Goal: Task Accomplishment & Management: Complete application form

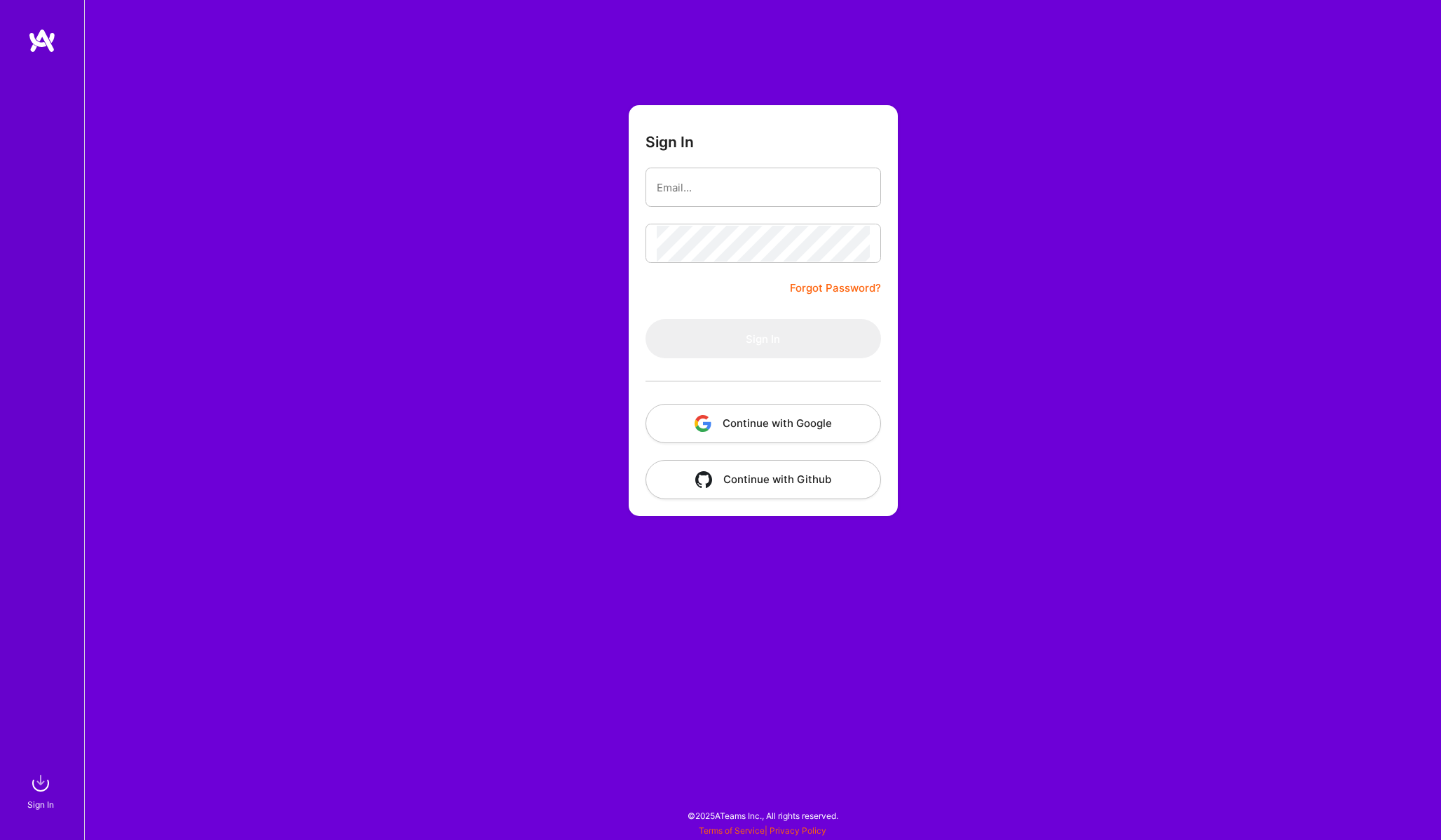
click at [726, 418] on button "Continue with Google" at bounding box center [763, 423] width 236 height 39
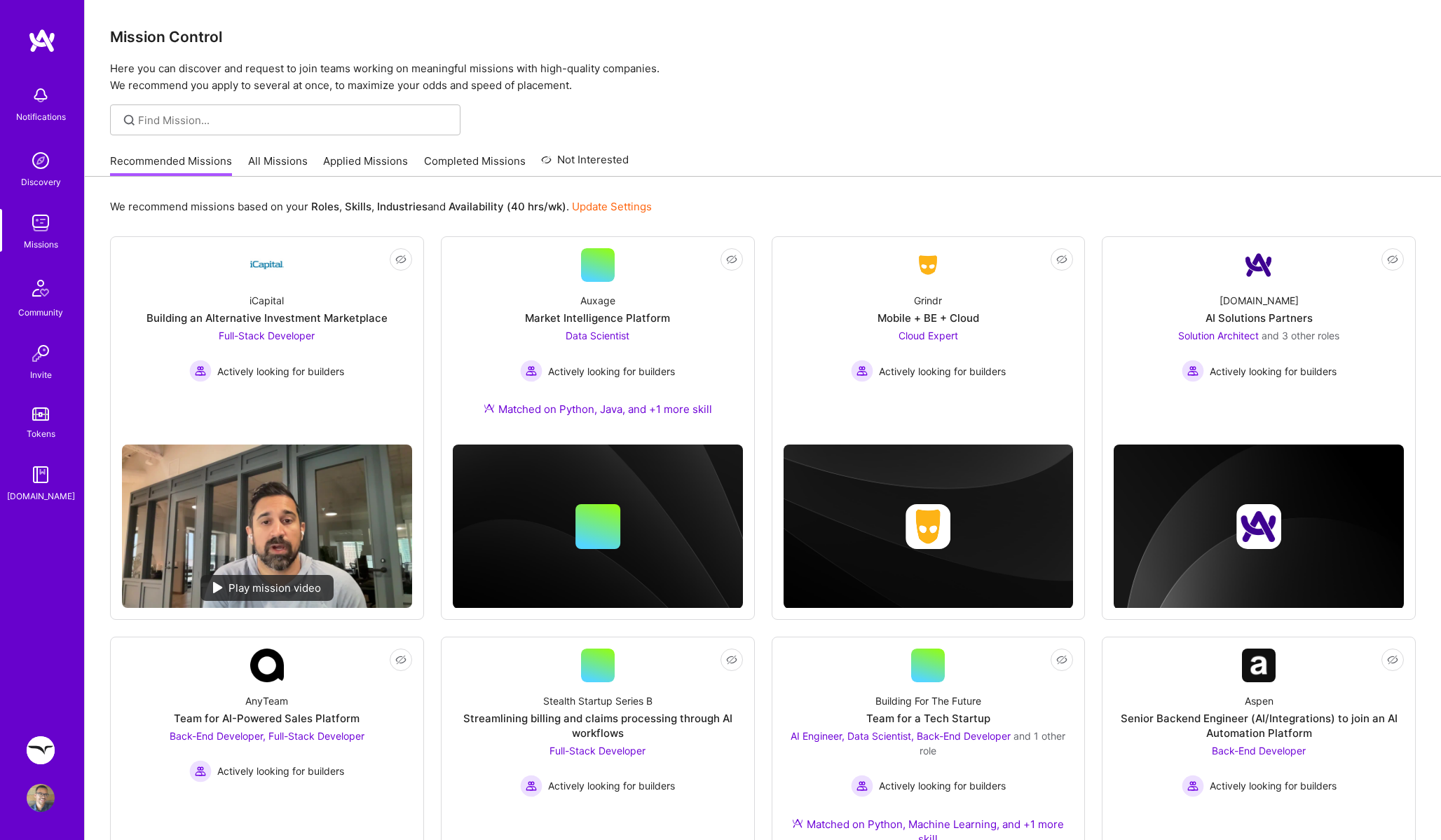
click at [43, 752] on img at bounding box center [41, 750] width 28 height 28
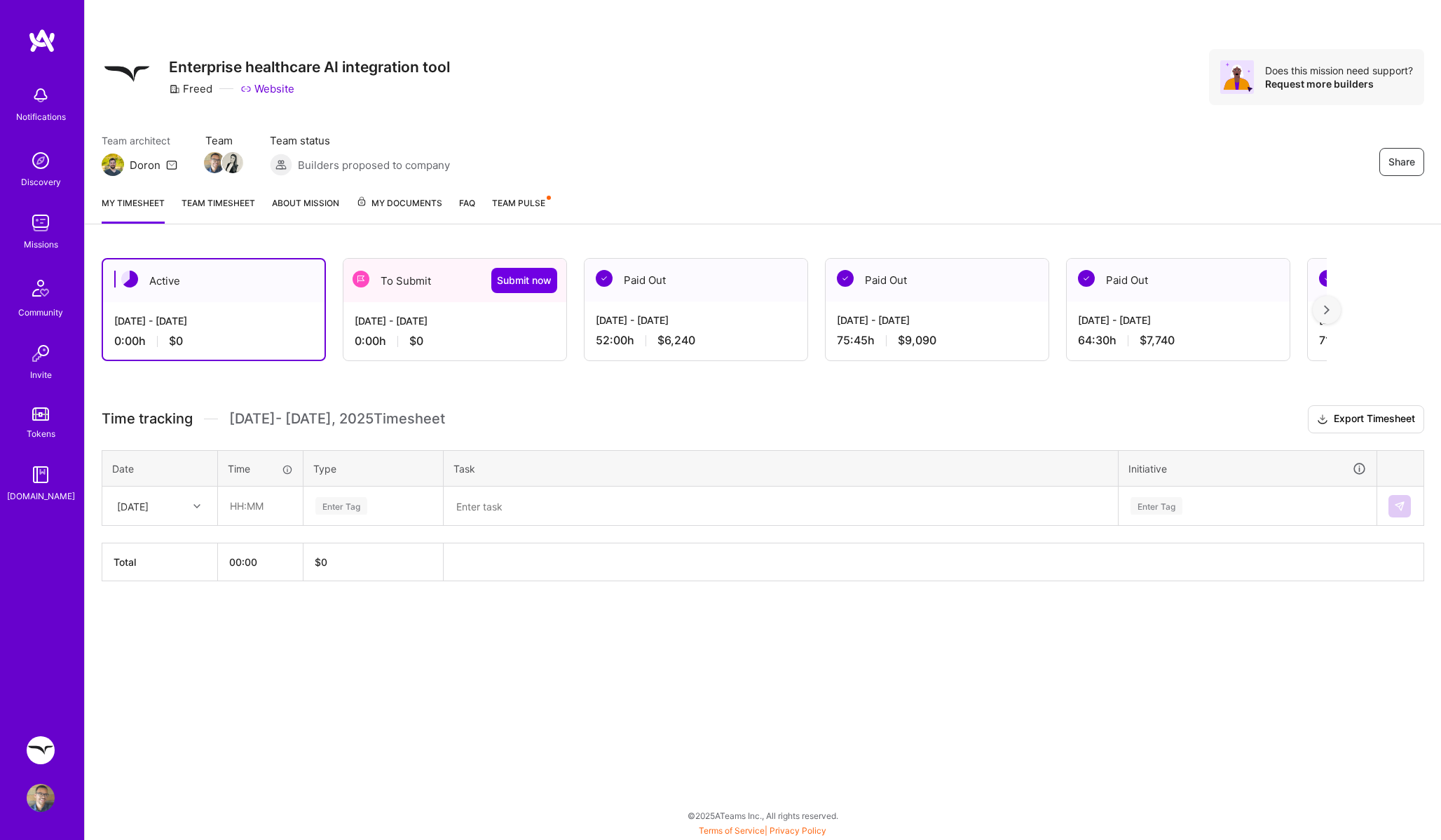
click at [436, 322] on div "[DATE] - [DATE]" at bounding box center [454, 320] width 201 height 15
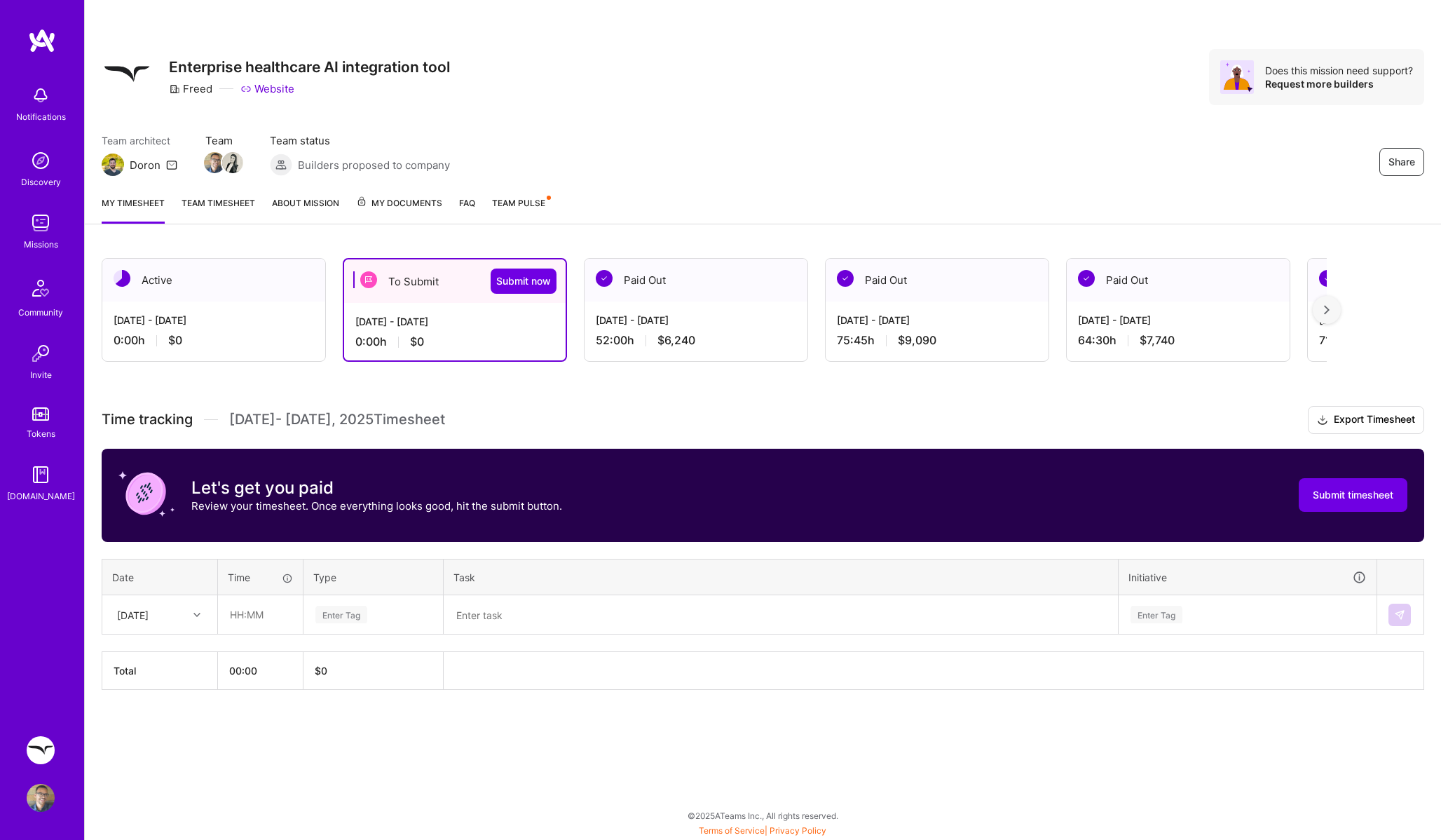
click at [688, 297] on div "Paid Out" at bounding box center [696, 279] width 223 height 43
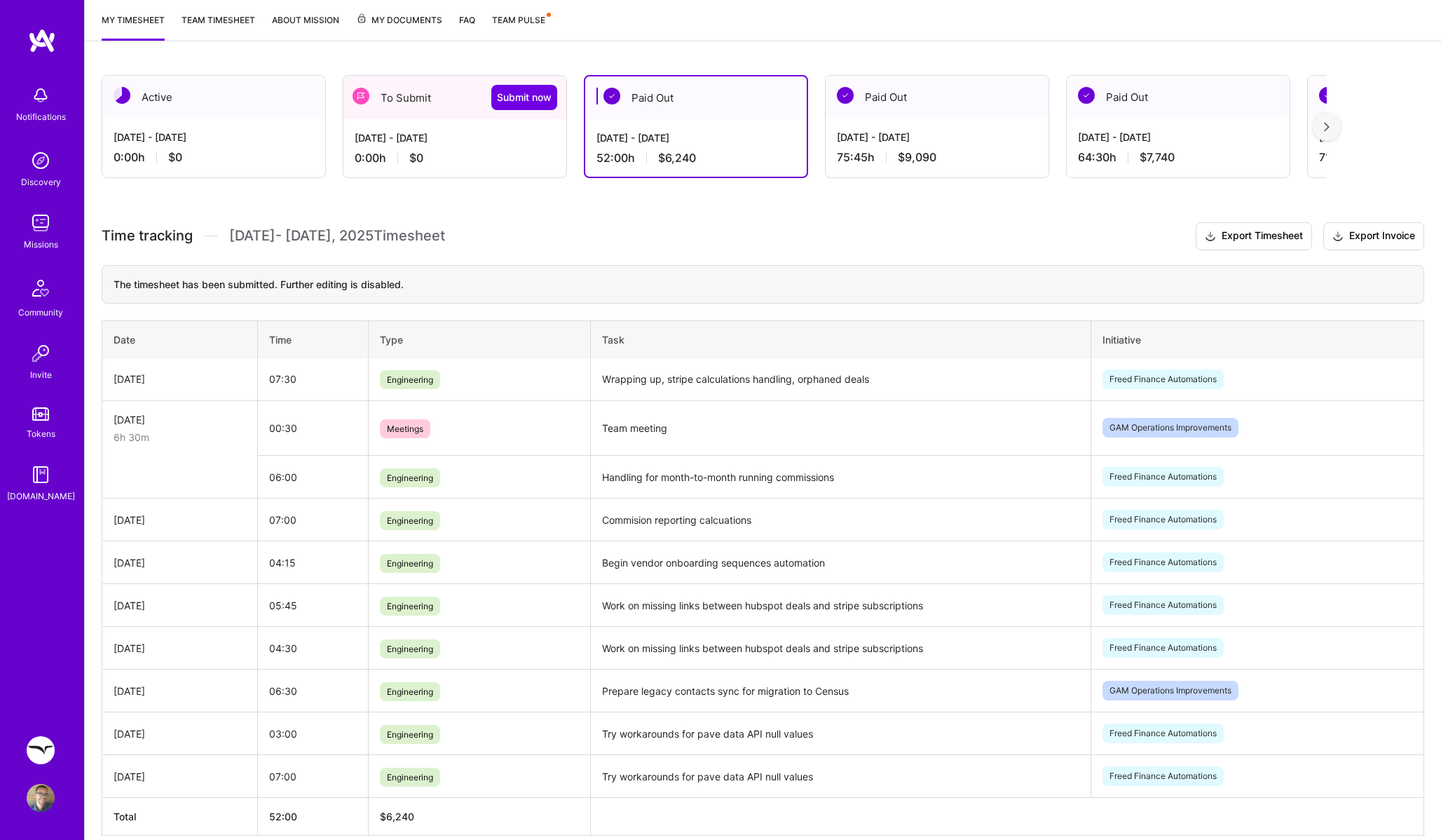
scroll to position [247, 0]
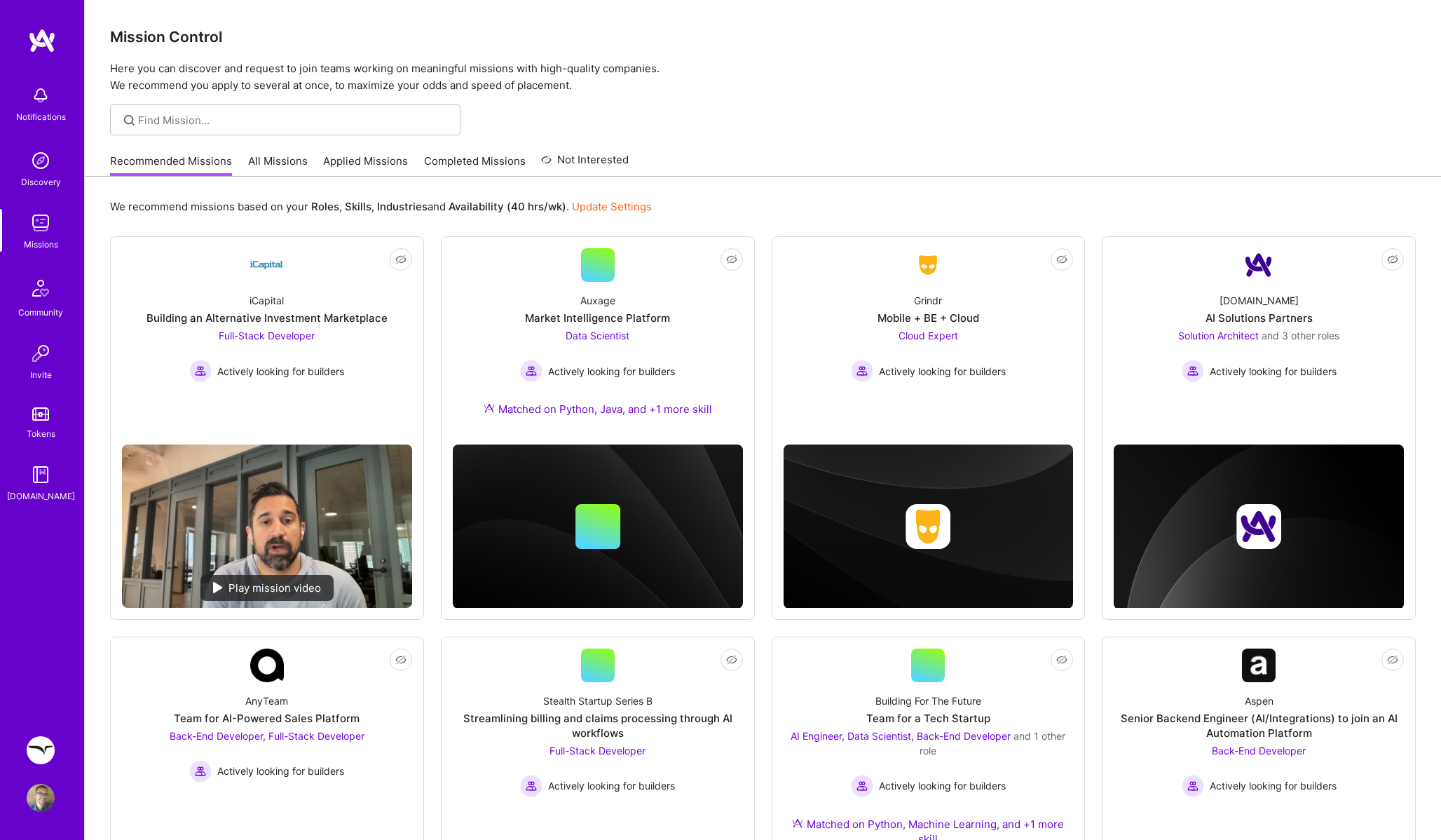
click at [34, 740] on img at bounding box center [41, 750] width 28 height 28
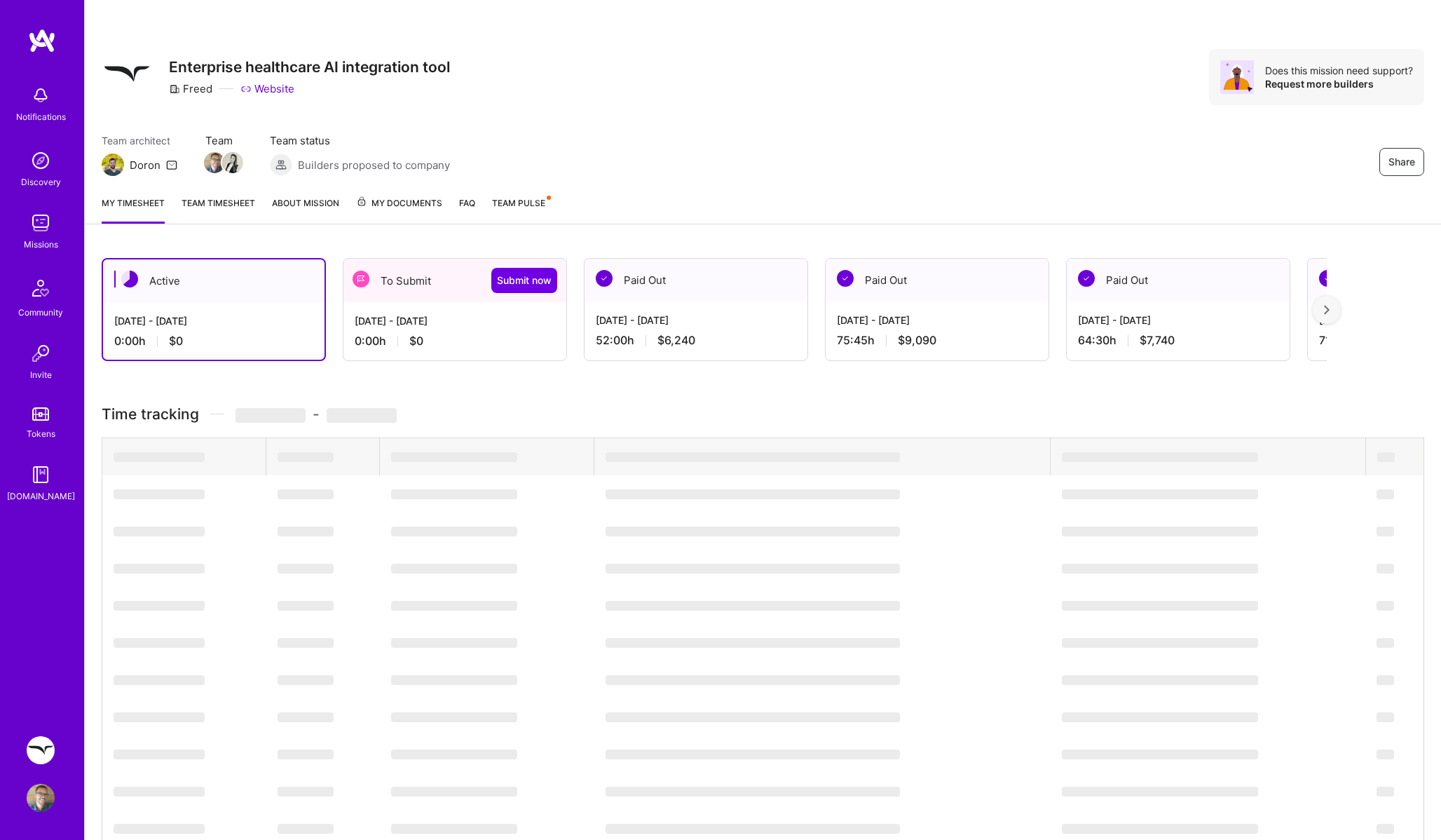
click at [399, 331] on div "[DATE] - [DATE] 0:00 h $0" at bounding box center [455, 331] width 223 height 58
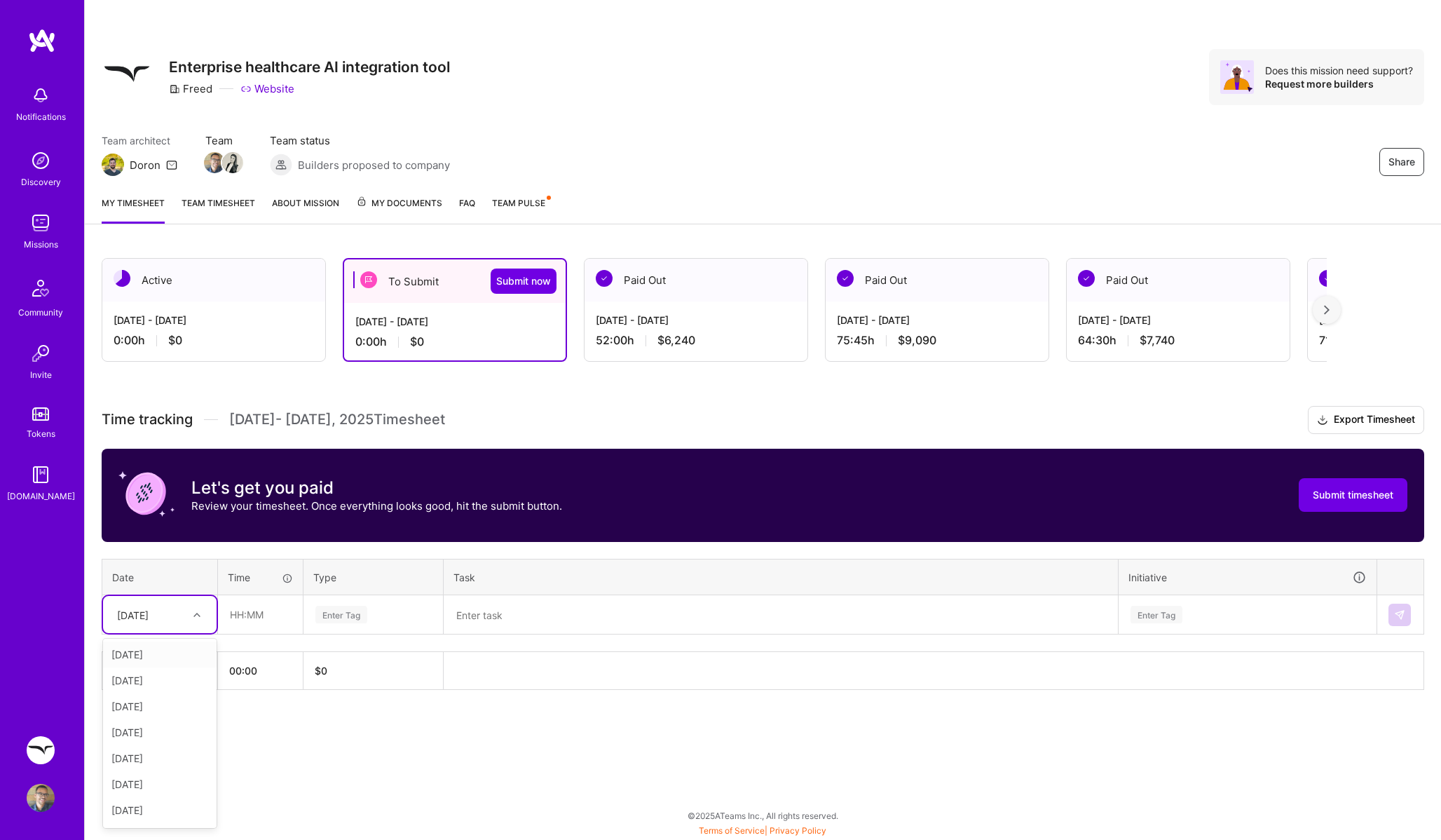
click at [182, 613] on div "[DATE]" at bounding box center [149, 614] width 78 height 23
click at [178, 652] on div "[DATE]" at bounding box center [159, 654] width 113 height 26
click at [143, 616] on div "[DATE]" at bounding box center [133, 614] width 31 height 15
click at [138, 656] on div "[DATE]" at bounding box center [159, 654] width 113 height 26
click at [237, 613] on input "text" at bounding box center [260, 614] width 84 height 37
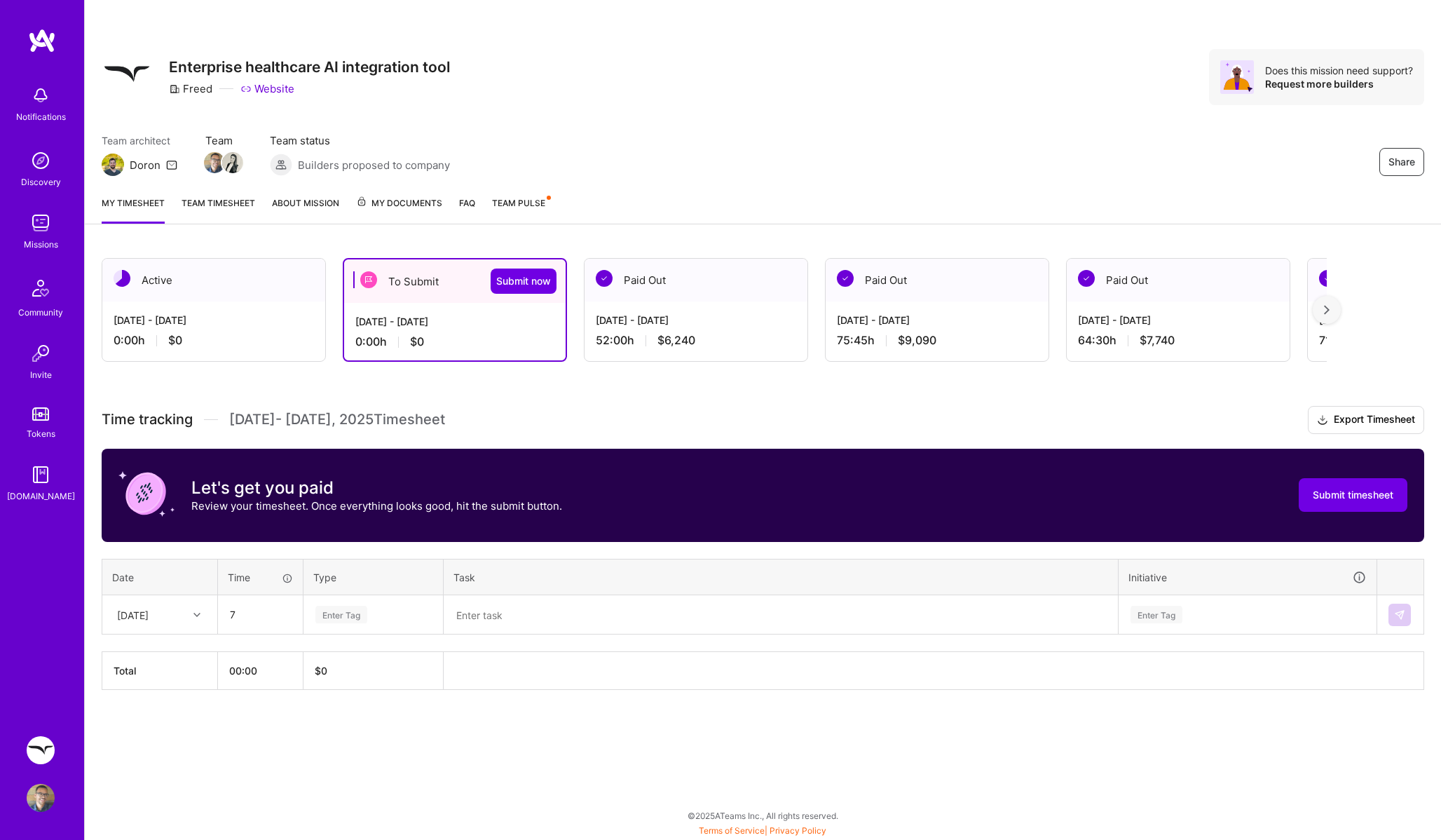
type input "07:00"
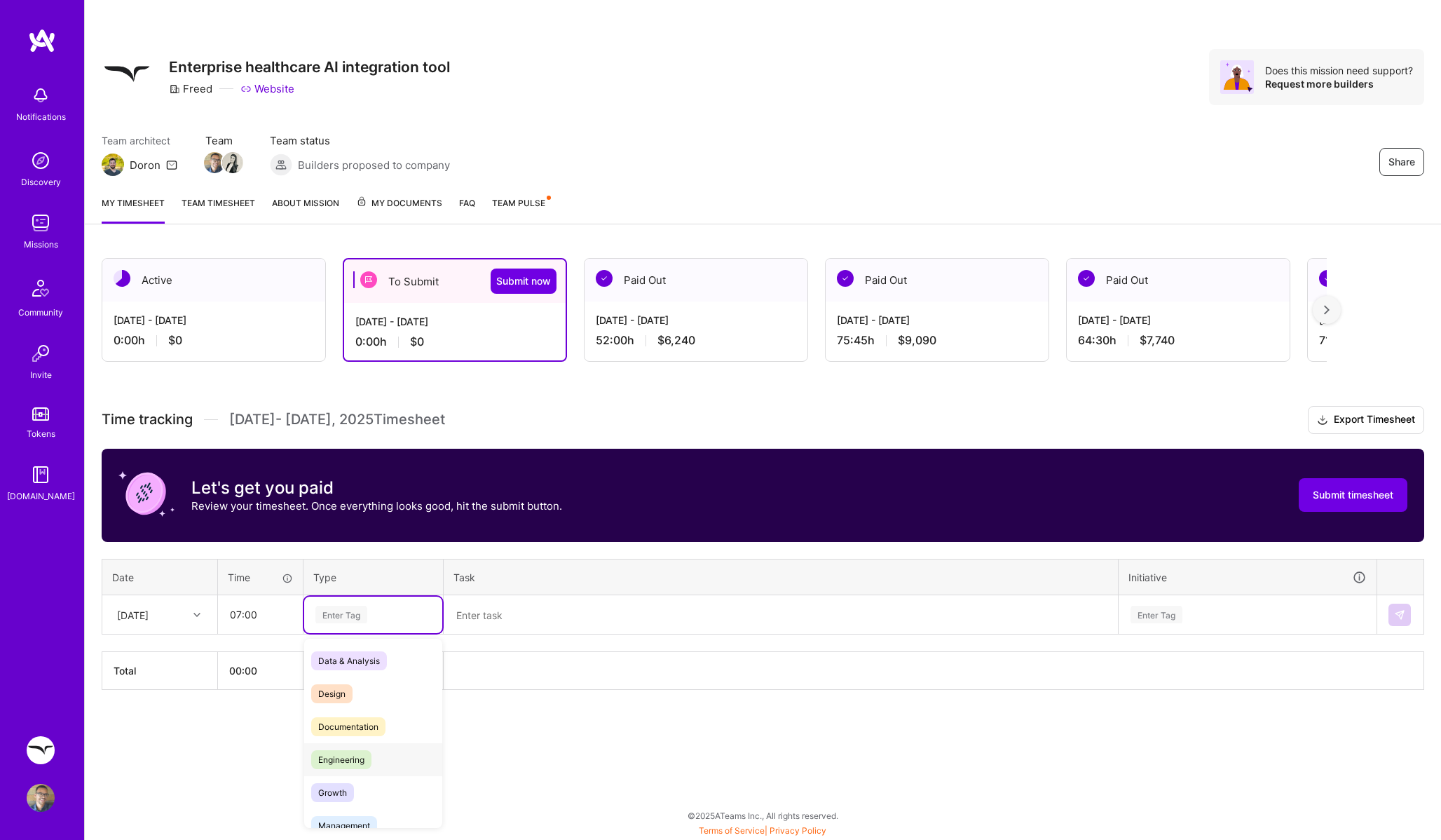
click at [336, 758] on span "Engineering" at bounding box center [341, 760] width 60 height 19
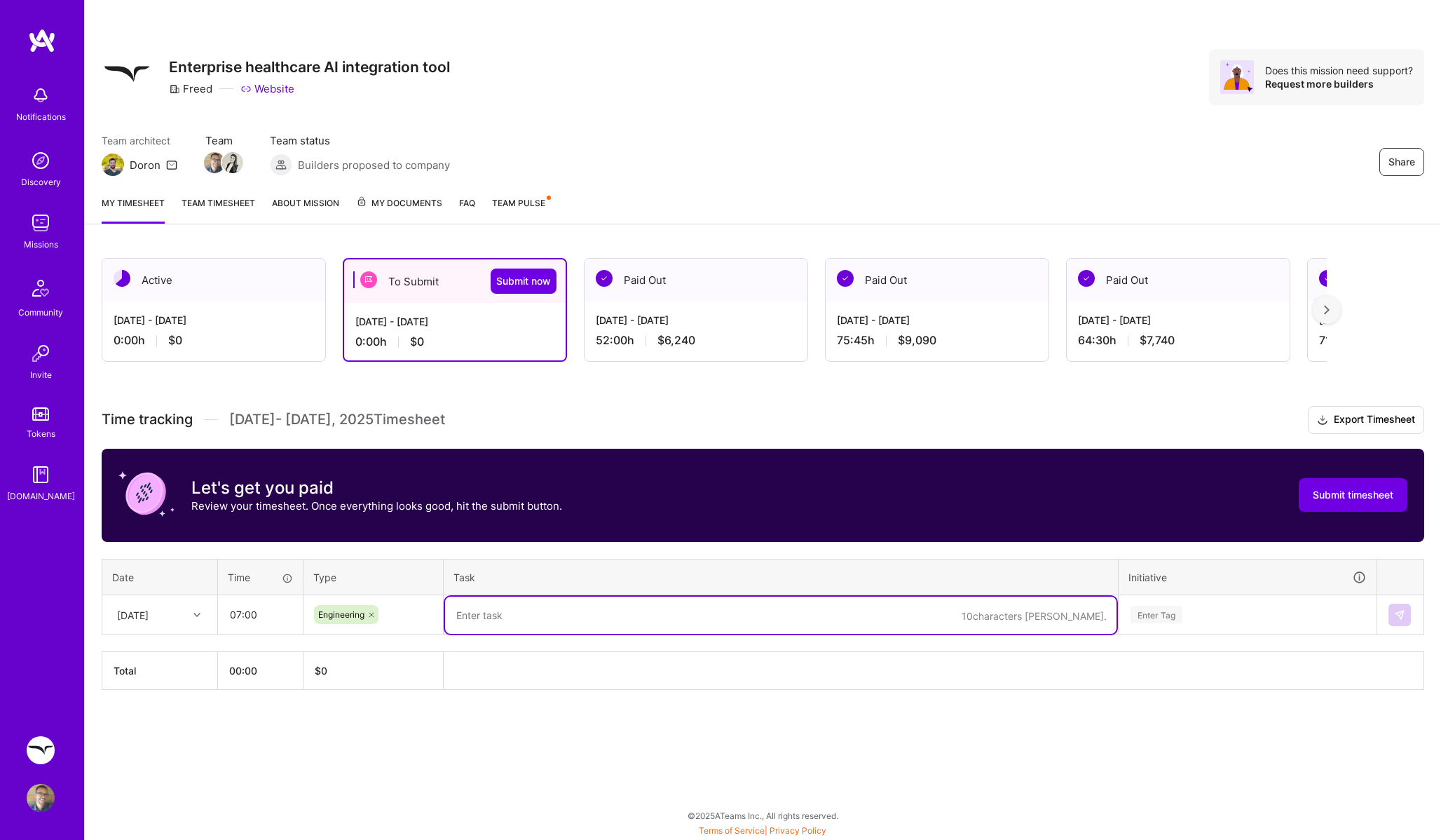
click at [510, 596] on textarea at bounding box center [781, 615] width 671 height 37
type textarea "Work on path for linking HS deals to stripe subscriptions"
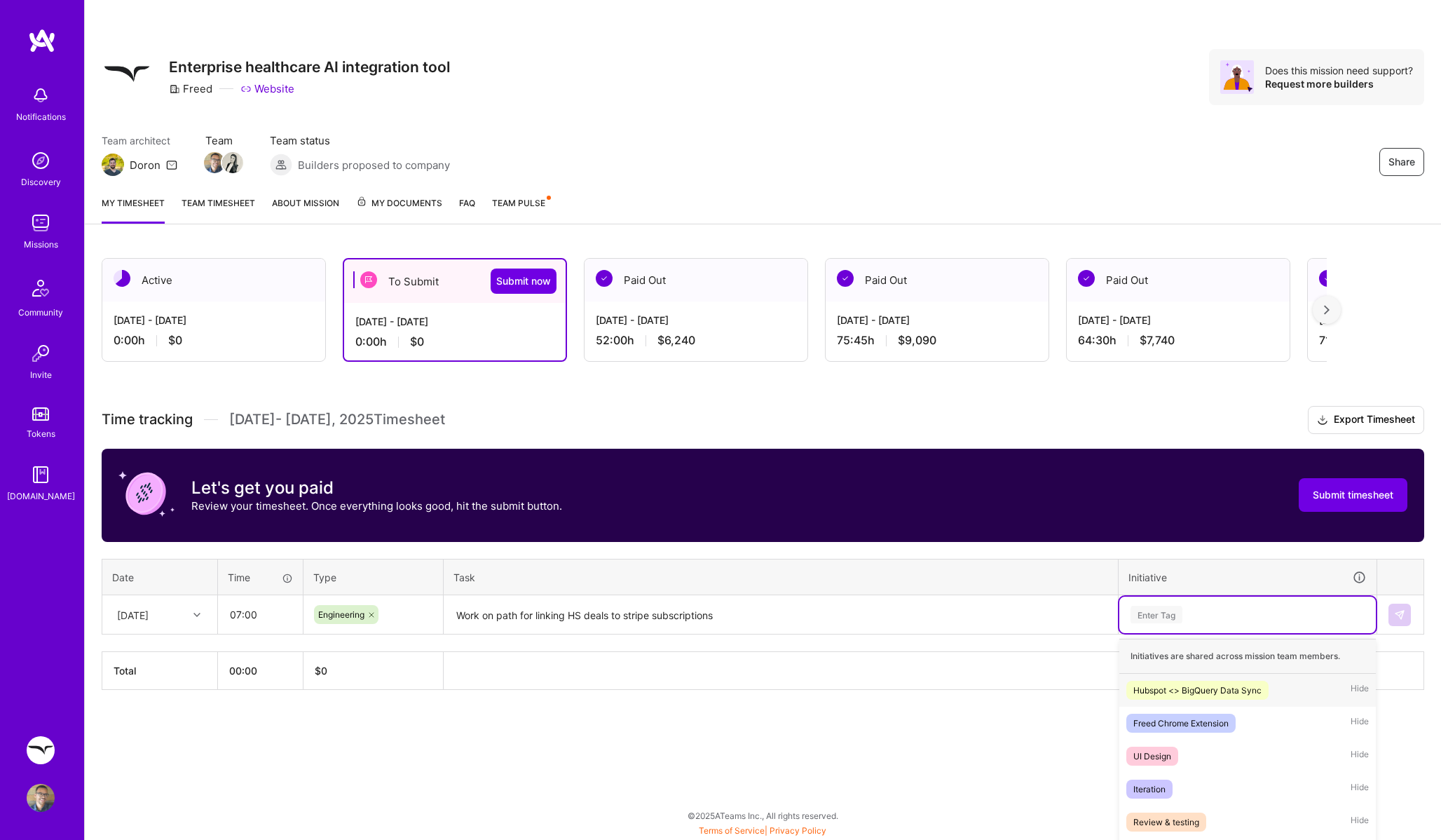
scroll to position [86, 0]
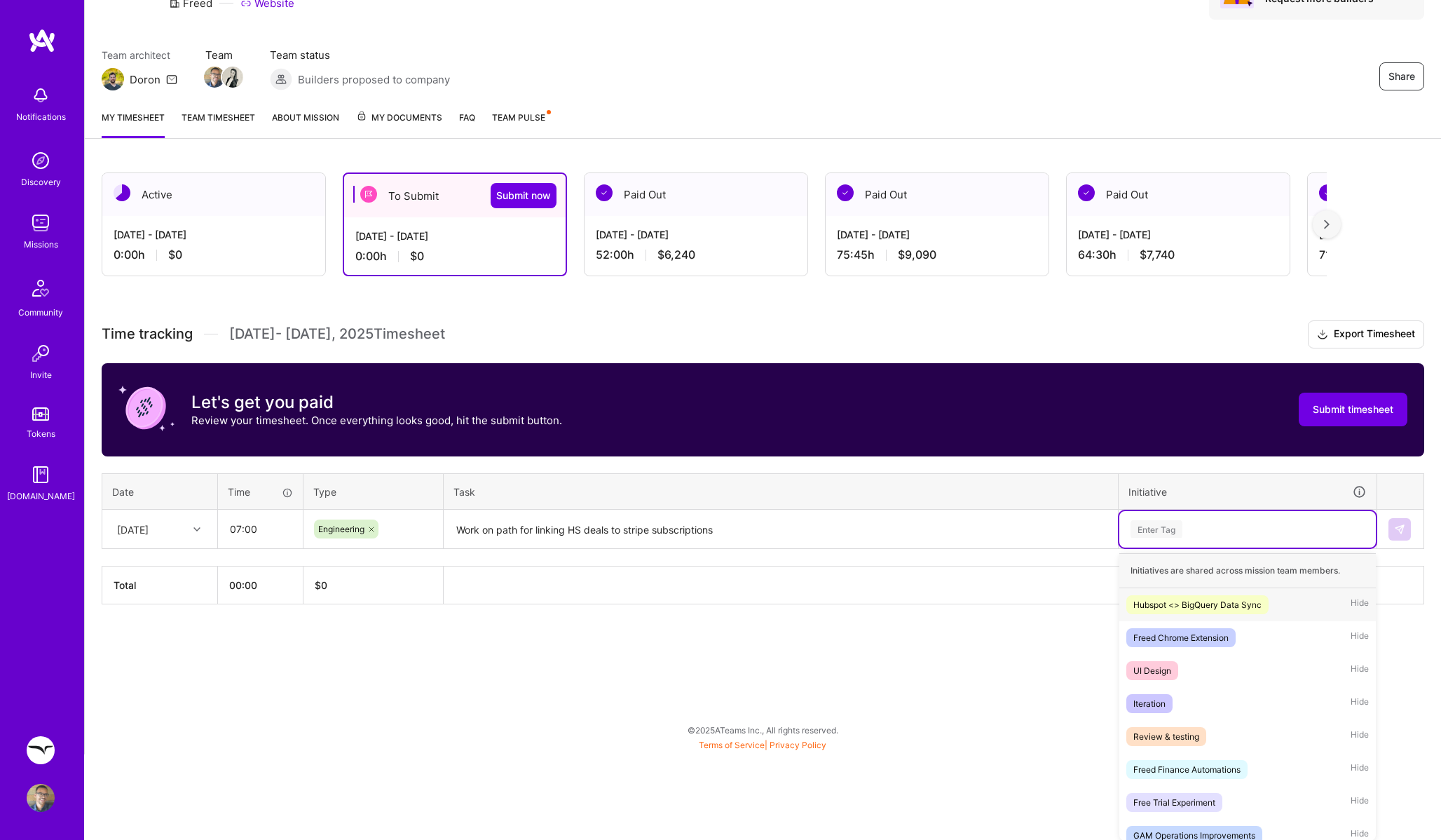
click at [1210, 547] on div "option Hubspot <> BigQuery Data Sync focused, 1 of 8. 8 results available. Use …" at bounding box center [1247, 529] width 257 height 37
click at [1197, 766] on div "Freed Finance Automations" at bounding box center [1187, 769] width 107 height 15
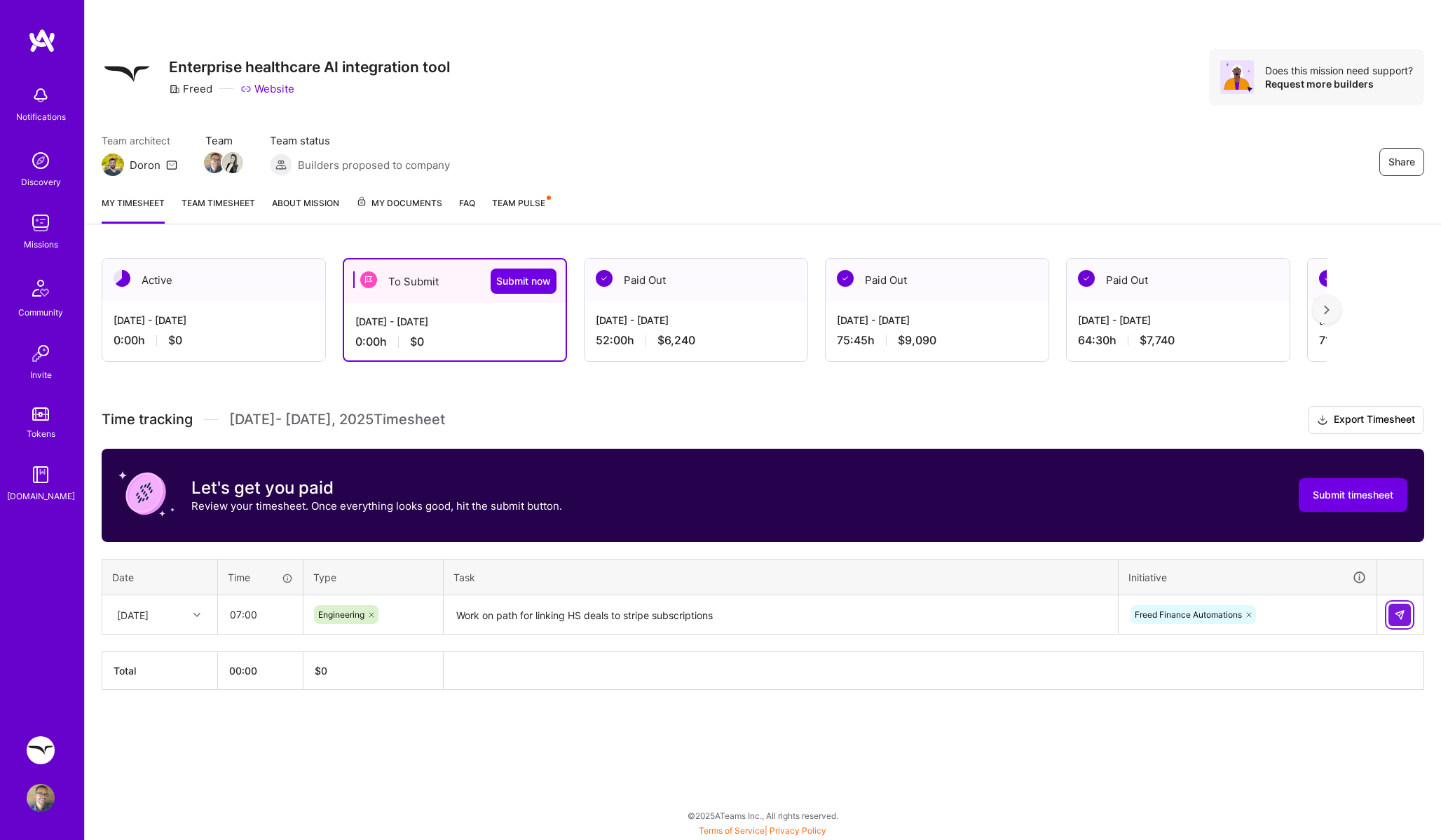
scroll to position [0, 0]
click at [1393, 550] on div "Time tracking [DATE] - [DATE] Timesheet Export Timesheet Let's get you paid Rev…" at bounding box center [763, 548] width 1323 height 284
click at [1392, 615] on button at bounding box center [1400, 614] width 23 height 23
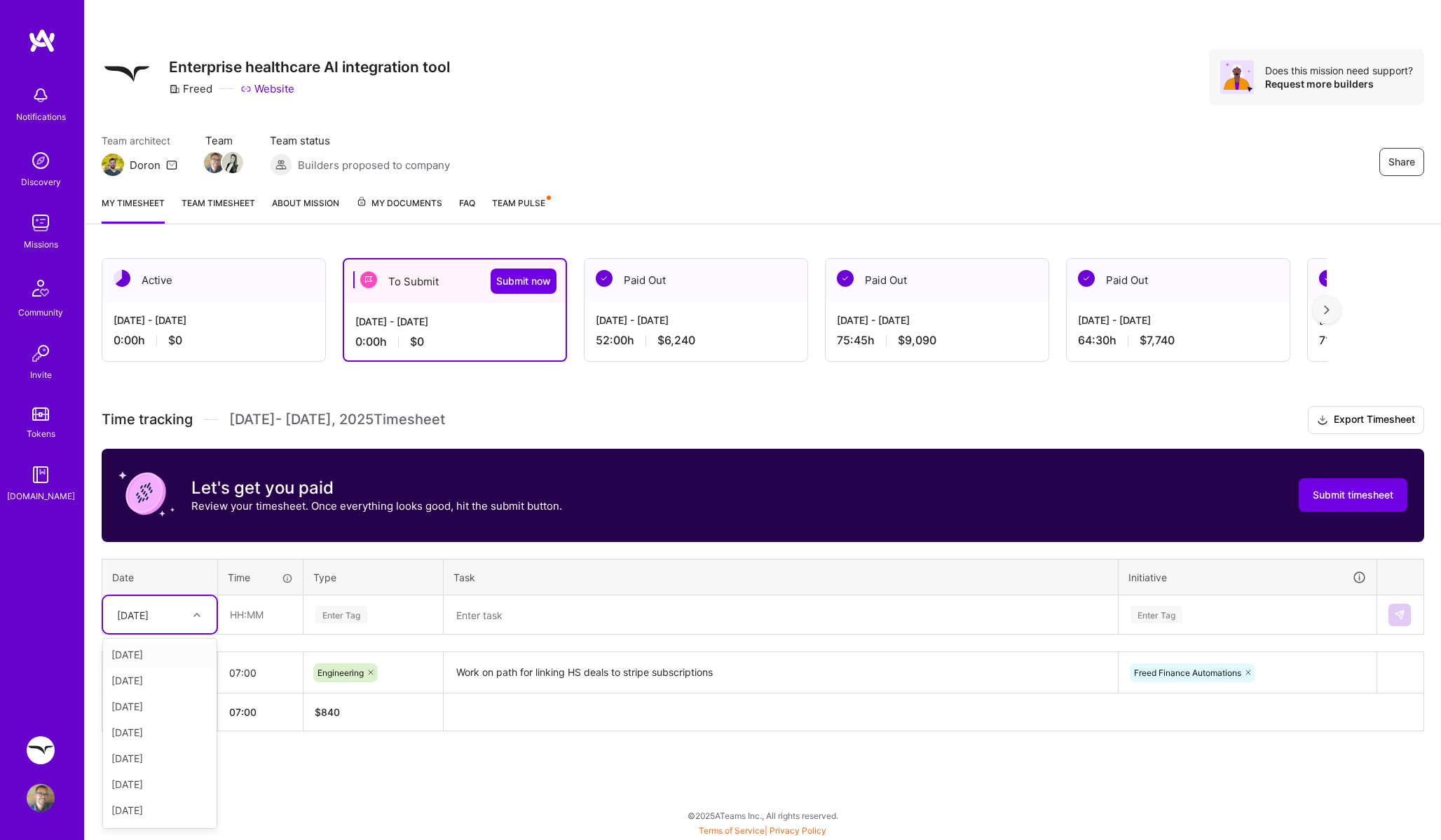
click at [190, 616] on div at bounding box center [199, 614] width 22 height 18
click at [176, 656] on div "[DATE]" at bounding box center [159, 654] width 113 height 26
click at [234, 623] on input "text" at bounding box center [260, 614] width 84 height 37
type input "07:30"
click at [366, 607] on div "Enter Tag" at bounding box center [341, 614] width 52 height 22
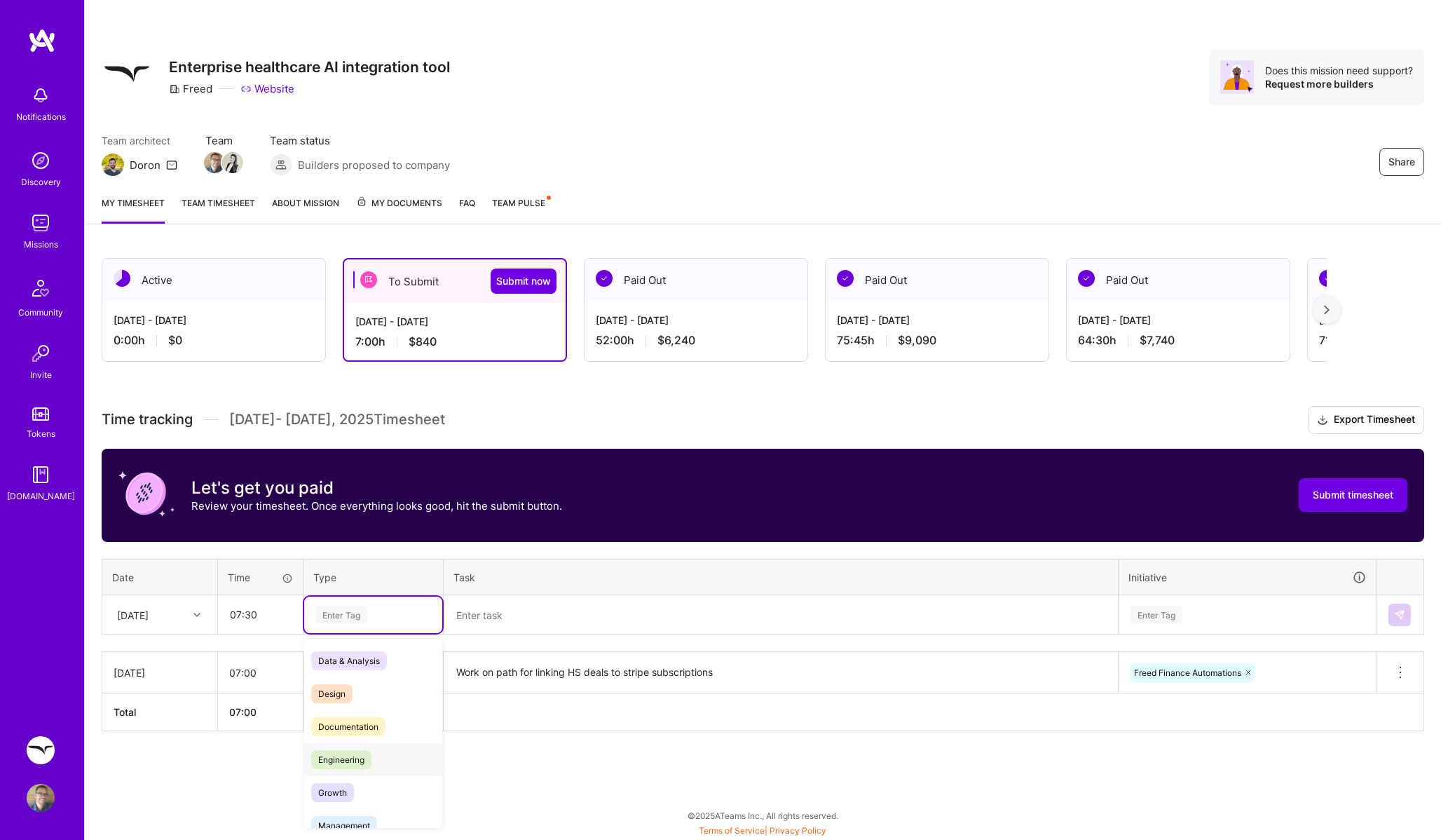
click at [350, 743] on div "Engineering" at bounding box center [373, 760] width 138 height 33
click at [477, 673] on textarea "Work on path for linking HS deals to stripe subscriptions" at bounding box center [781, 672] width 671 height 38
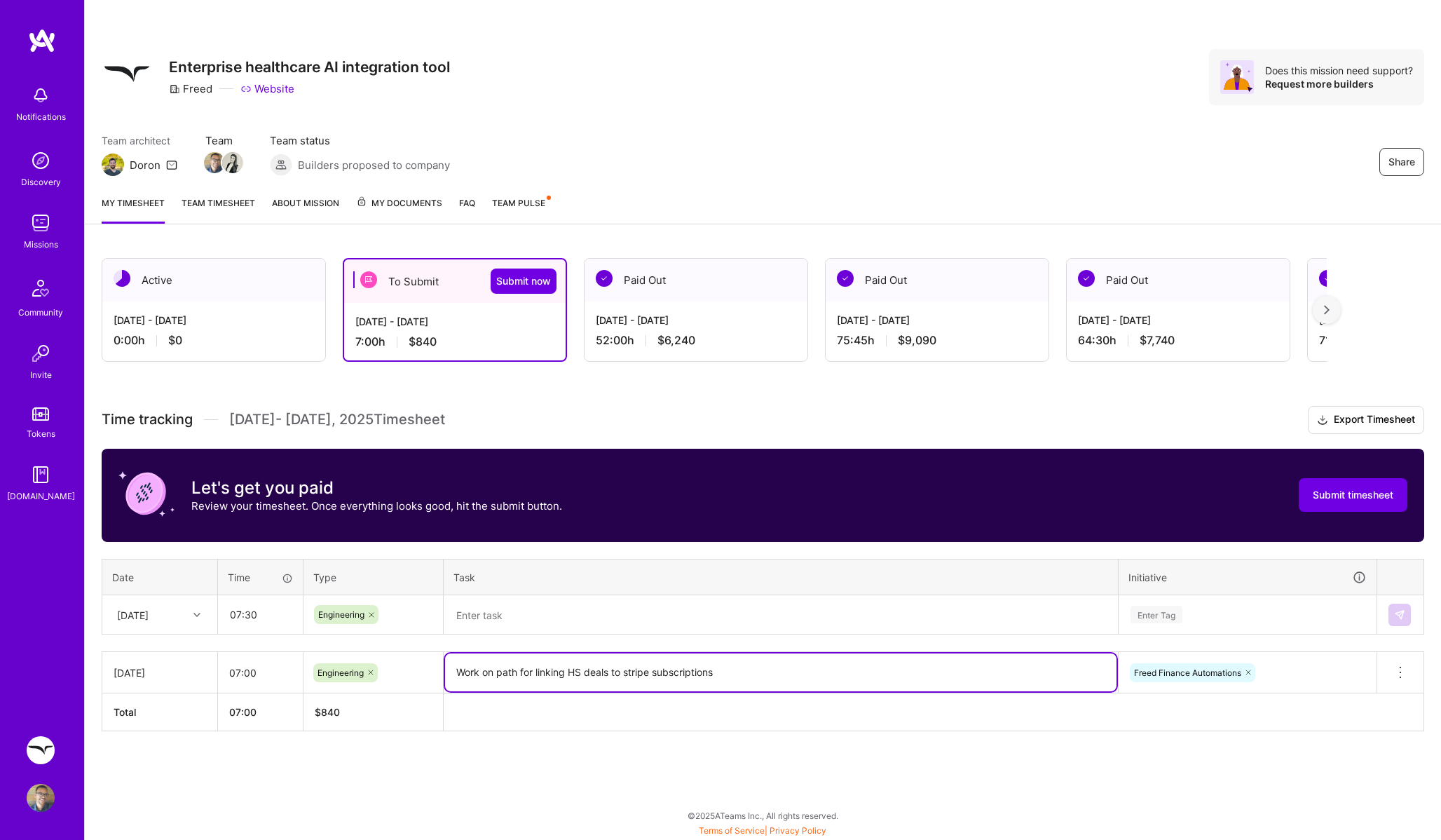
click at [477, 673] on textarea "Work on path for linking HS deals to stripe subscriptions" at bounding box center [781, 672] width 671 height 37
click at [526, 628] on textarea at bounding box center [781, 615] width 671 height 37
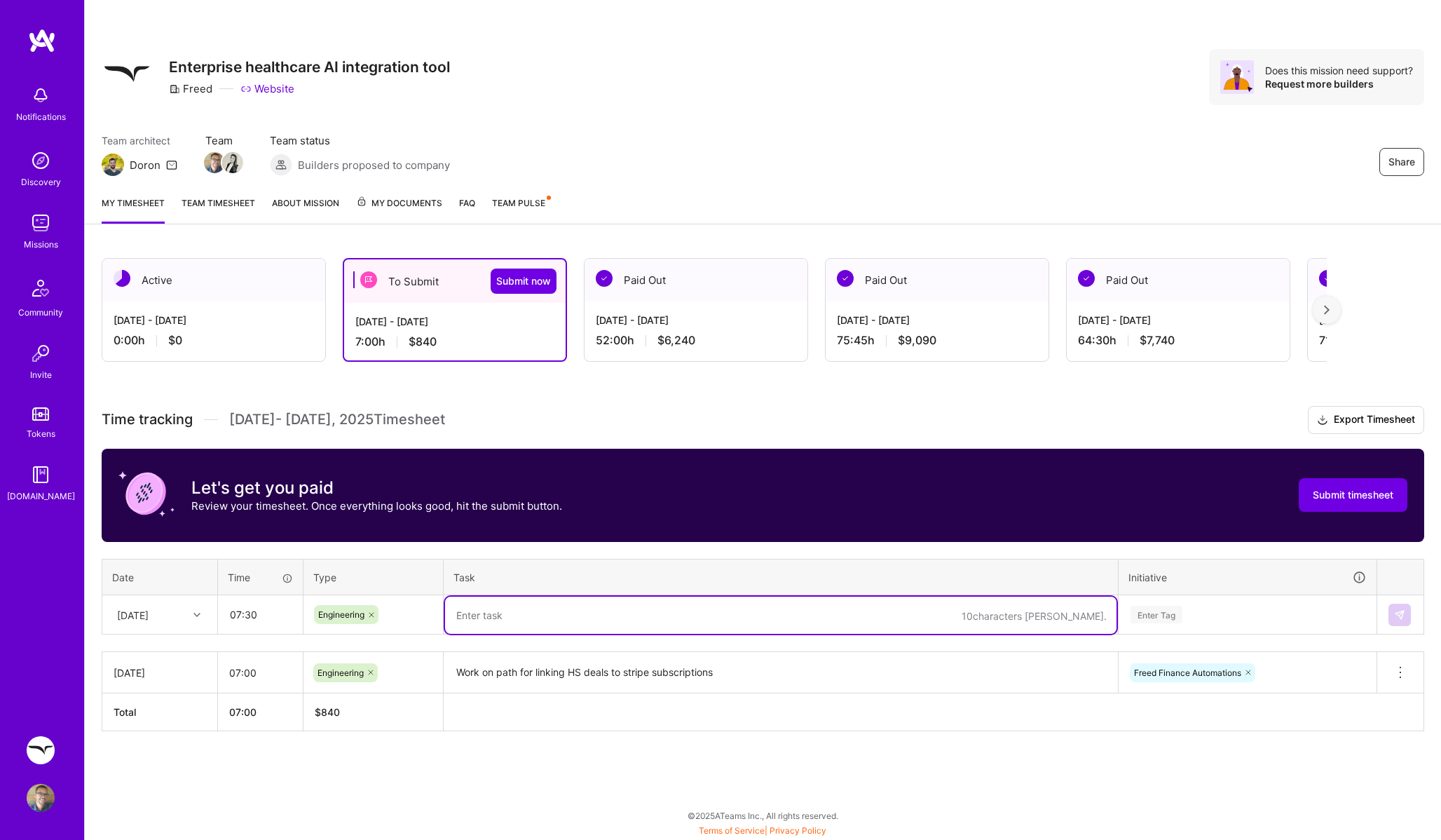
paste textarea "Work on path for linking HS deals to stripe subscriptions"
type textarea "Work on path for linking HS deals to stripe subscriptions"
click at [1242, 631] on div "Enter Tag" at bounding box center [1247, 614] width 257 height 37
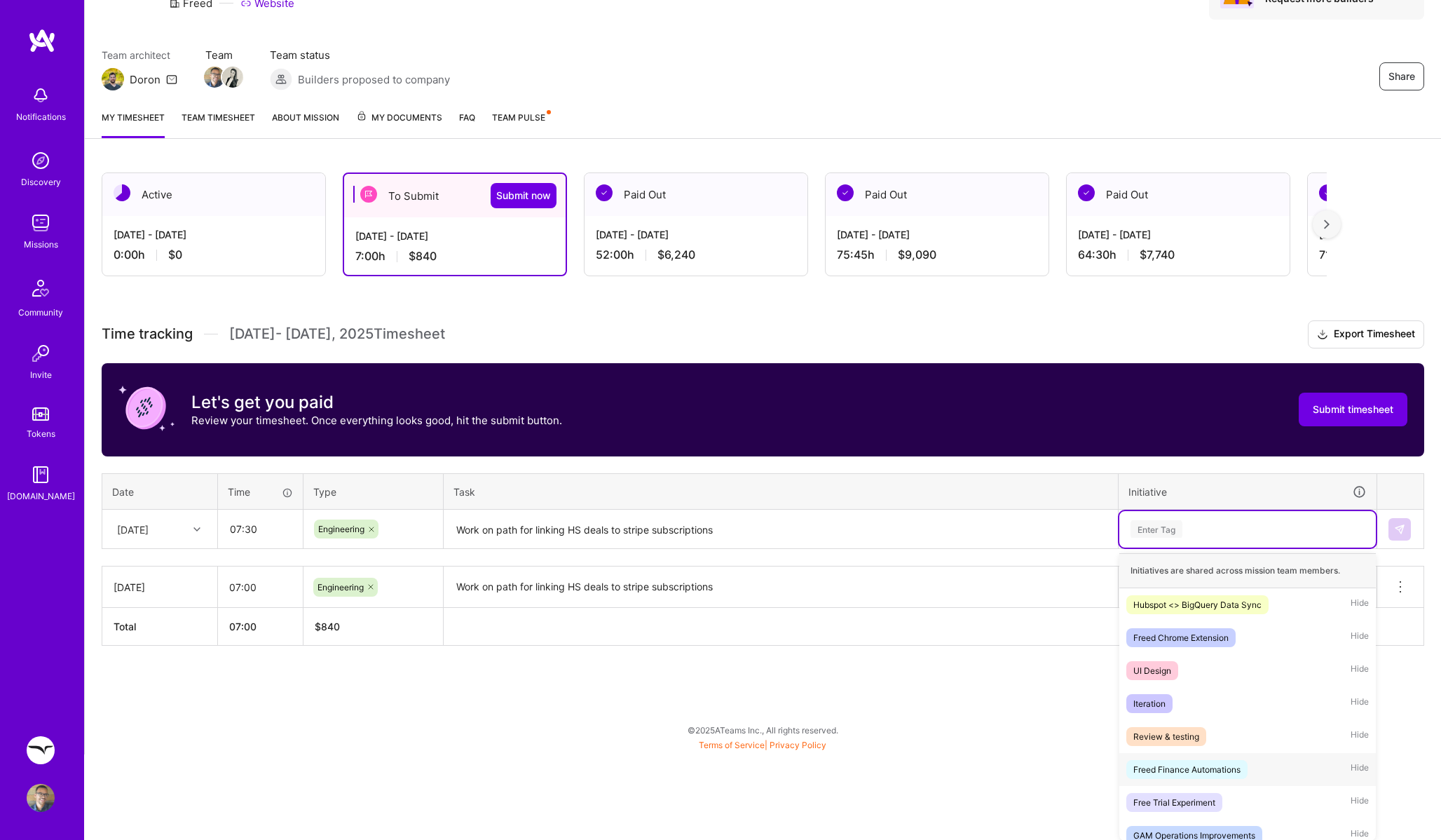
click at [1212, 773] on div "Freed Finance Automations" at bounding box center [1187, 769] width 107 height 15
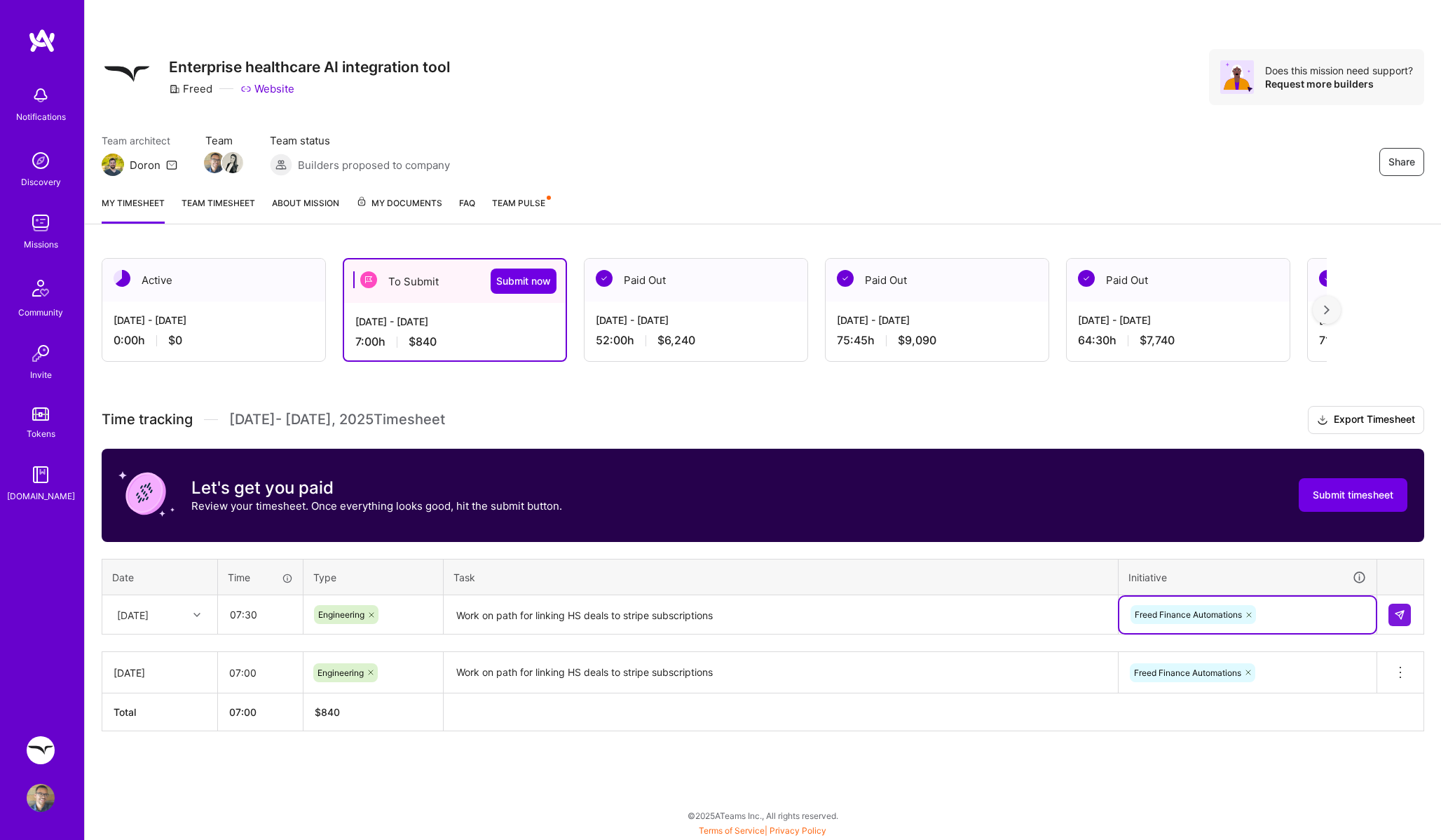
scroll to position [0, 0]
click at [1391, 608] on button at bounding box center [1400, 614] width 23 height 23
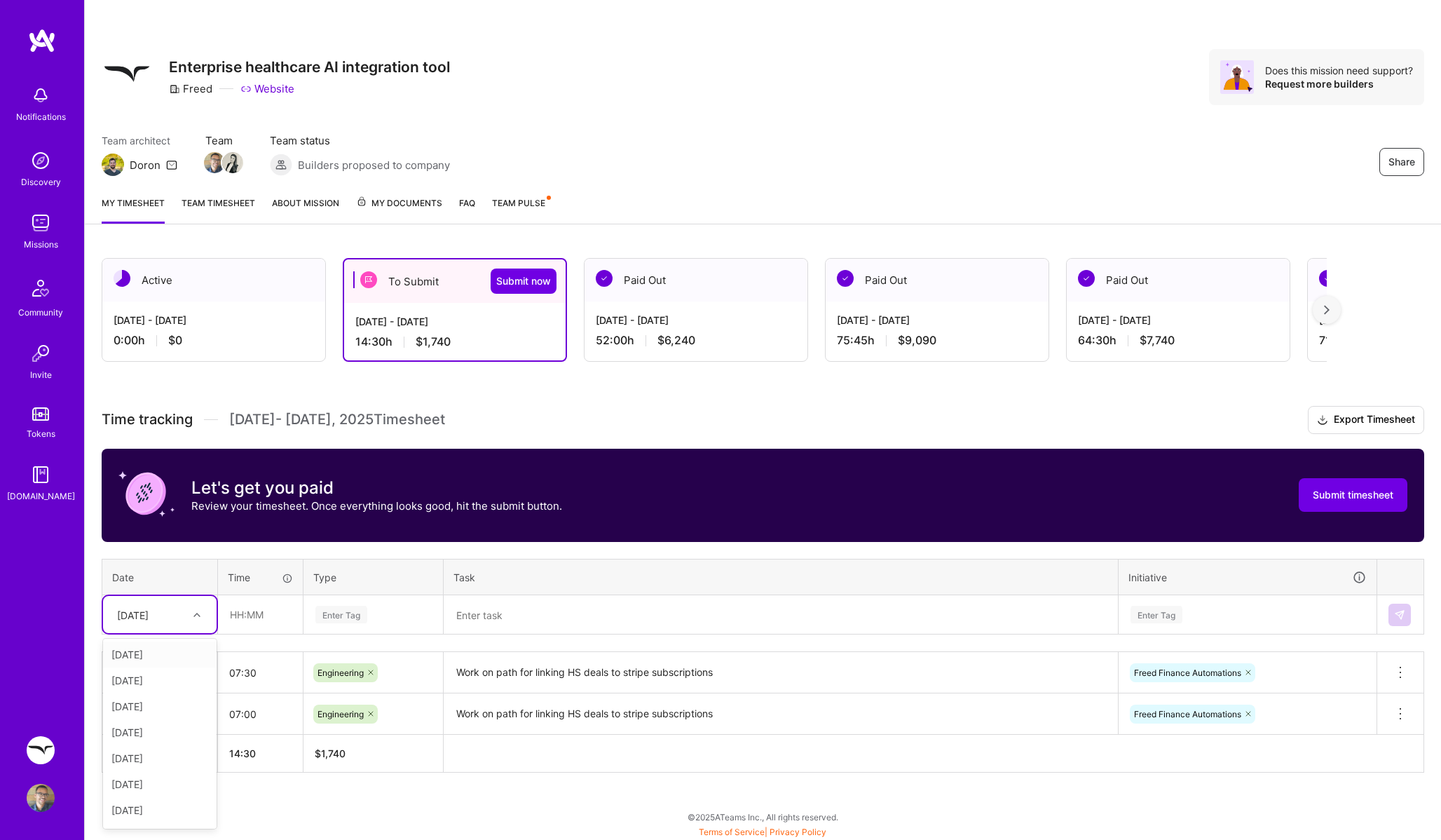
scroll to position [1, 0]
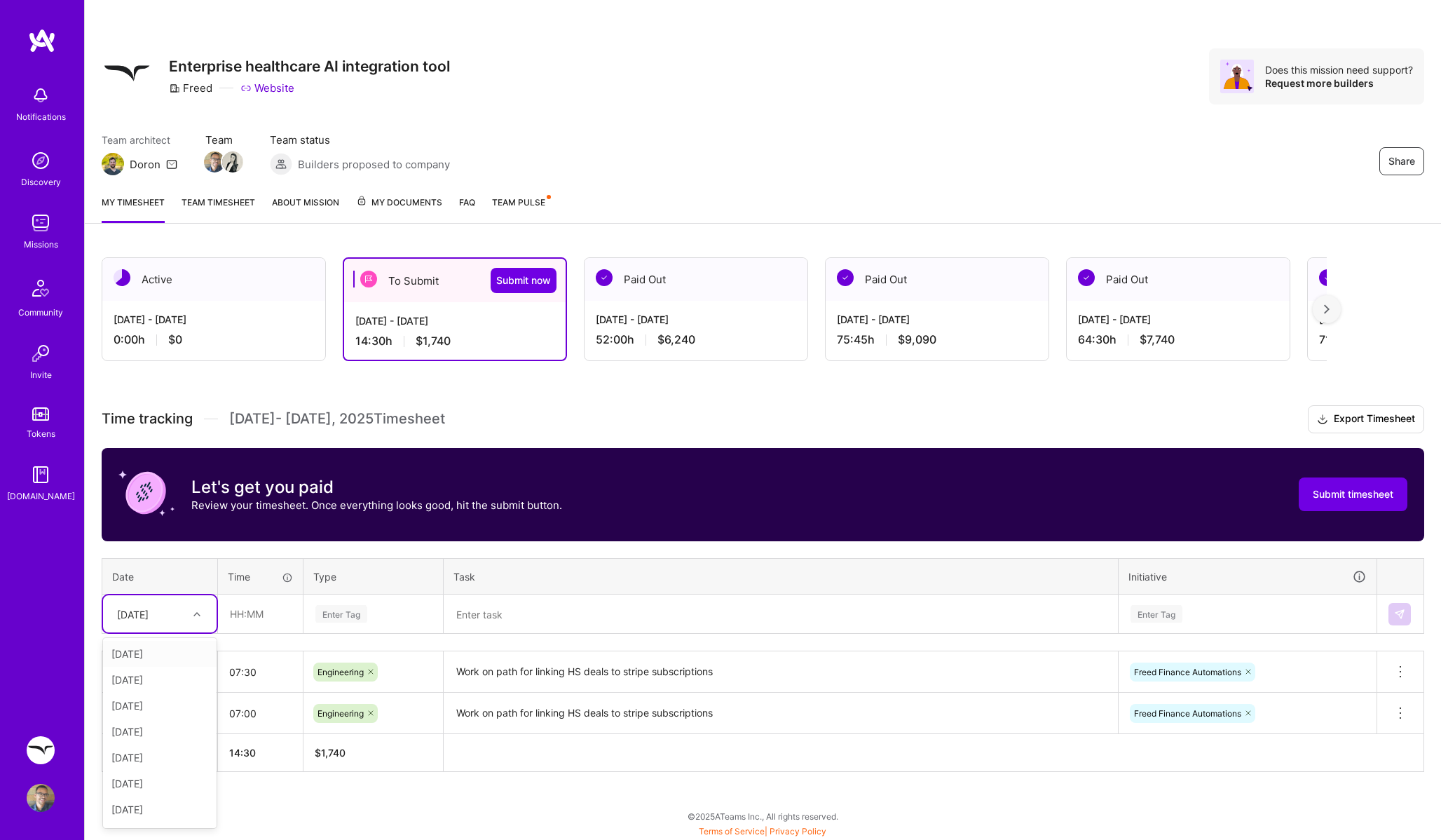
click at [201, 621] on div at bounding box center [199, 614] width 22 height 18
click at [176, 677] on div "[DATE]" at bounding box center [159, 679] width 113 height 26
click at [248, 606] on input "text" at bounding box center [260, 614] width 84 height 37
type input "06:00"
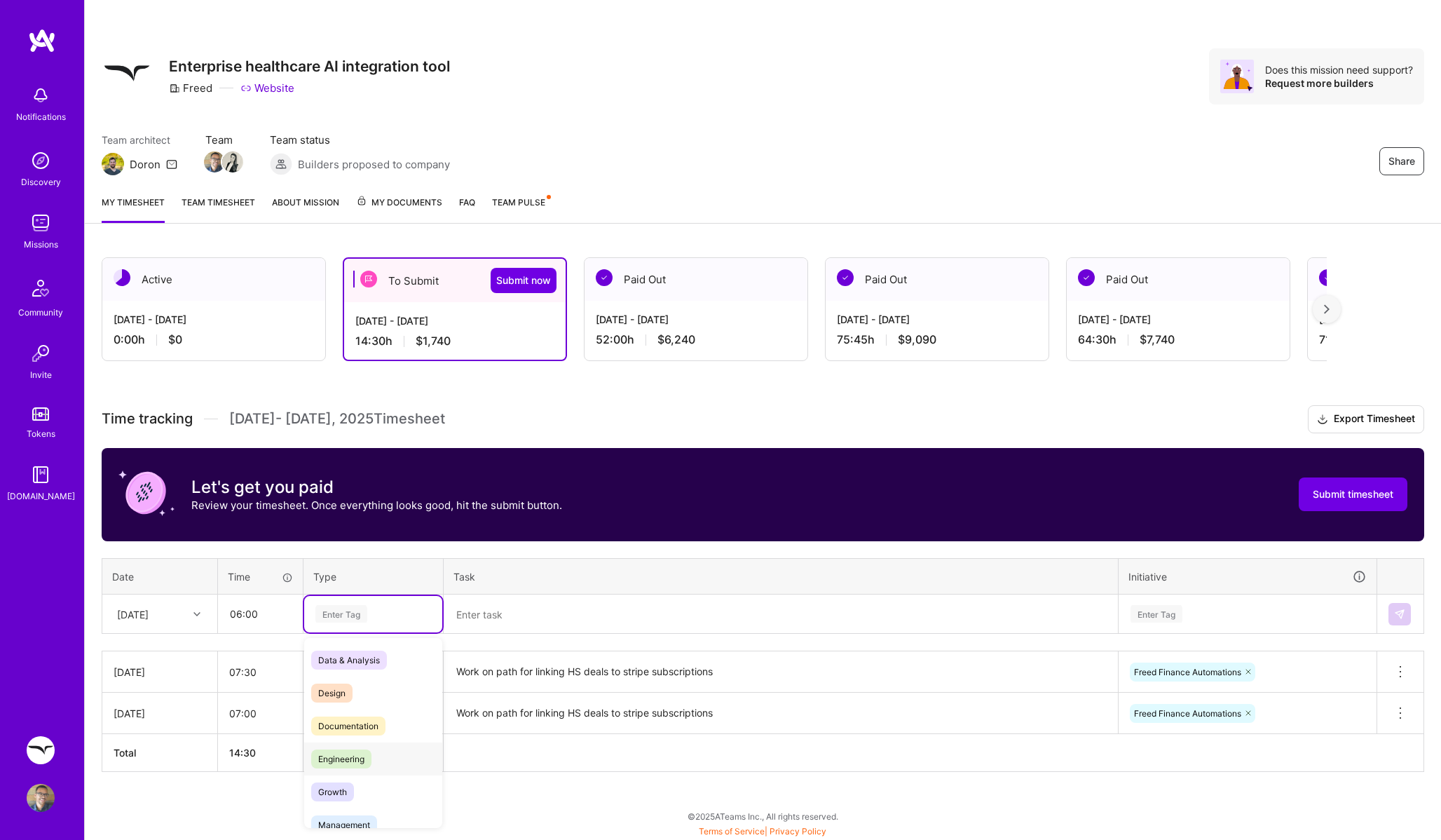
click at [369, 754] on span "Engineering" at bounding box center [341, 759] width 60 height 19
drag, startPoint x: 467, startPoint y: 635, endPoint x: 471, endPoint y: 627, distance: 8.9
click at [467, 633] on div "Time tracking [DATE] - [DATE] Timesheet Export Timesheet Let's get you paid Rev…" at bounding box center [763, 589] width 1323 height 367
click at [471, 627] on textarea at bounding box center [781, 614] width 671 height 37
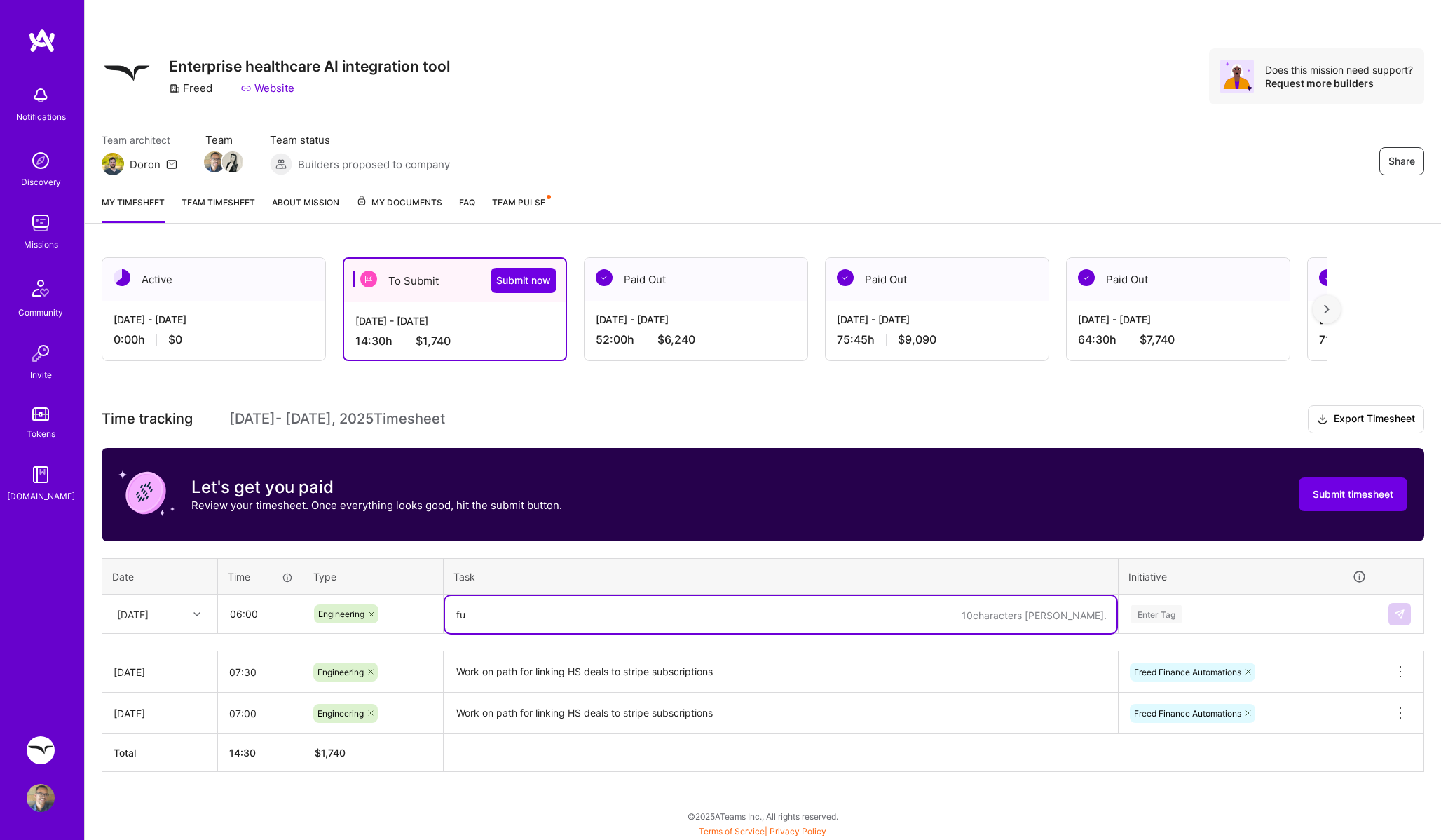
type textarea "f"
paste textarea "August Net New ARR report in [GEOGRAPHIC_DATA],"
click at [608, 612] on textarea "Run August Net New ARR report in [GEOGRAPHIC_DATA]," at bounding box center [781, 614] width 671 height 37
type textarea "Run August Net New ARR report for Hubspot, address data issues"
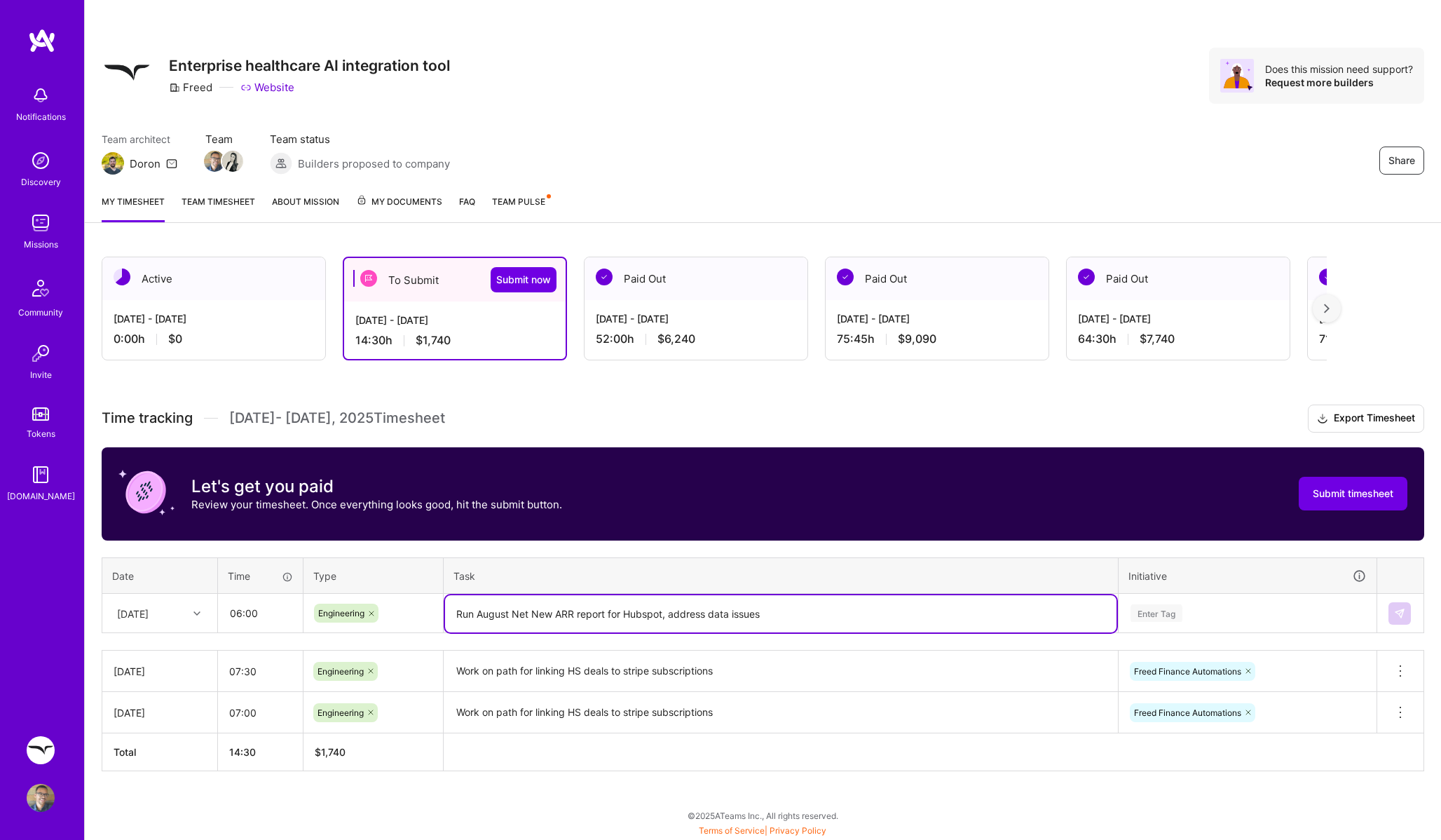
click at [1276, 606] on div "Enter Tag" at bounding box center [1247, 613] width 257 height 37
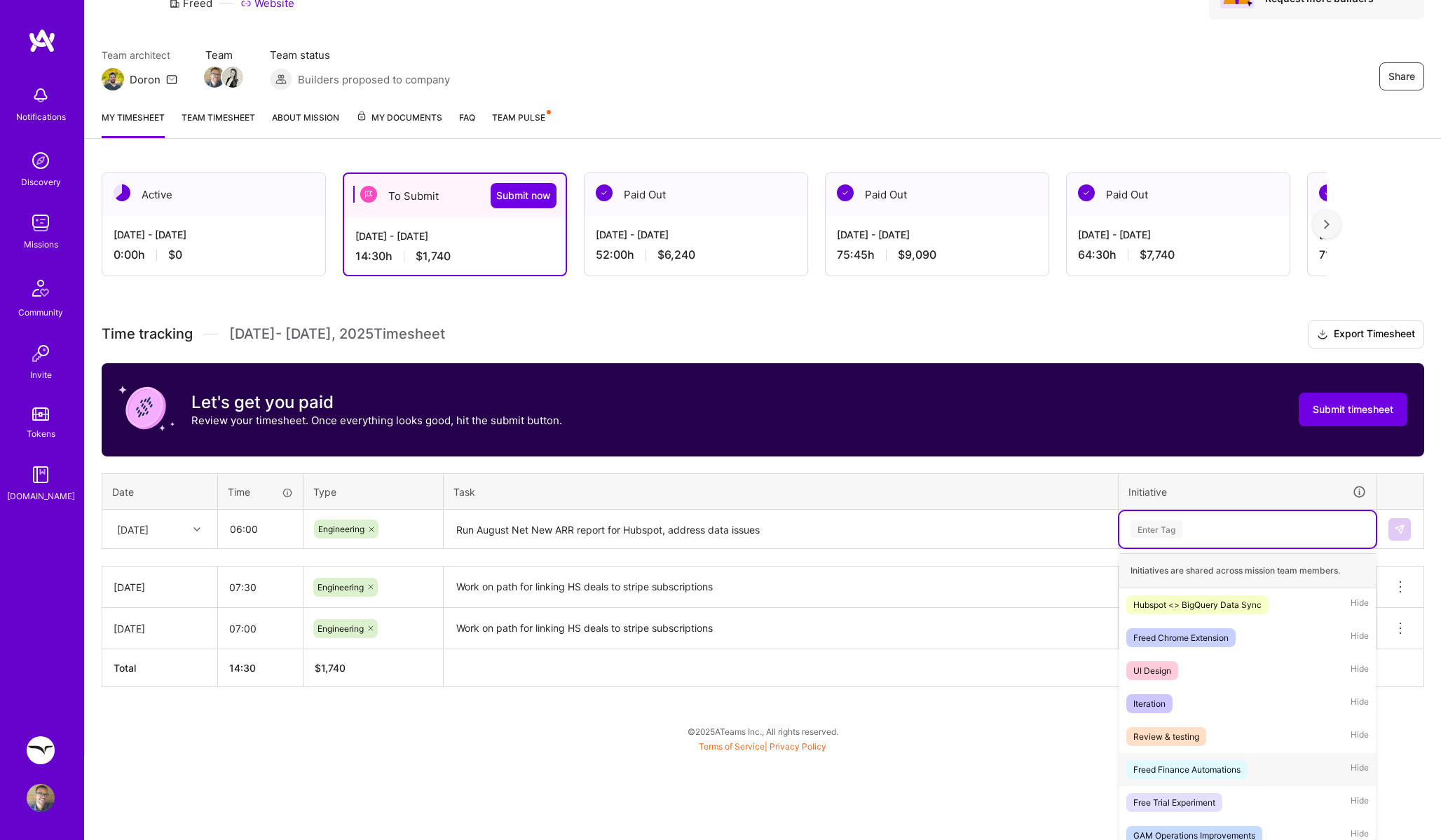
click at [1225, 760] on span "Freed Finance Automations" at bounding box center [1187, 770] width 121 height 19
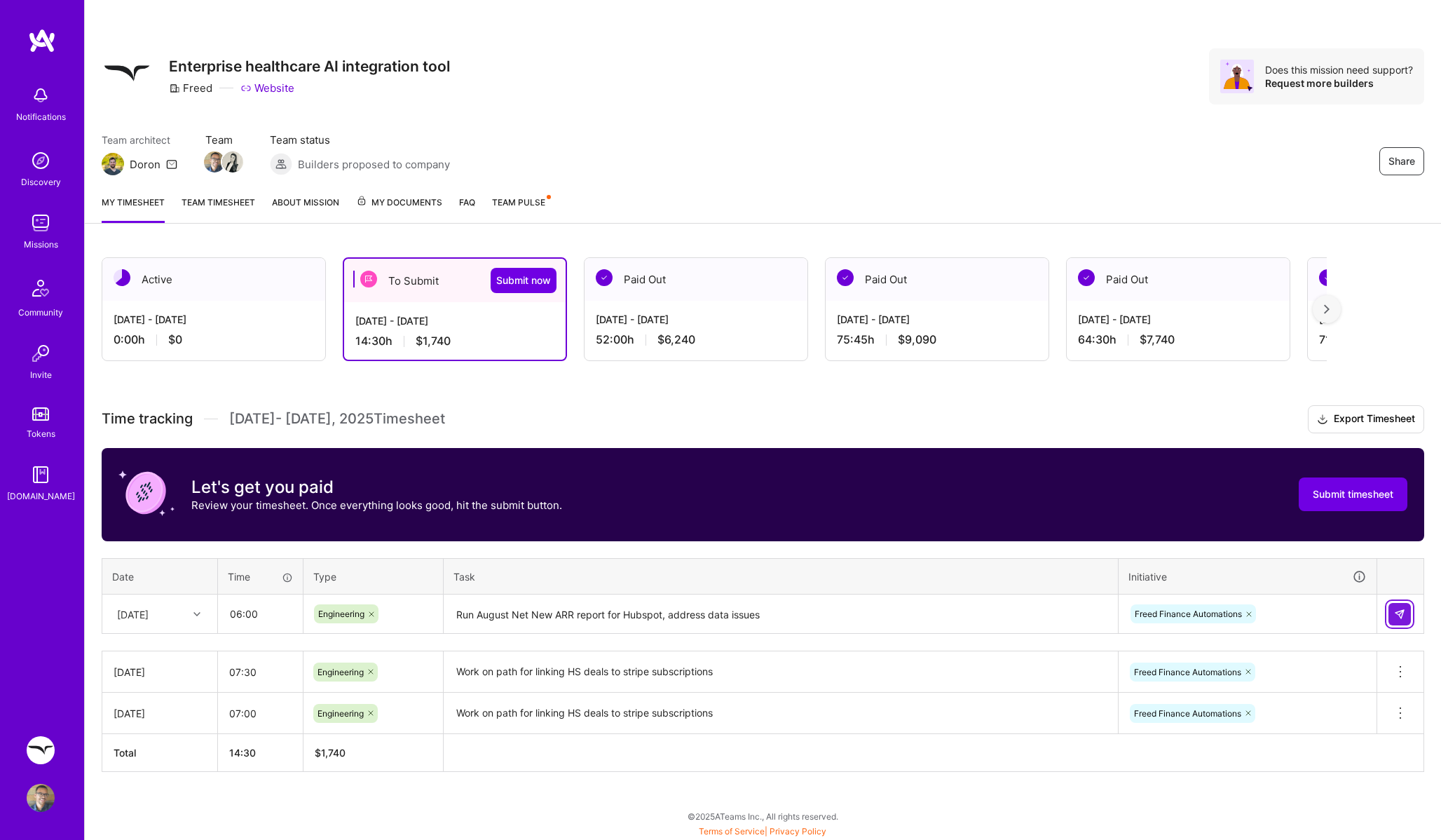
click at [1394, 603] on button at bounding box center [1400, 614] width 23 height 23
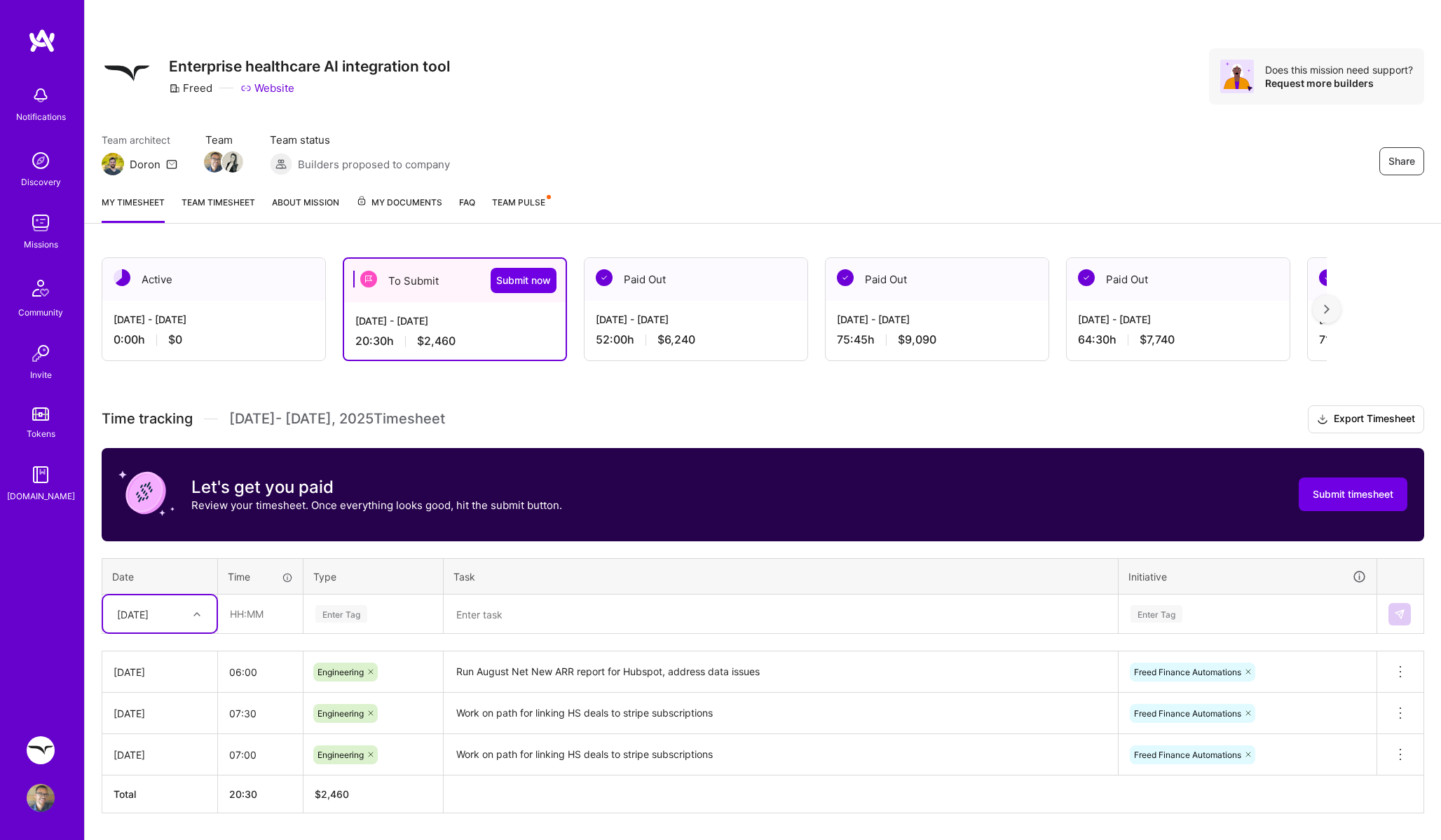
click at [734, 672] on textarea "Run August Net New ARR report for Hubspot, address data issues" at bounding box center [781, 671] width 671 height 38
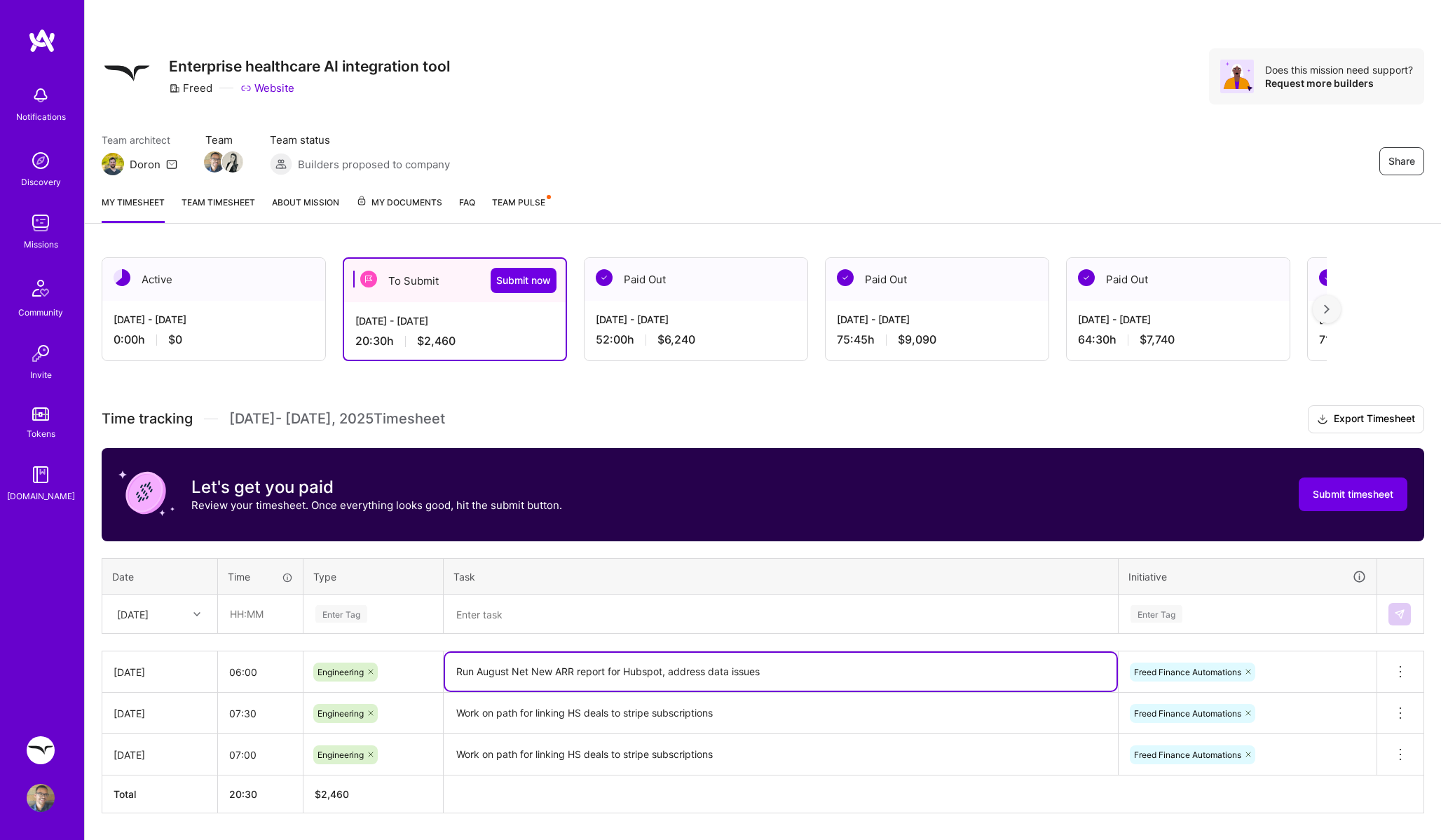
click at [779, 671] on textarea "Run August Net New ARR report for Hubspot, address data issues" at bounding box center [781, 671] width 671 height 37
type textarea "Run August Net New ARR report for Hubspot, address data issues, add new columns"
click at [927, 550] on div "Time tracking [DATE] - [DATE] Timesheet Export Timesheet Let's get you paid Rev…" at bounding box center [763, 609] width 1323 height 408
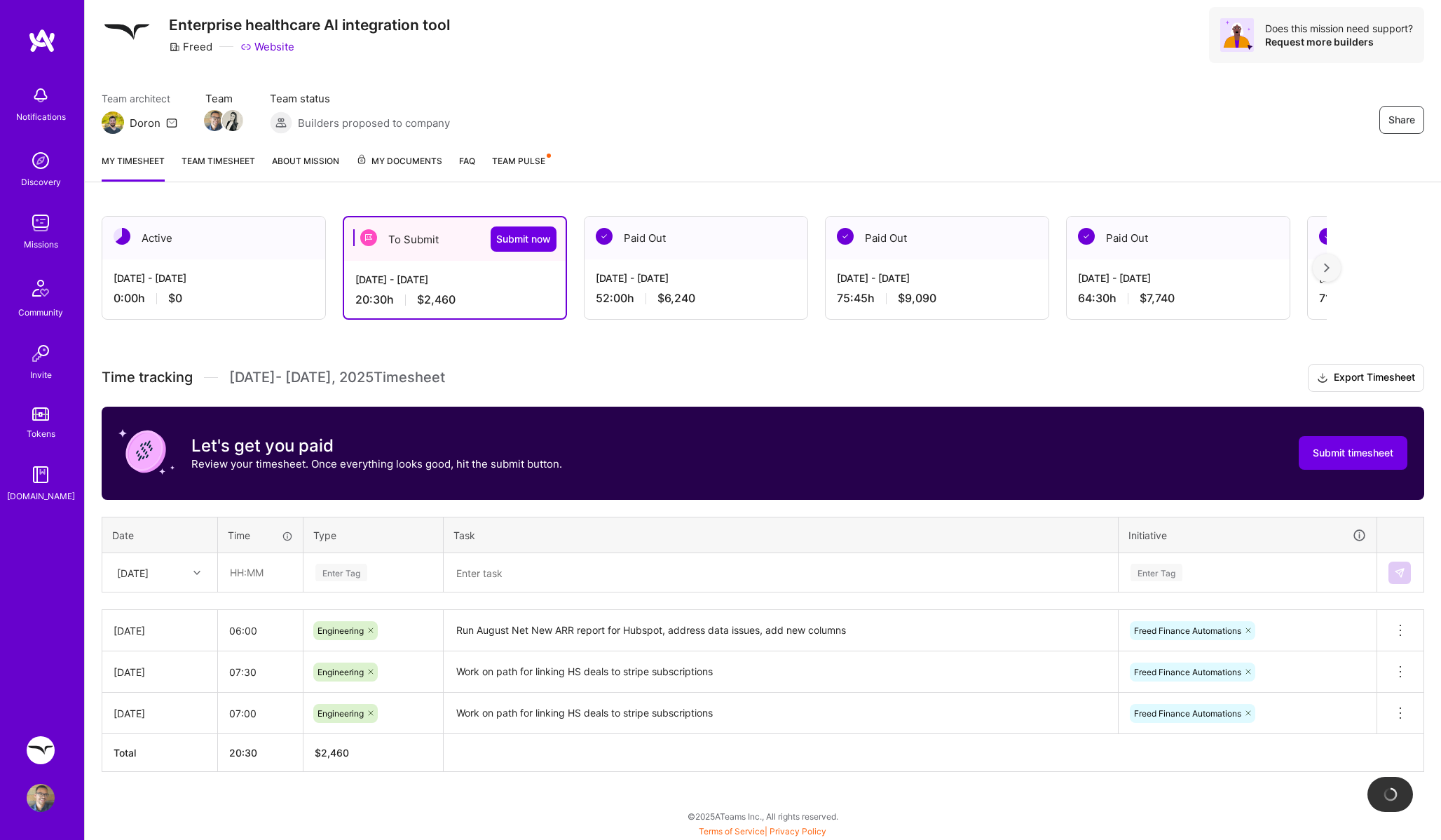
scroll to position [22, 0]
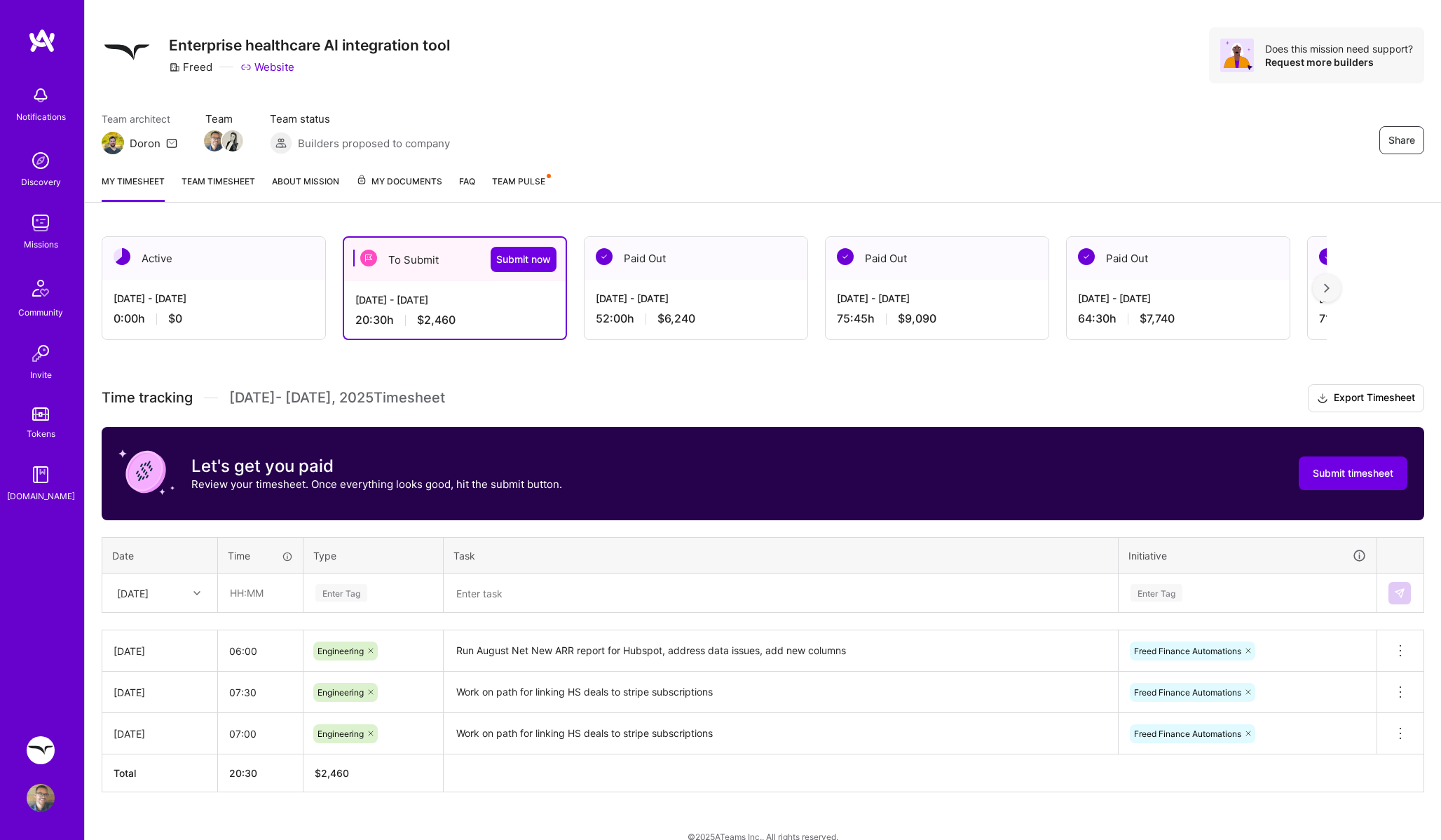
click at [169, 612] on div "Time tracking [DATE] - [DATE] Timesheet Export Timesheet Let's get you paid Rev…" at bounding box center [763, 588] width 1323 height 408
click at [176, 597] on div "[DATE]" at bounding box center [149, 593] width 78 height 23
click at [157, 796] on div "[DATE]" at bounding box center [159, 788] width 113 height 26
click at [264, 588] on input "text" at bounding box center [260, 593] width 84 height 37
type input "05:00"
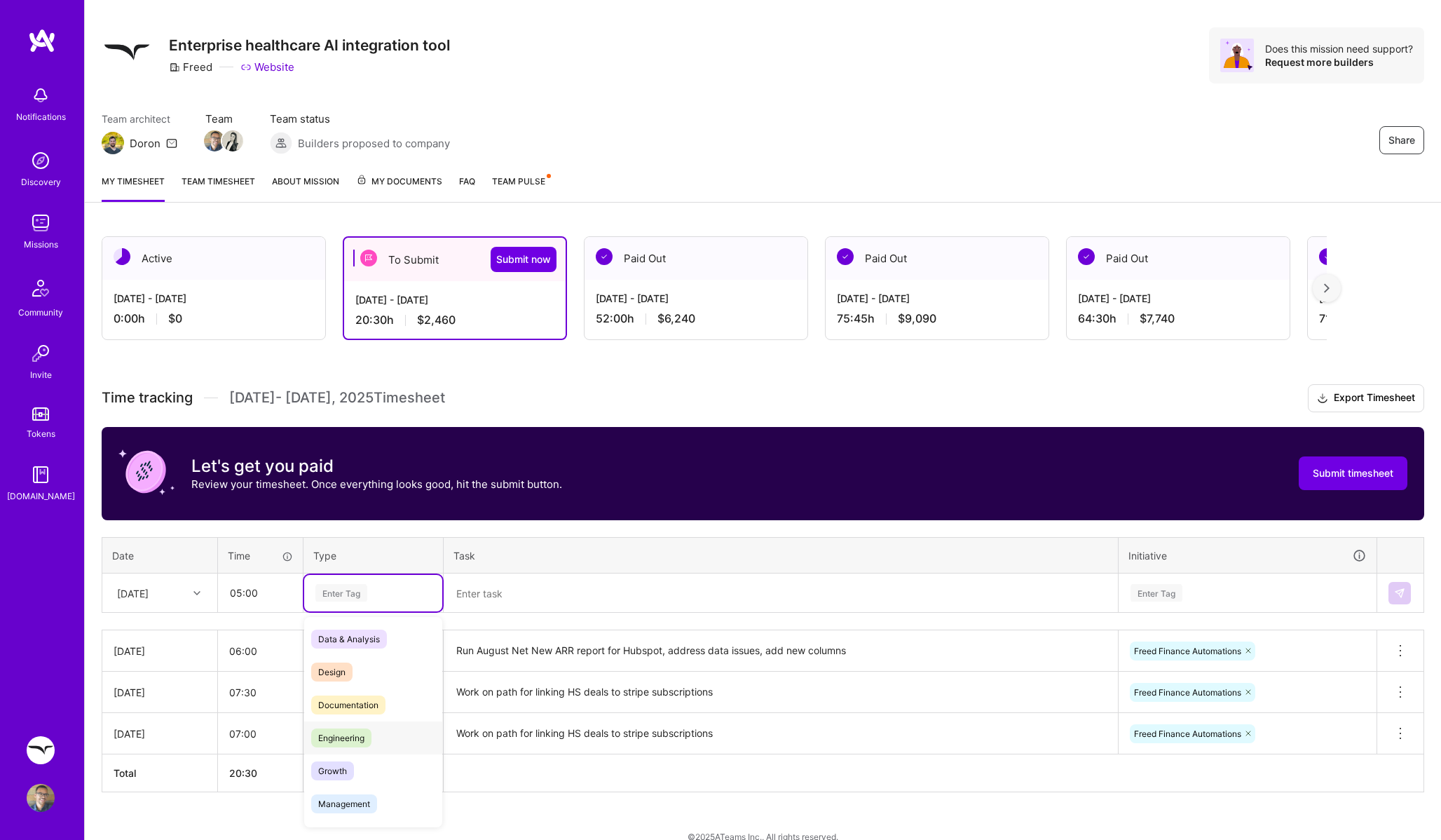
click at [340, 733] on span "Engineering" at bounding box center [341, 738] width 60 height 19
click at [486, 588] on textarea at bounding box center [781, 593] width 671 height 37
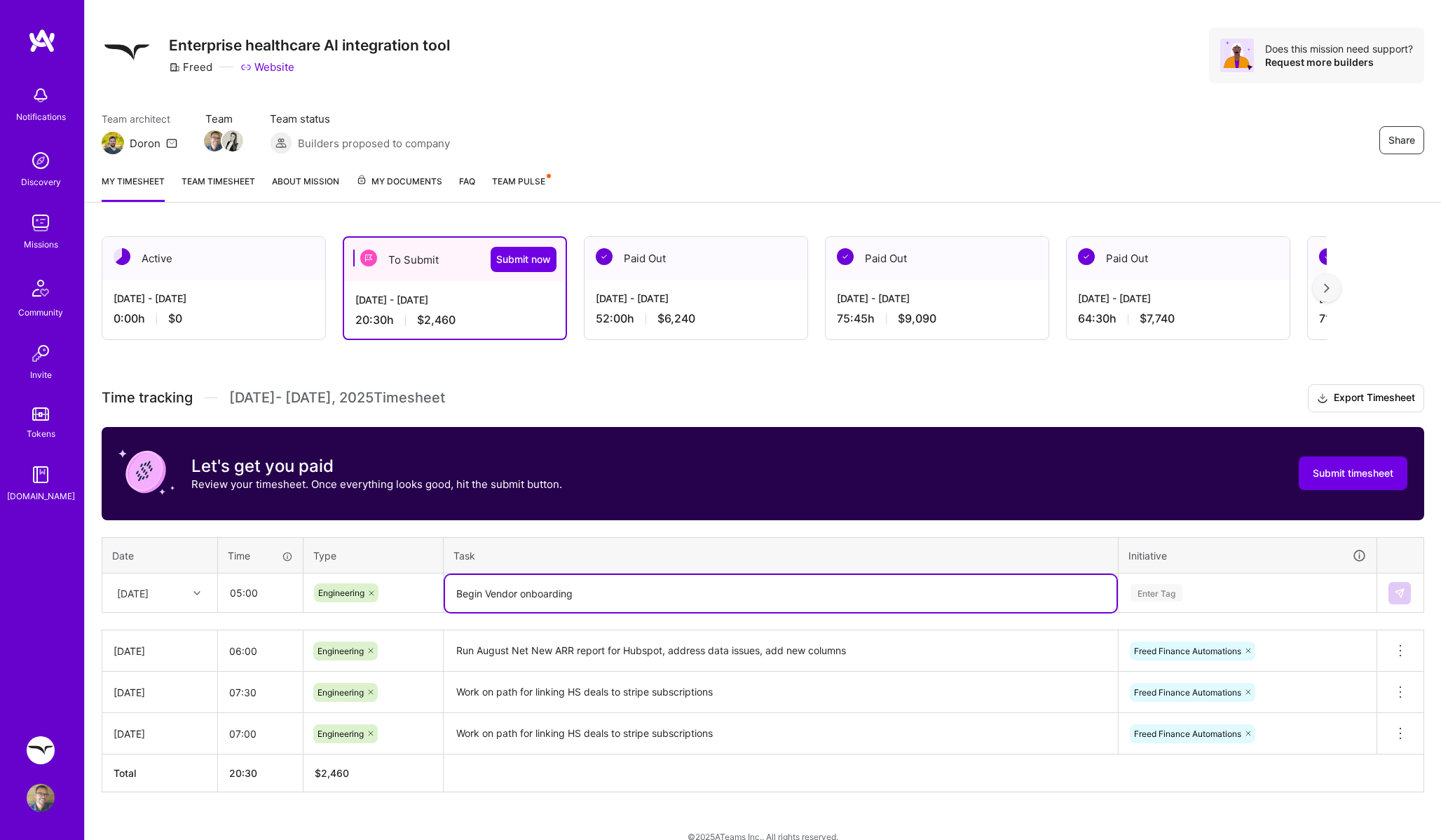
click at [528, 589] on textarea "Begin Vendor onboarding" at bounding box center [781, 593] width 671 height 37
type textarea "Begin Vendor Onboarding email sequence automation"
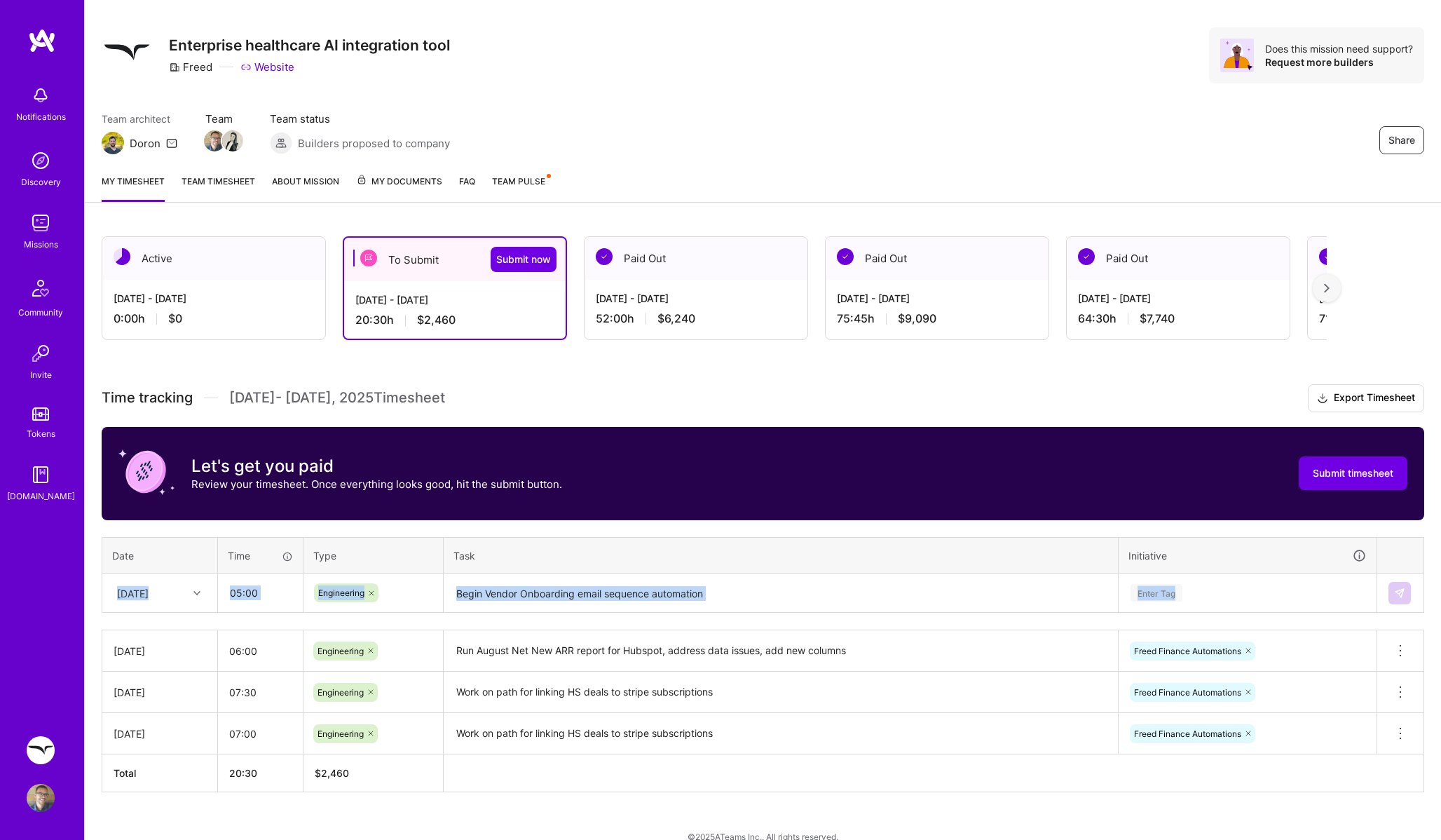
click at [1197, 573] on table "Date Time Type Task Initiative [DATE] 05:00 Engineering Begin Vendor Onboarding…" at bounding box center [763, 575] width 1323 height 77
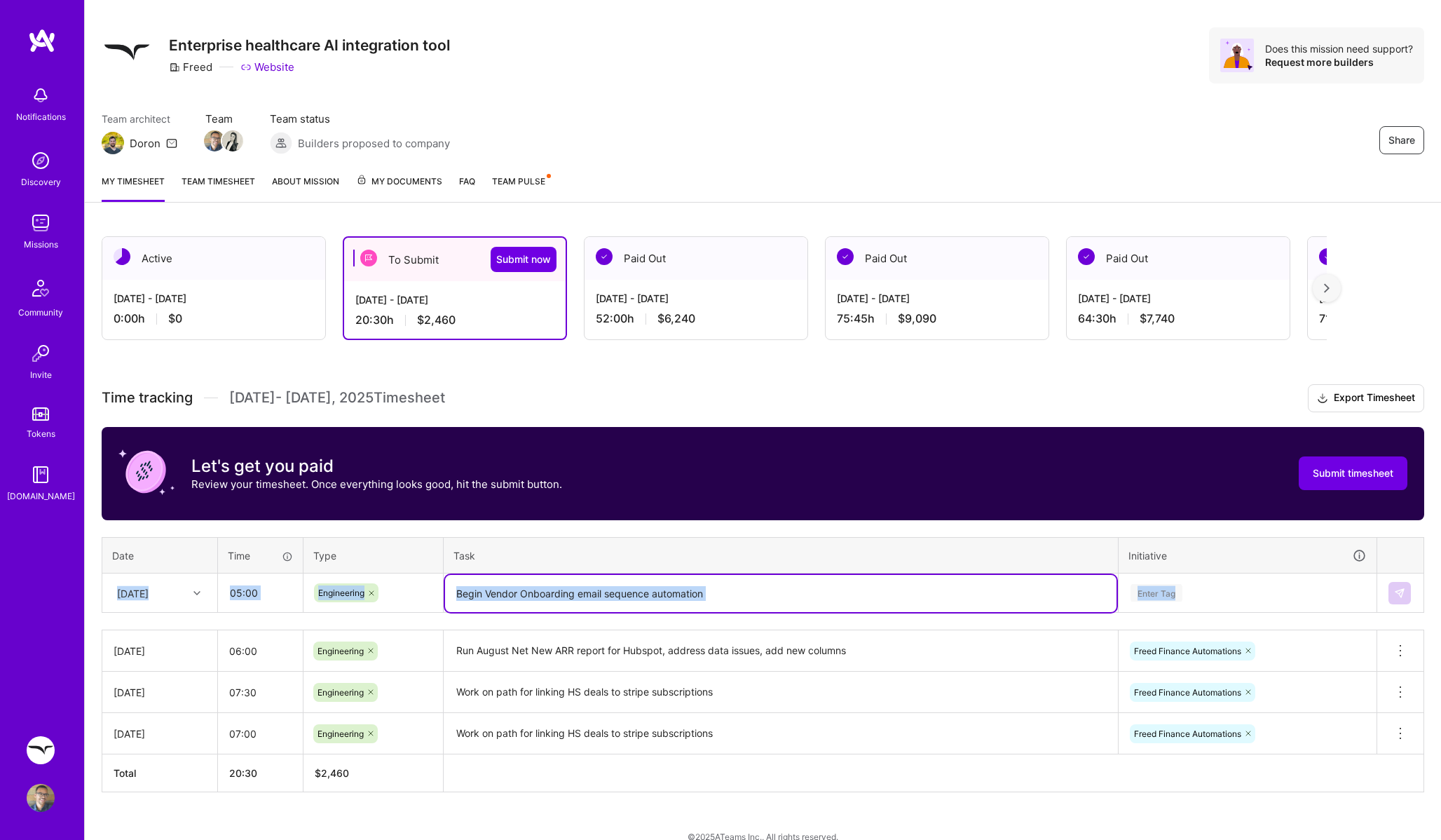
click at [885, 606] on textarea "Begin Vendor Onboarding email sequence automation" at bounding box center [781, 593] width 671 height 37
click at [877, 593] on textarea "Begin Vendor Onboarding email sequence automation" at bounding box center [781, 593] width 671 height 37
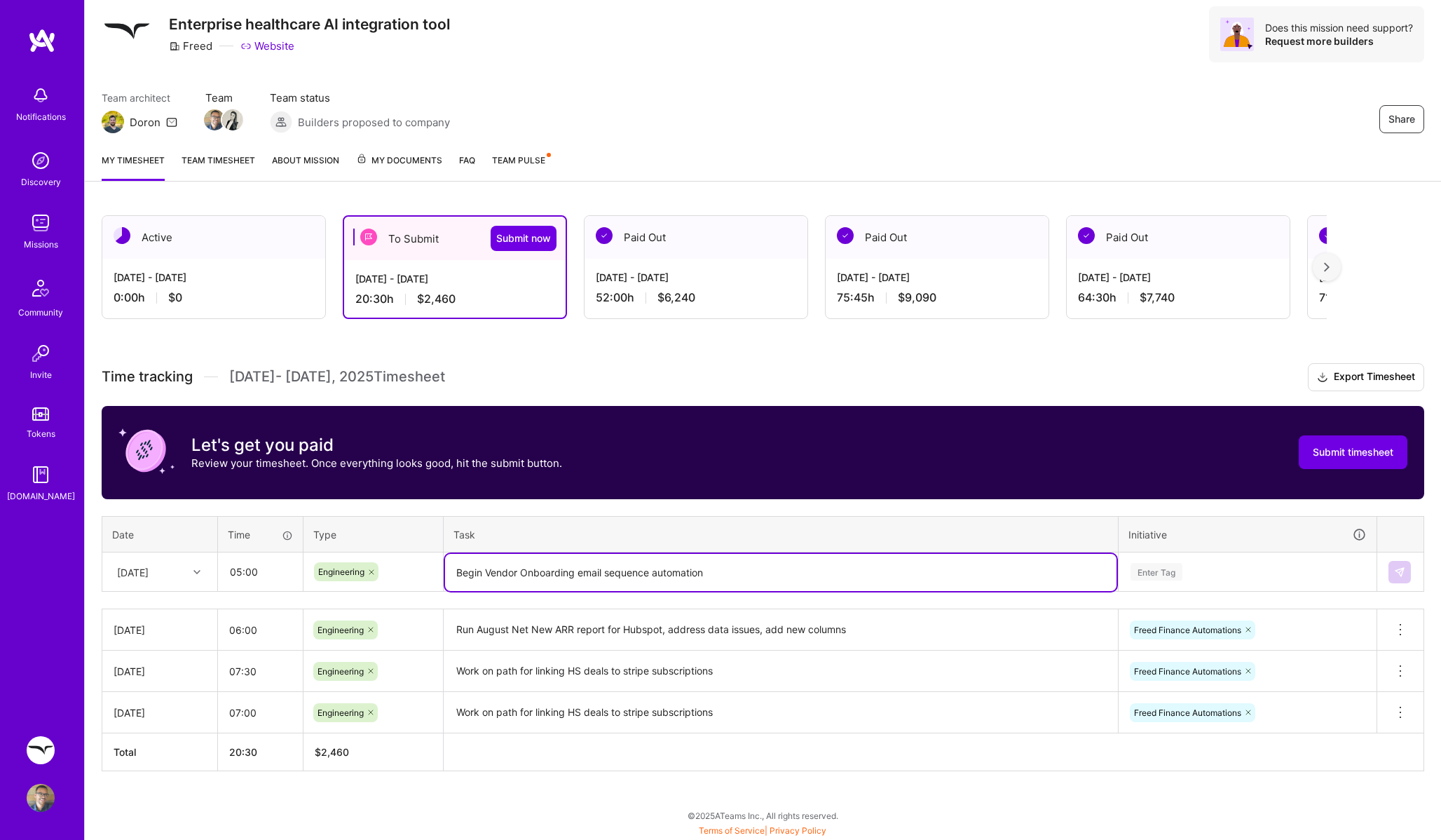
click at [1235, 590] on div "Enter Tag" at bounding box center [1247, 571] width 257 height 37
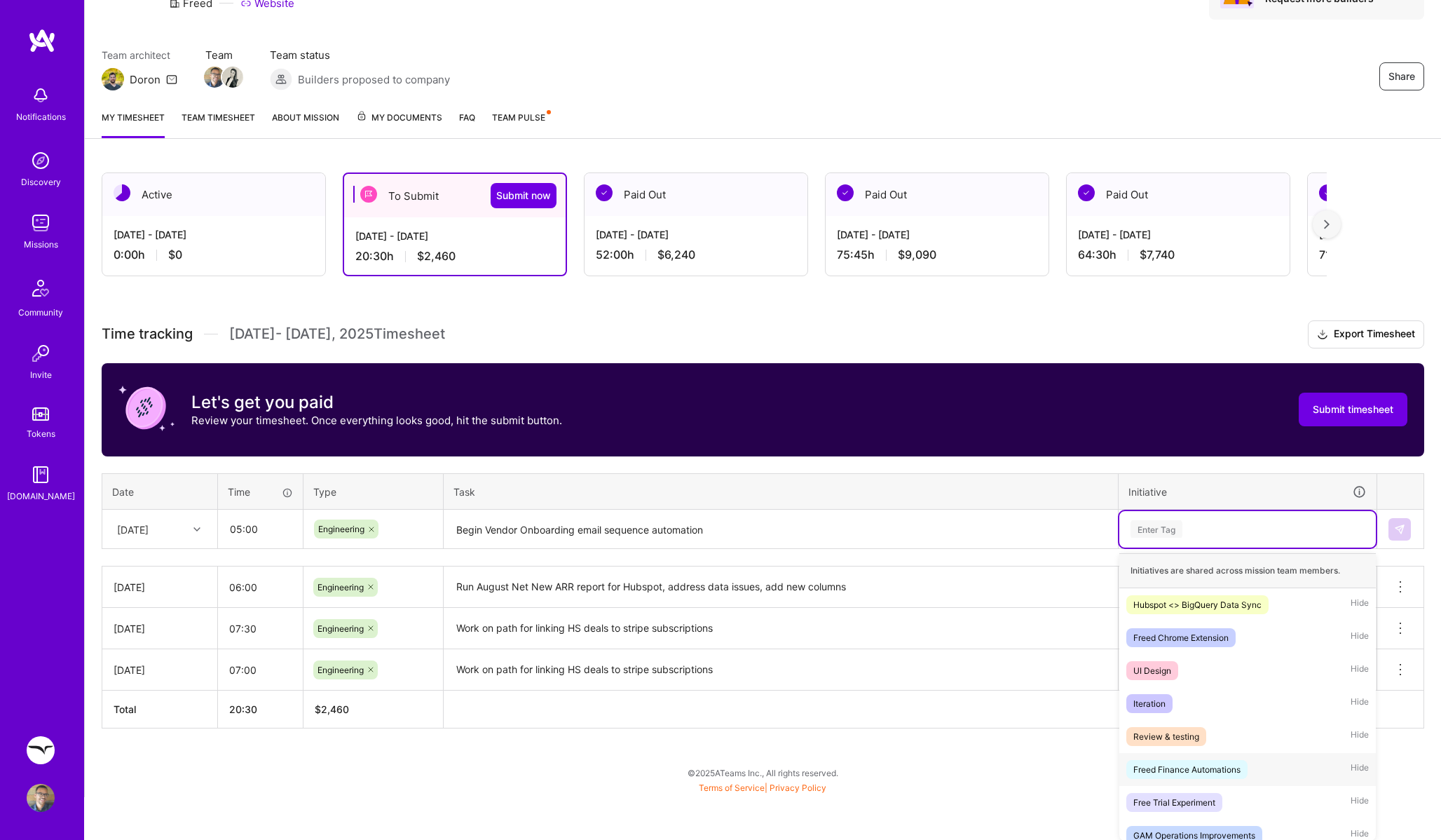
click at [1197, 775] on div "Freed Finance Automations" at bounding box center [1187, 769] width 107 height 15
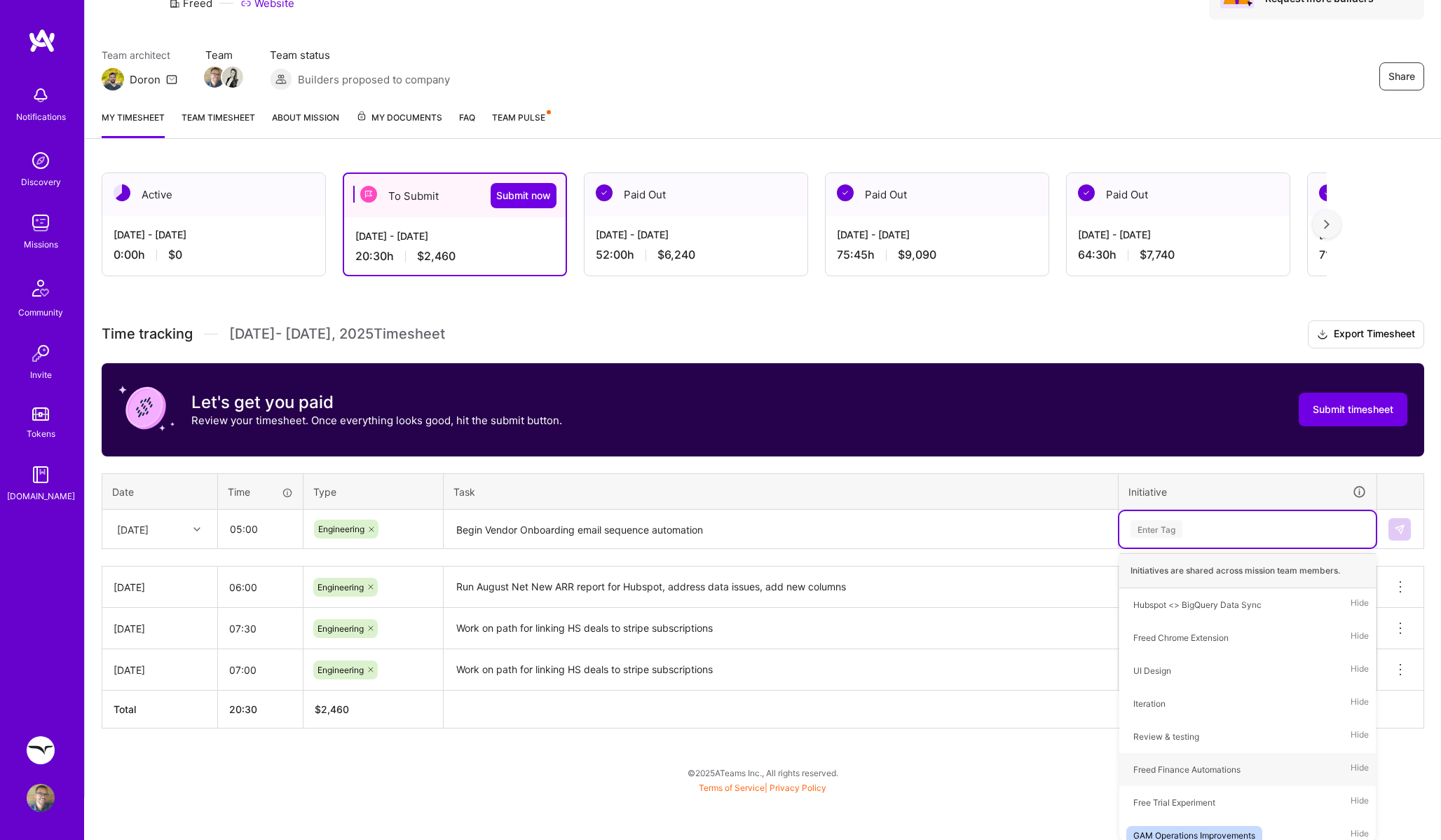
scroll to position [42, 0]
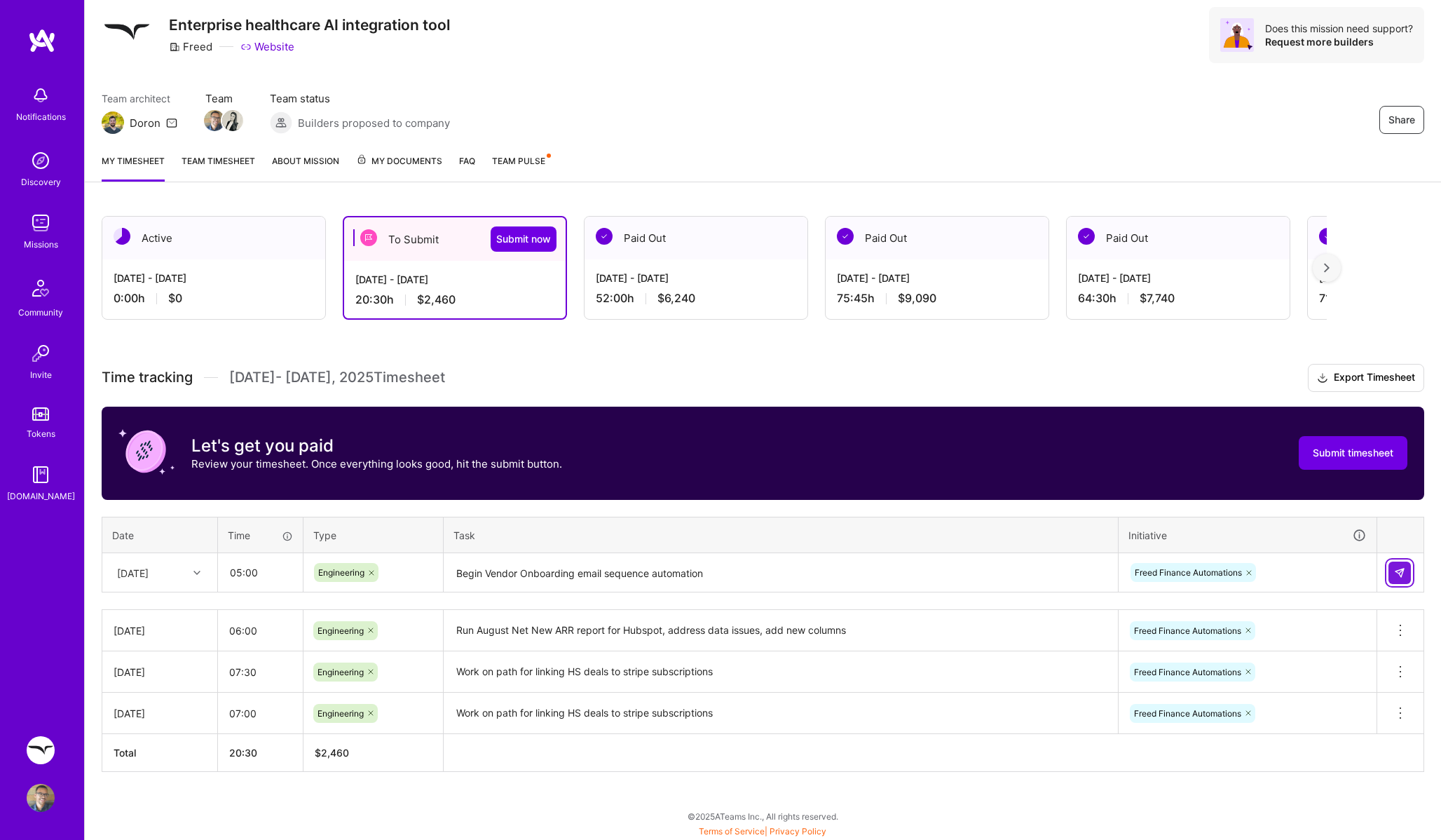
click at [1389, 578] on td at bounding box center [1401, 573] width 47 height 39
click at [1395, 571] on img at bounding box center [1400, 573] width 11 height 11
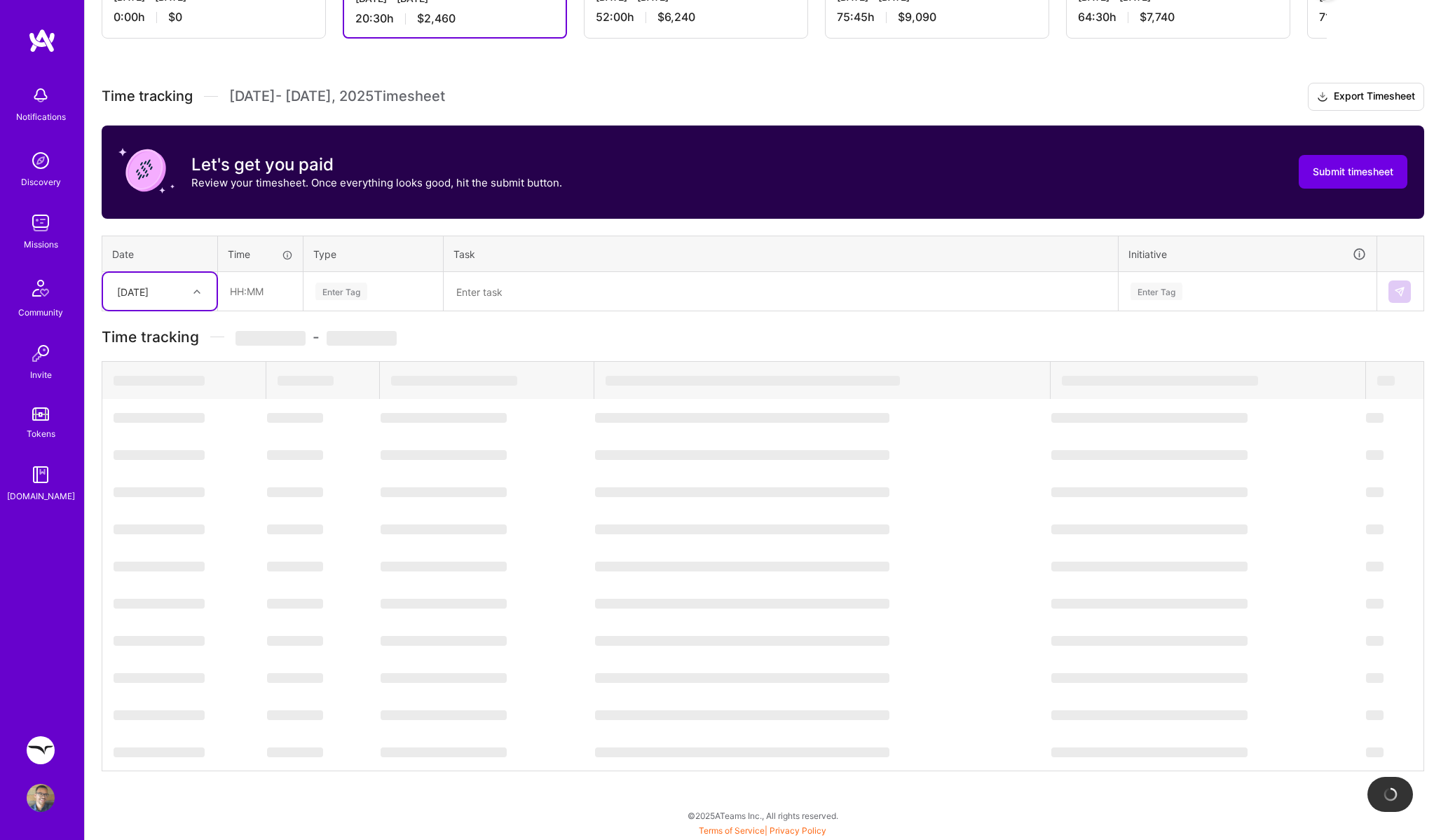
scroll to position [84, 0]
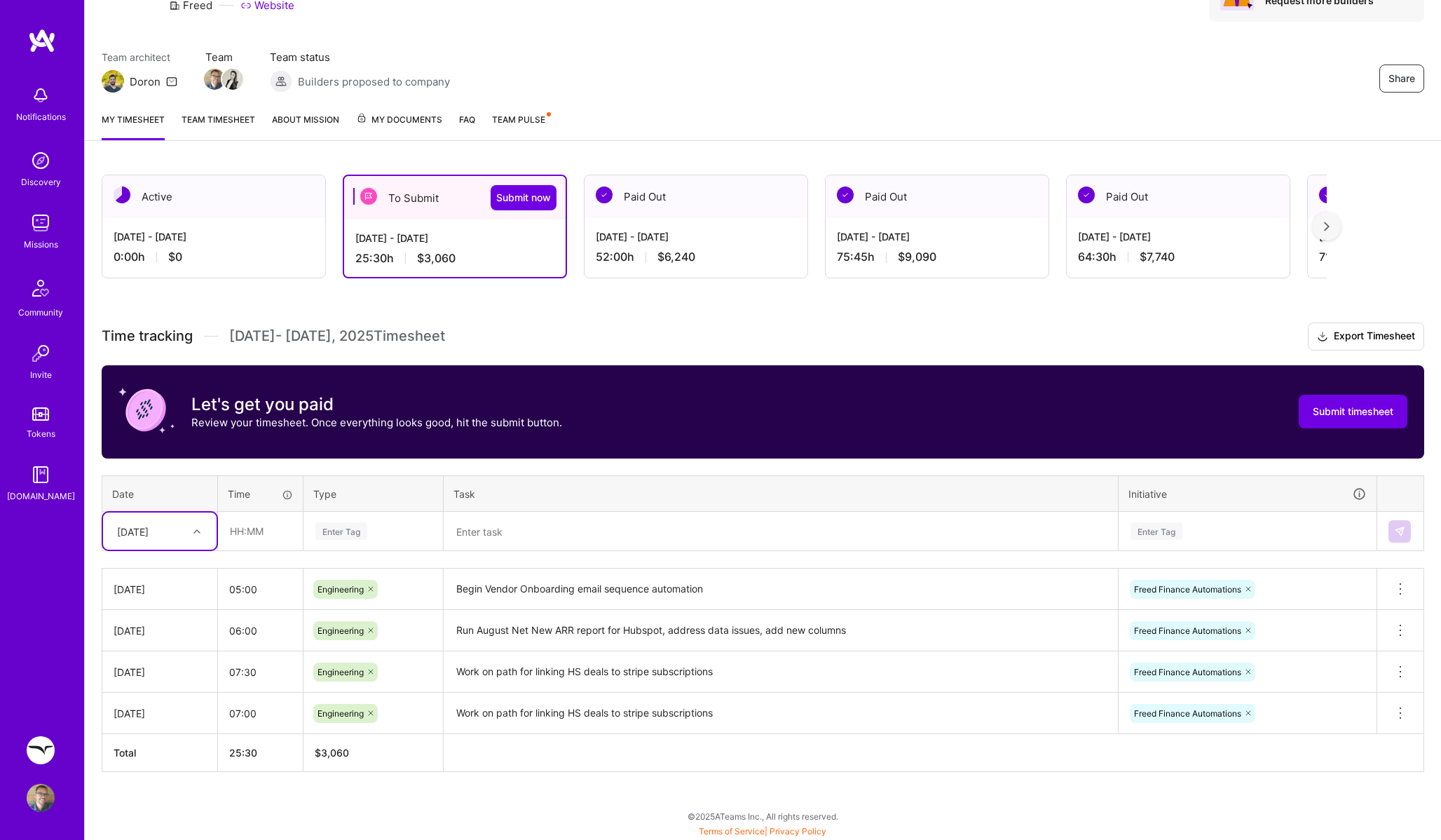
click at [166, 521] on div "[DATE]" at bounding box center [149, 531] width 78 height 23
click at [164, 744] on div "[DATE]" at bounding box center [159, 752] width 113 height 26
click at [259, 549] on td at bounding box center [261, 532] width 86 height 39
click at [260, 542] on input "text" at bounding box center [260, 532] width 84 height 37
type input "06:45"
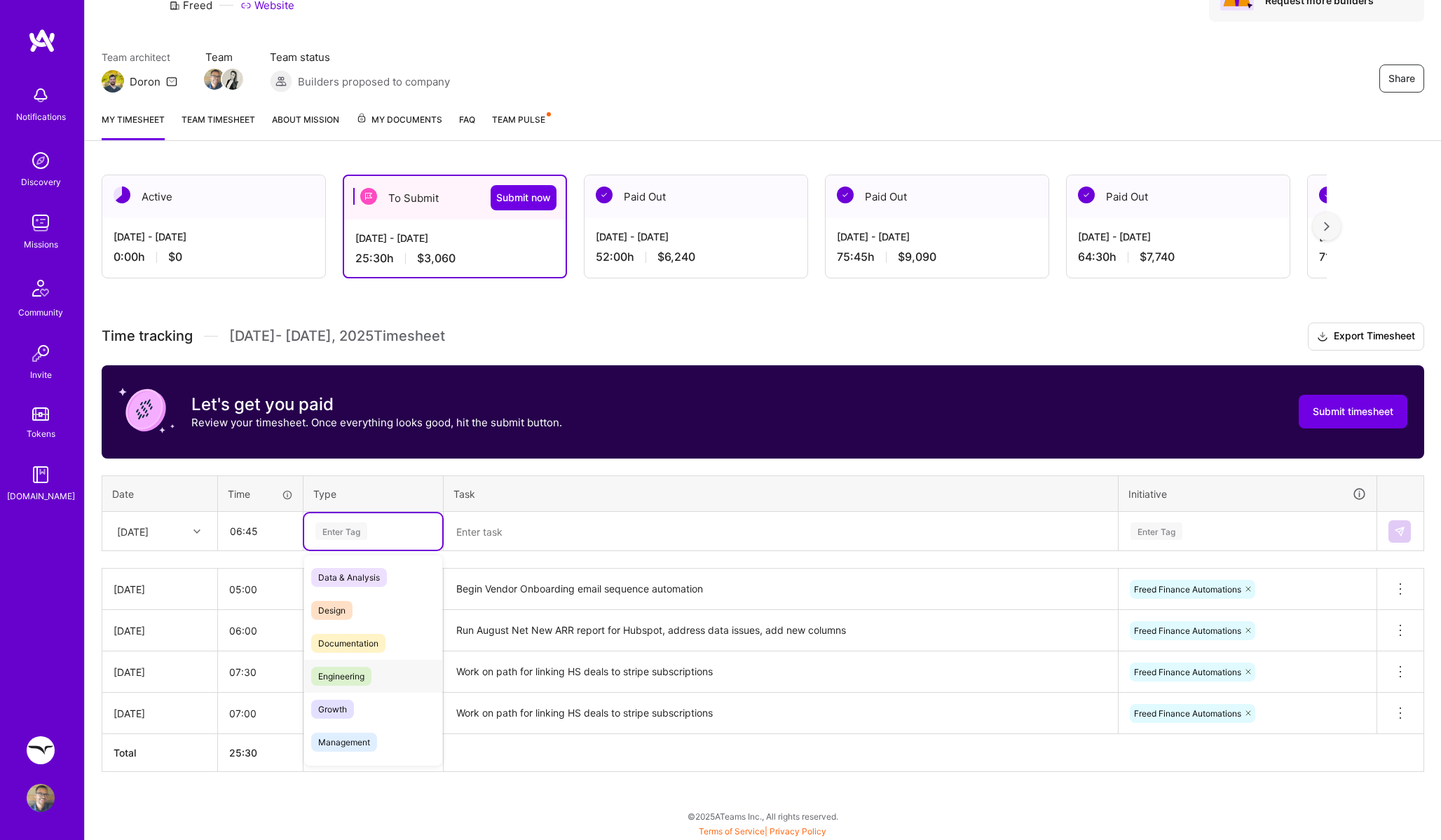
click at [343, 667] on span "Engineering" at bounding box center [341, 676] width 60 height 19
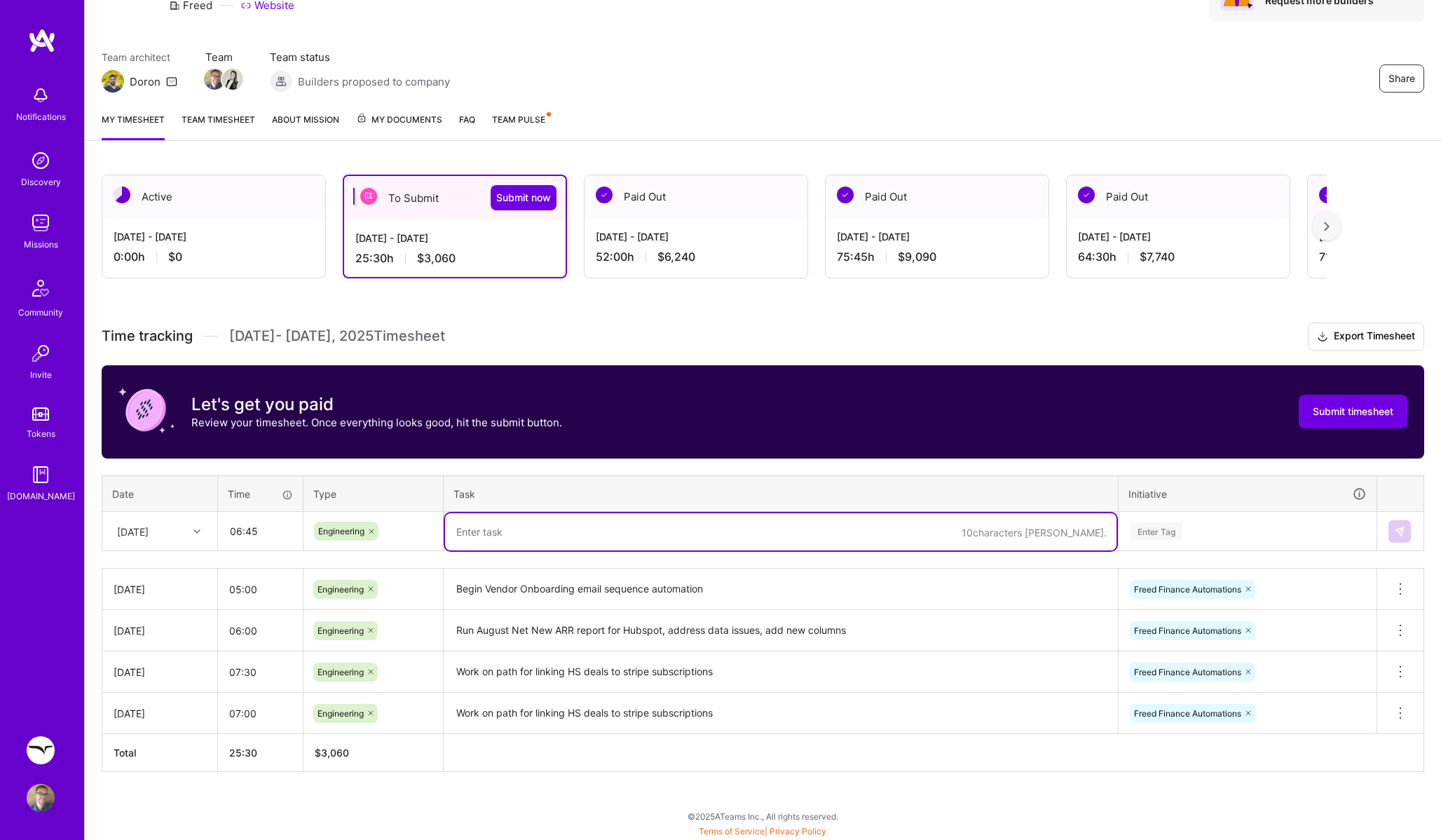
click at [500, 525] on textarea at bounding box center [781, 532] width 671 height 37
paste textarea "Begin Vendor Onboarding email sequence automation"
click at [471, 529] on textarea "Begin Vendor Onboarding email sequence automation" at bounding box center [781, 532] width 671 height 37
type textarea "Cont. Vendor Onboarding email sequence automation"
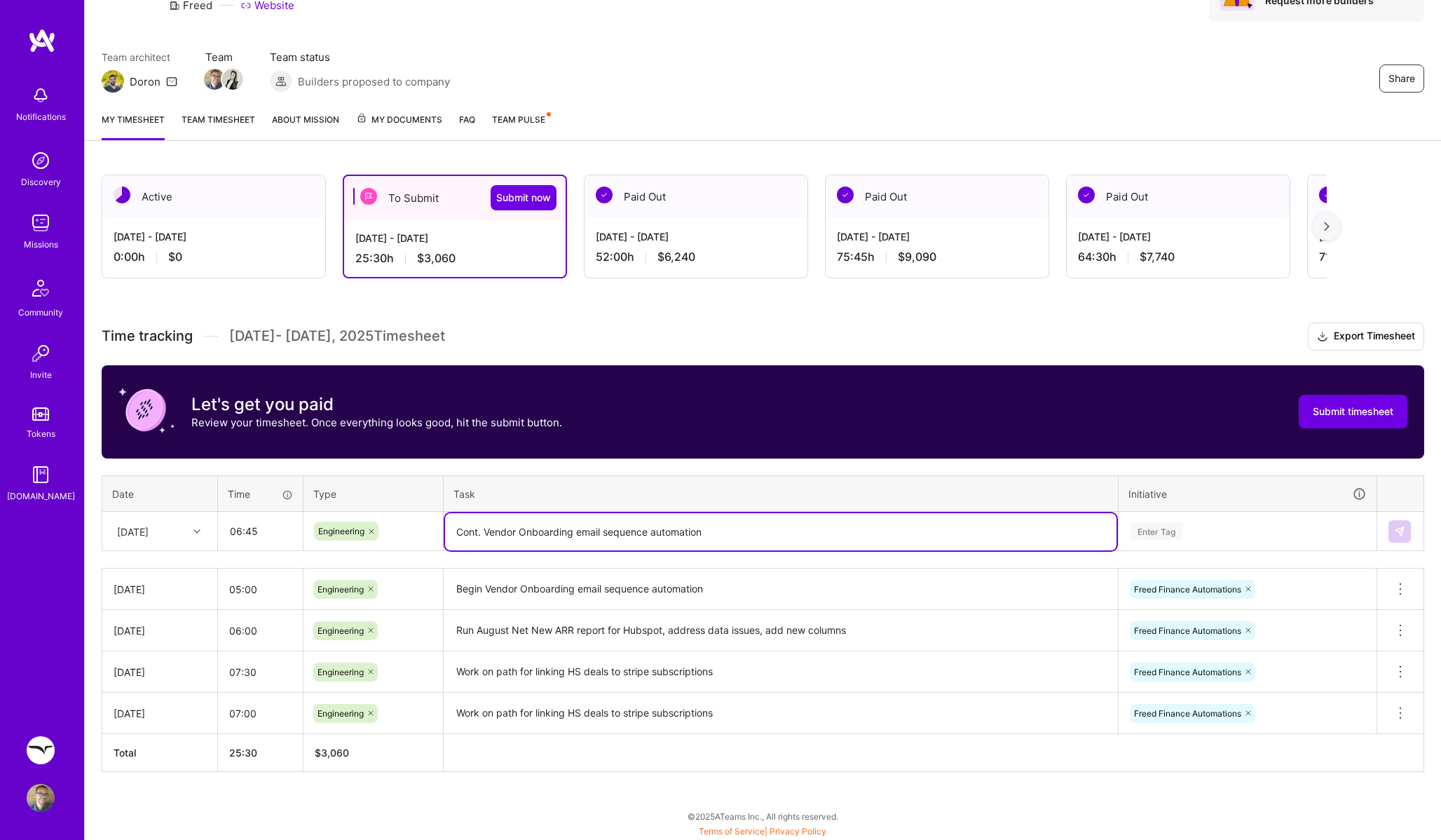
scroll to position [86, 0]
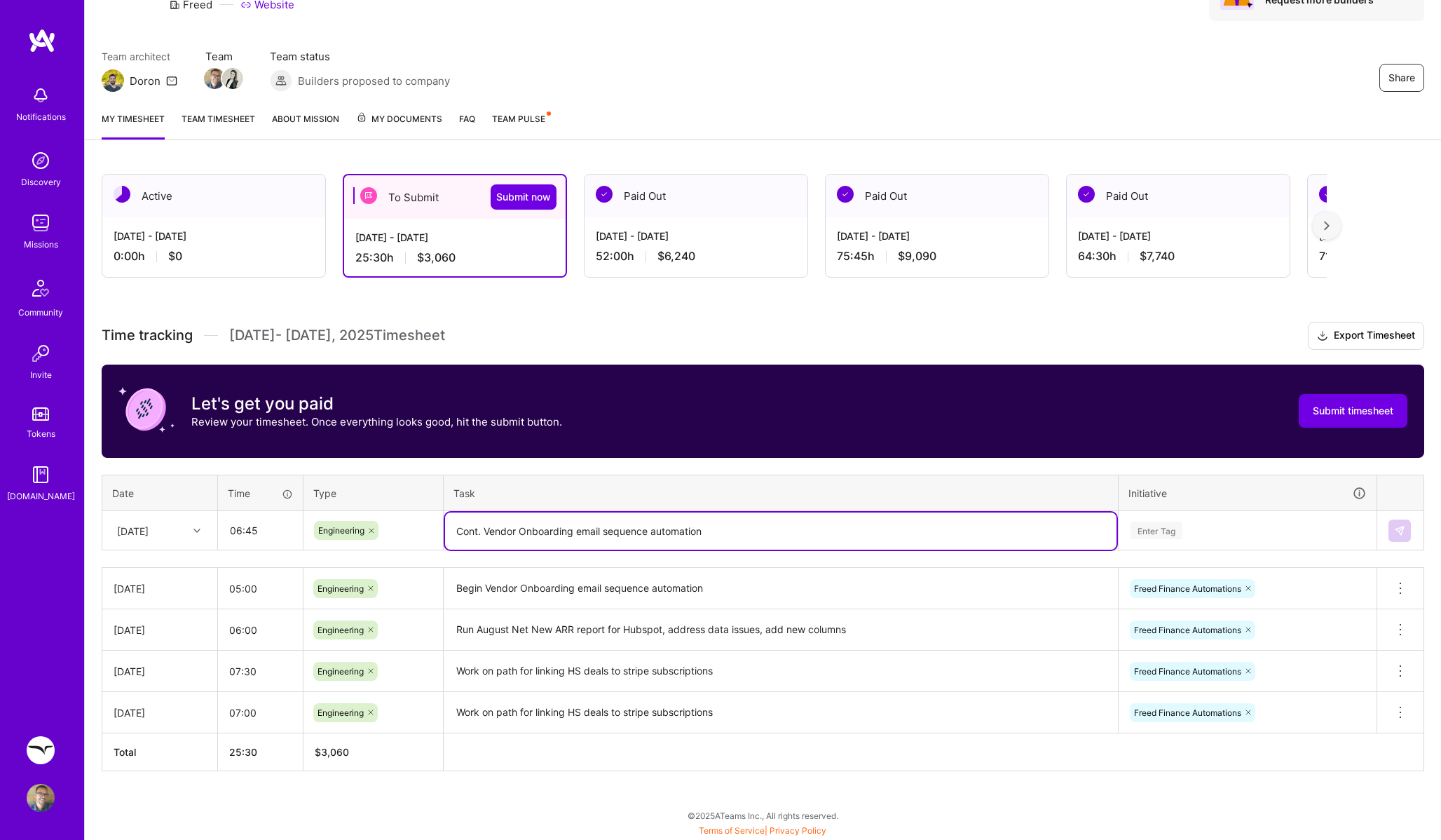
click at [1293, 524] on div "Enter Tag" at bounding box center [1248, 530] width 237 height 17
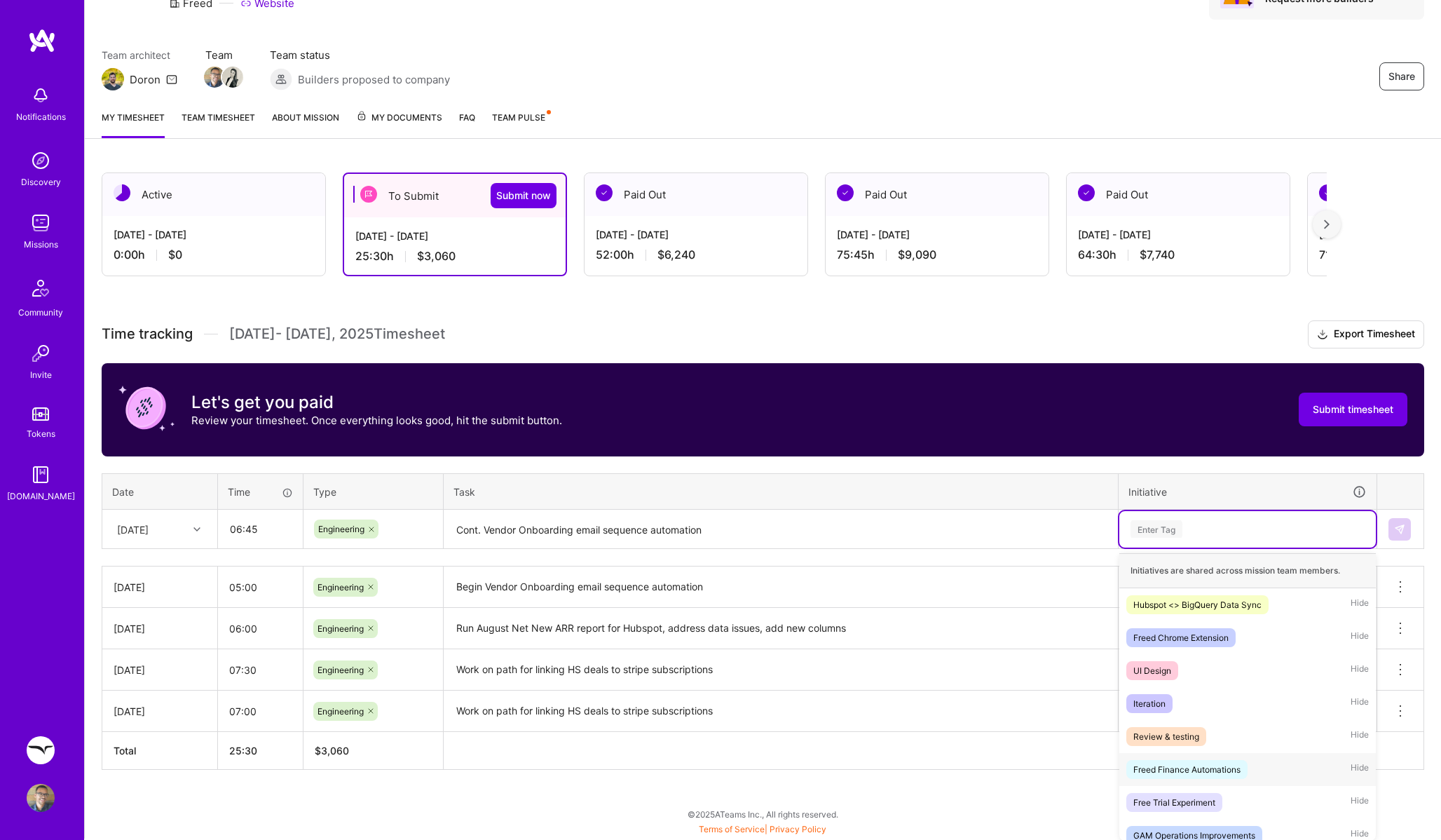
click at [1226, 764] on div "Freed Finance Automations" at bounding box center [1187, 769] width 107 height 15
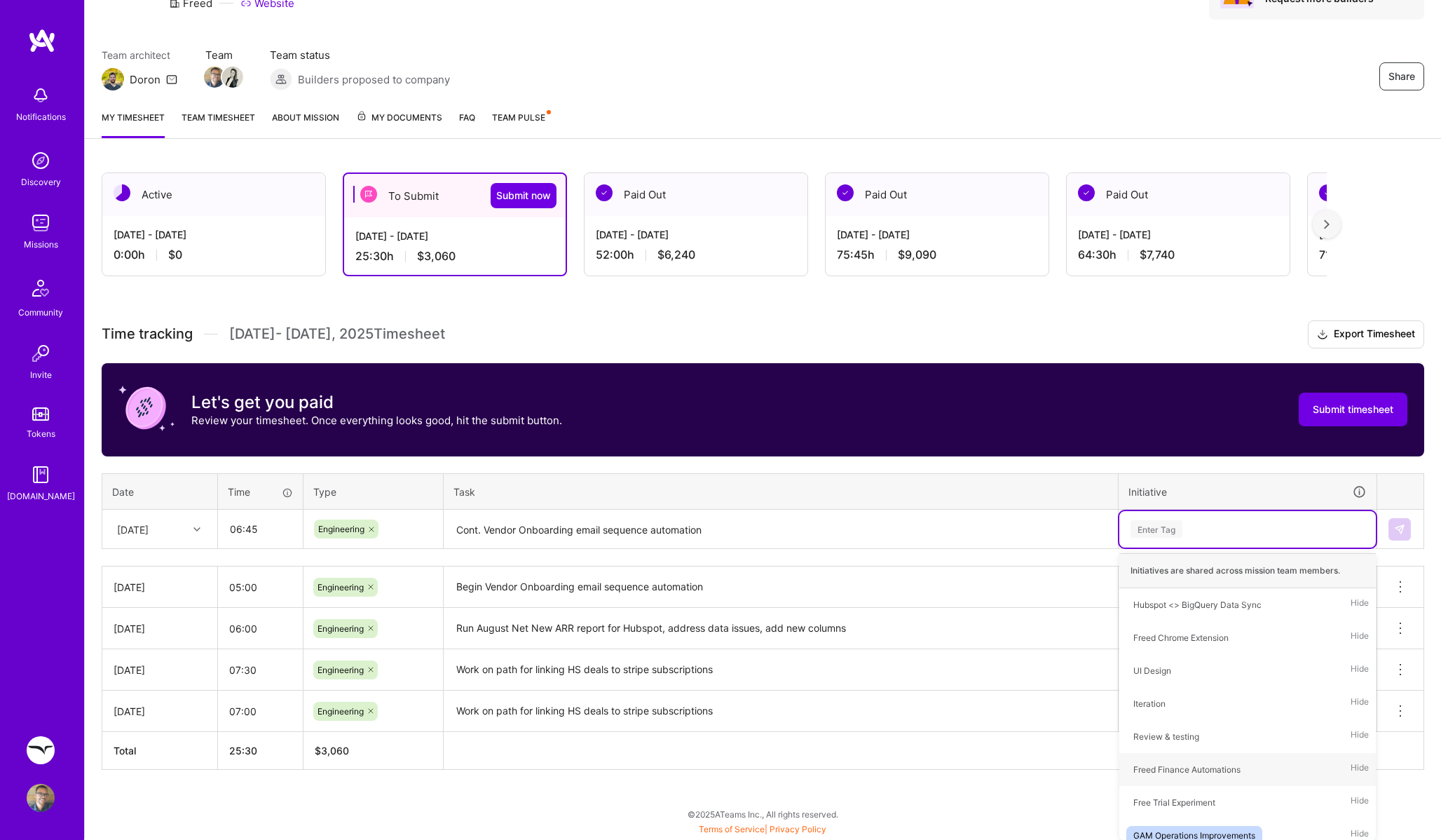
scroll to position [84, 0]
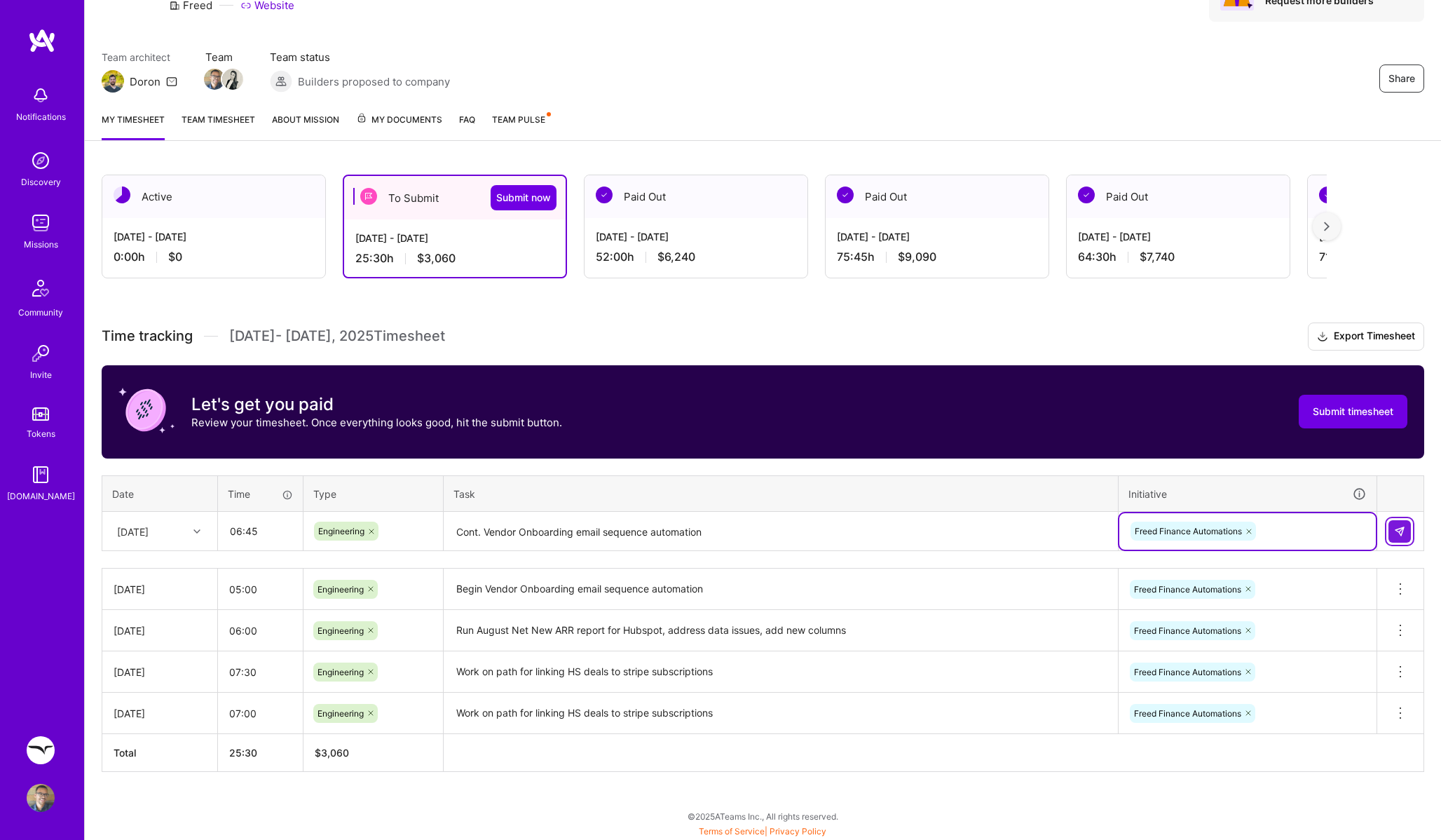
click at [1395, 533] on img at bounding box center [1400, 532] width 11 height 11
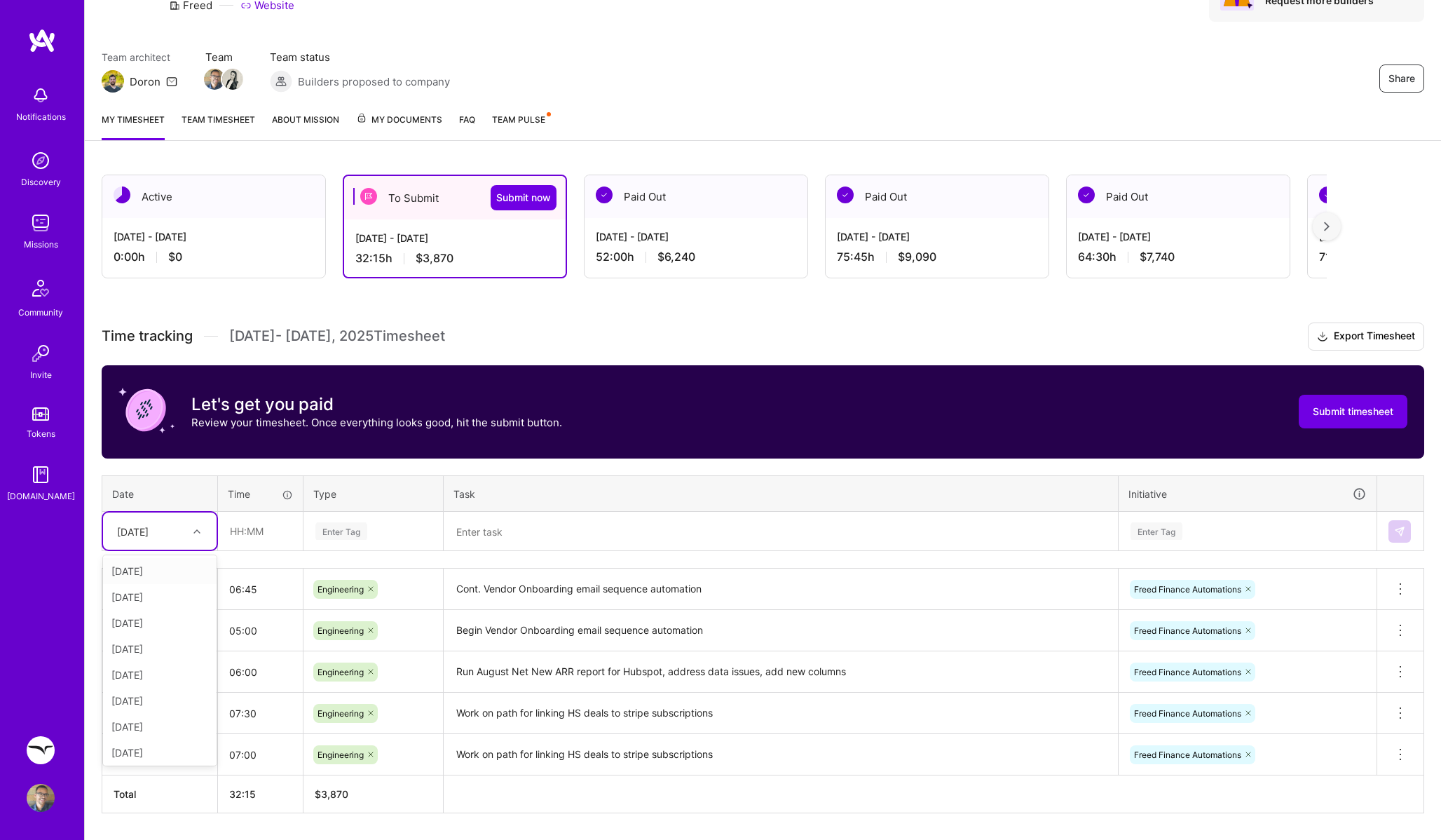
click at [183, 529] on div "[DATE]" at bounding box center [149, 531] width 78 height 23
click at [158, 725] on div "[DATE]" at bounding box center [159, 725] width 113 height 26
click at [244, 525] on input "text" at bounding box center [260, 532] width 84 height 37
type input "07:00"
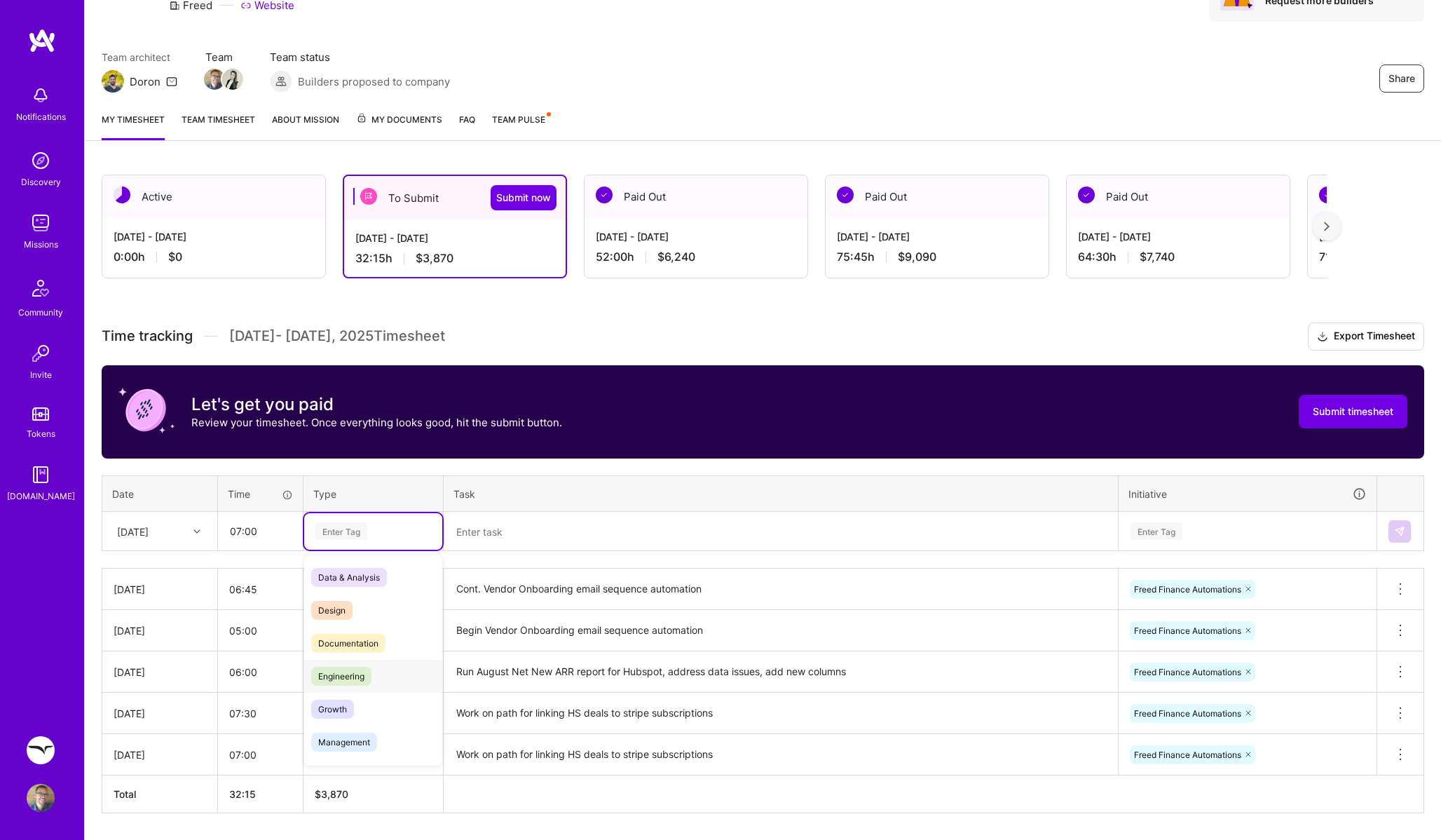
click at [347, 673] on span "Engineering" at bounding box center [341, 676] width 60 height 19
click at [524, 530] on textarea at bounding box center [781, 532] width 671 height 37
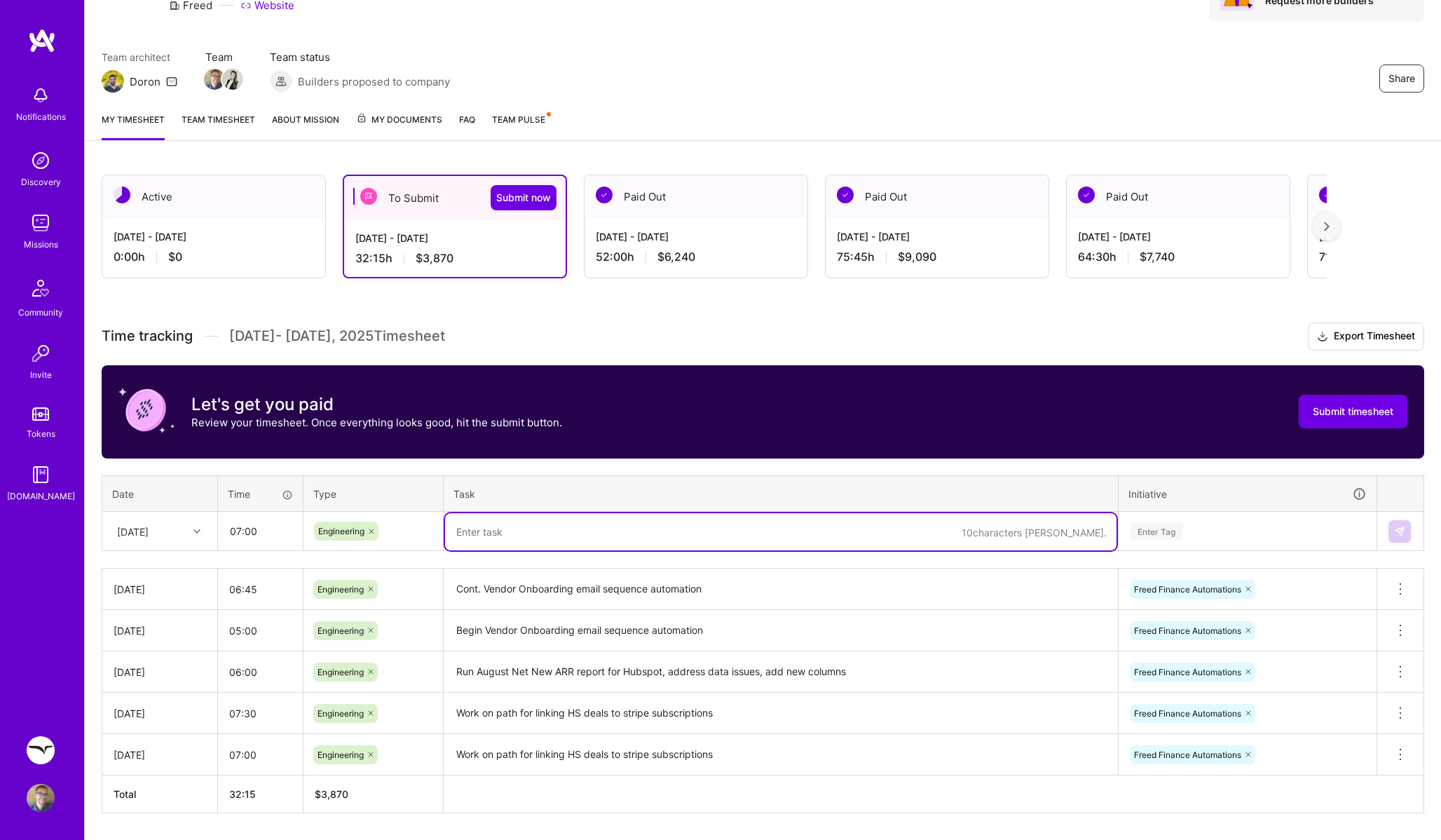
paste textarea "Cont. Vendor Onboarding email sequence automation"
type textarea "Cont. Vendor Onboarding email sequence automation"
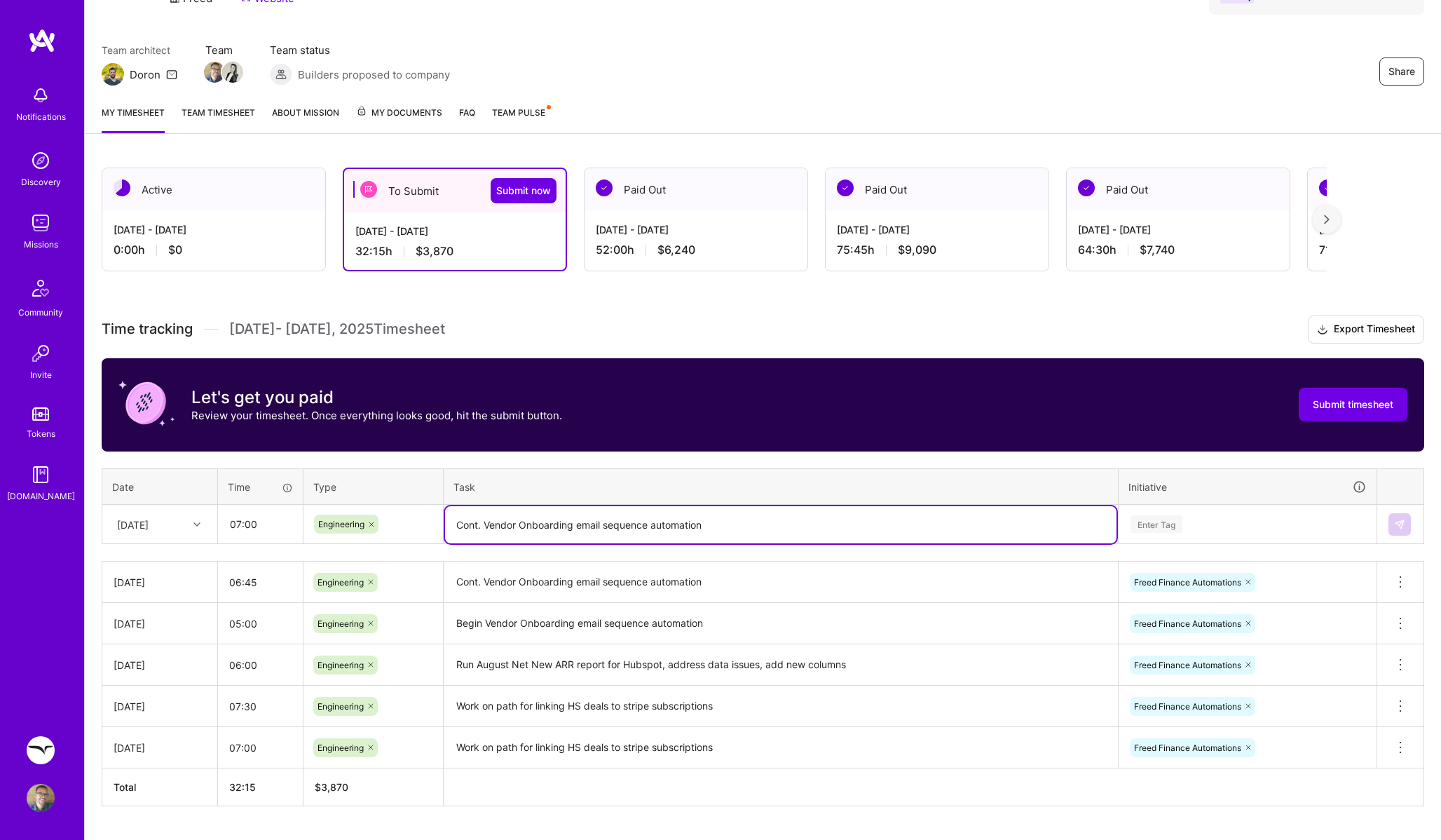
click at [1318, 537] on div "Enter Tag" at bounding box center [1247, 524] width 257 height 37
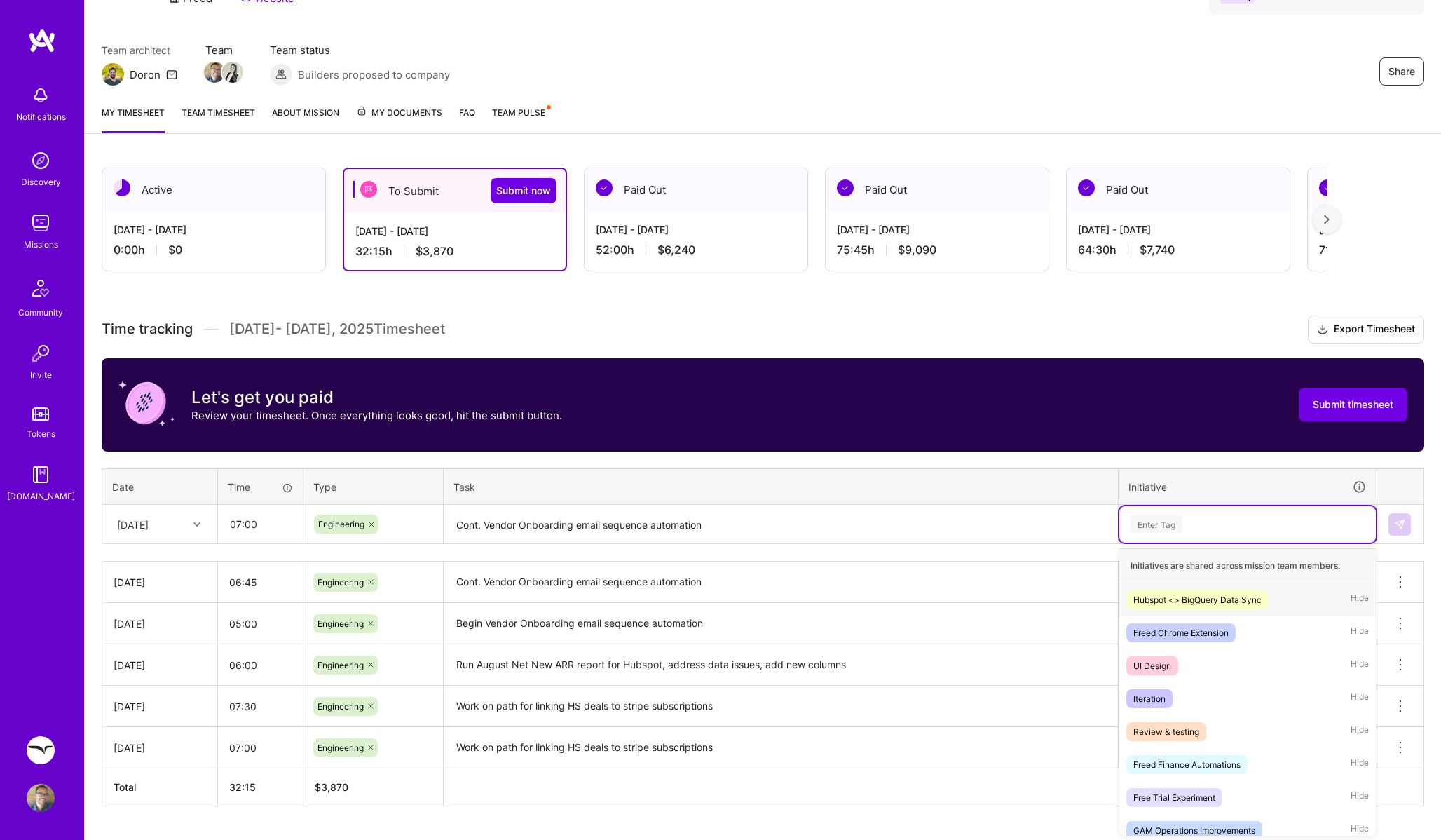
scroll to position [91, 0]
click at [1218, 761] on div "Freed Finance Automations" at bounding box center [1187, 763] width 107 height 15
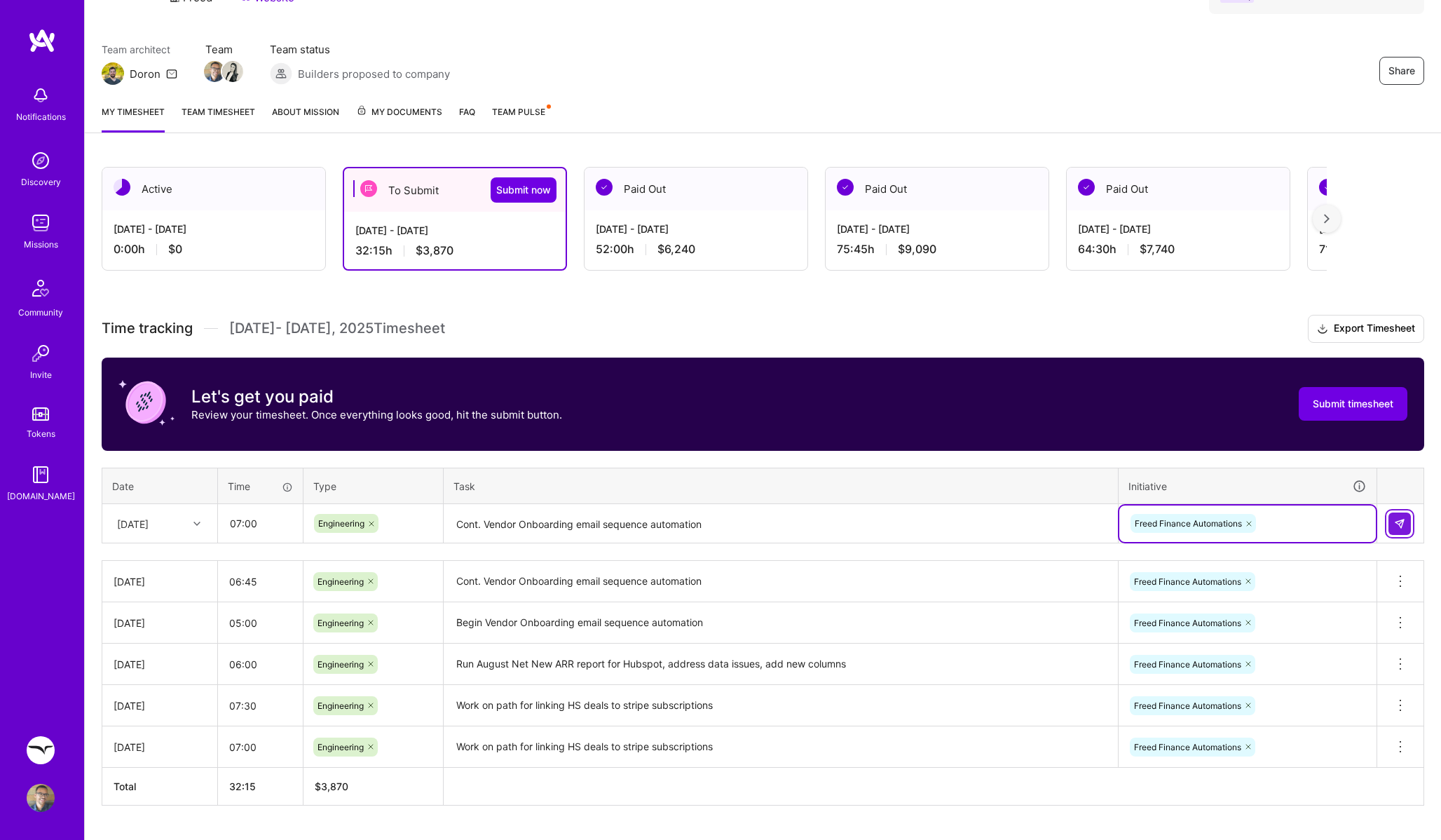
click at [1393, 524] on button at bounding box center [1400, 524] width 23 height 23
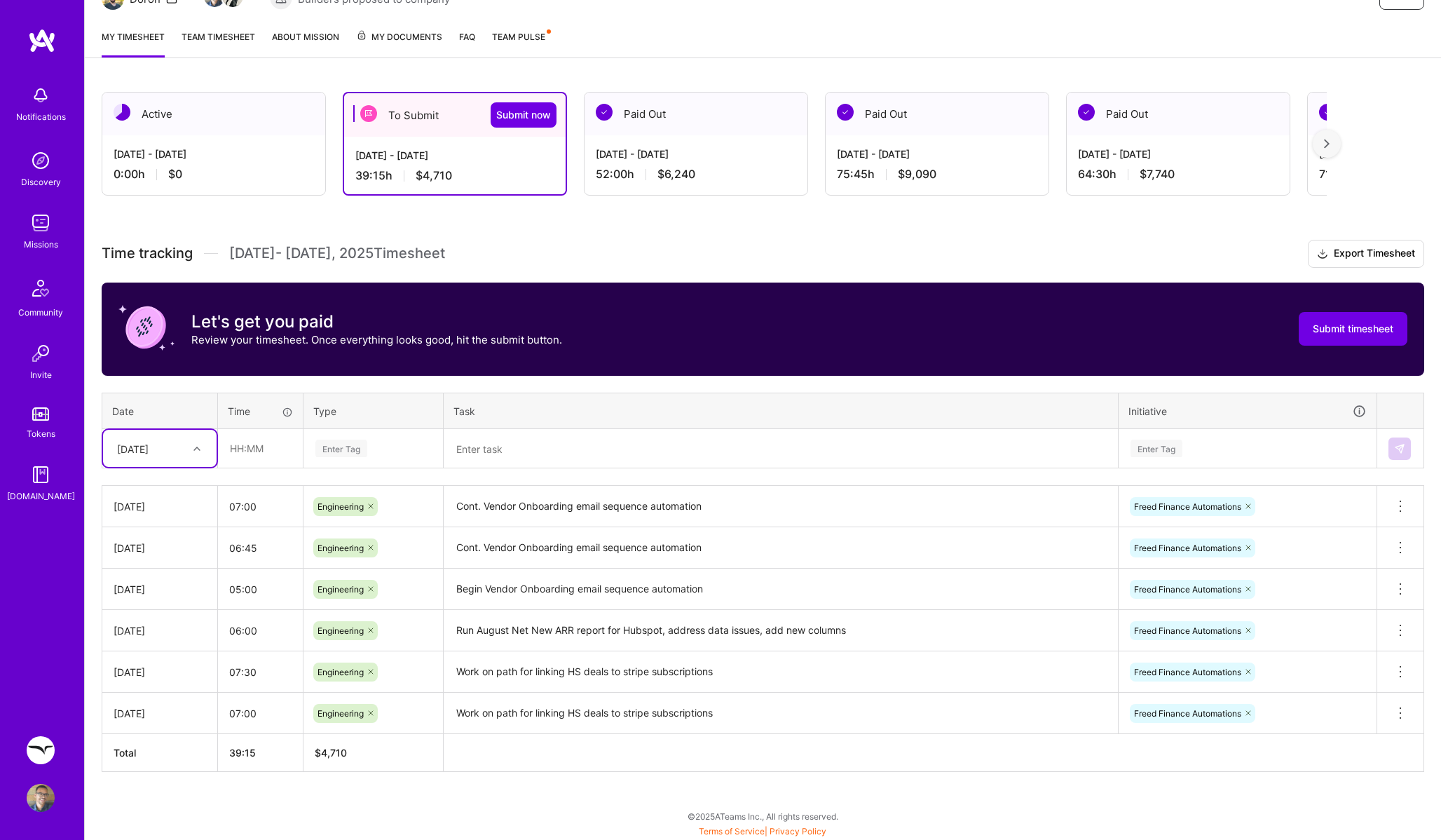
scroll to position [166, 0]
click at [181, 452] on div "[DATE]" at bounding box center [149, 449] width 78 height 23
click at [162, 490] on div "[DATE]" at bounding box center [159, 488] width 113 height 26
click at [221, 458] on input "text" at bounding box center [260, 449] width 84 height 37
type input "01:00"
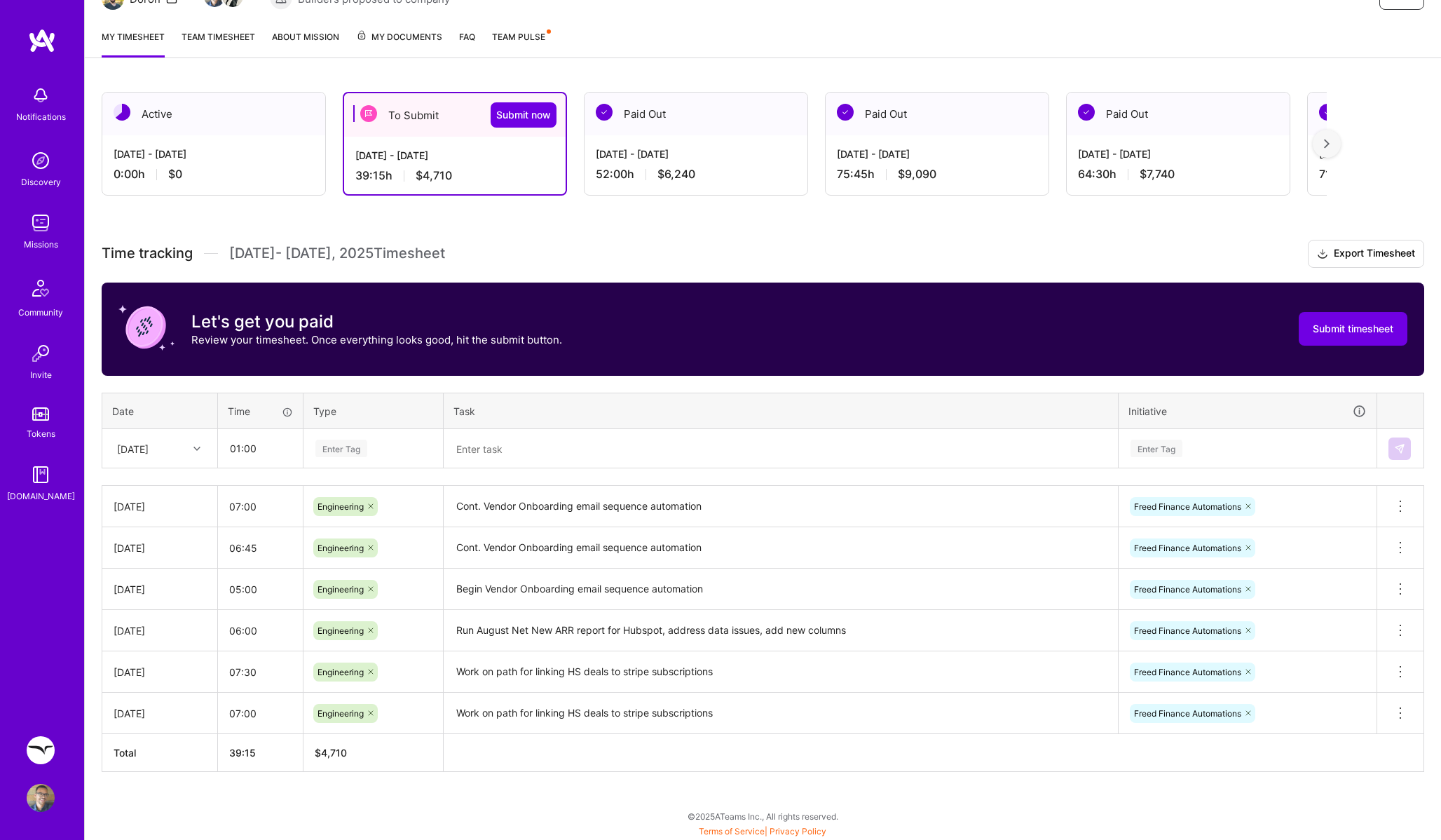
click at [339, 454] on div "Enter Tag" at bounding box center [341, 448] width 52 height 22
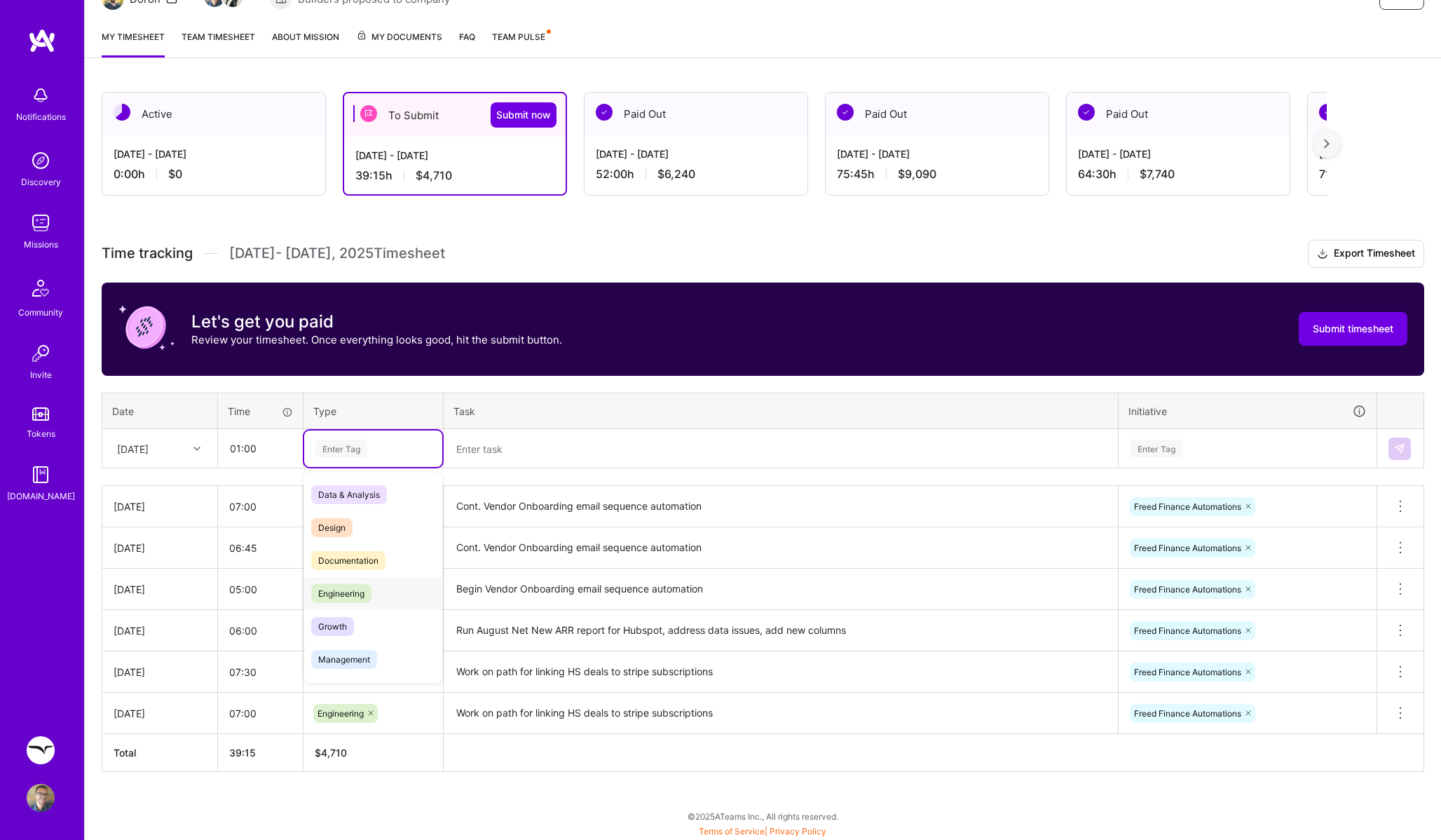
click at [335, 588] on span "Engineering" at bounding box center [341, 593] width 60 height 19
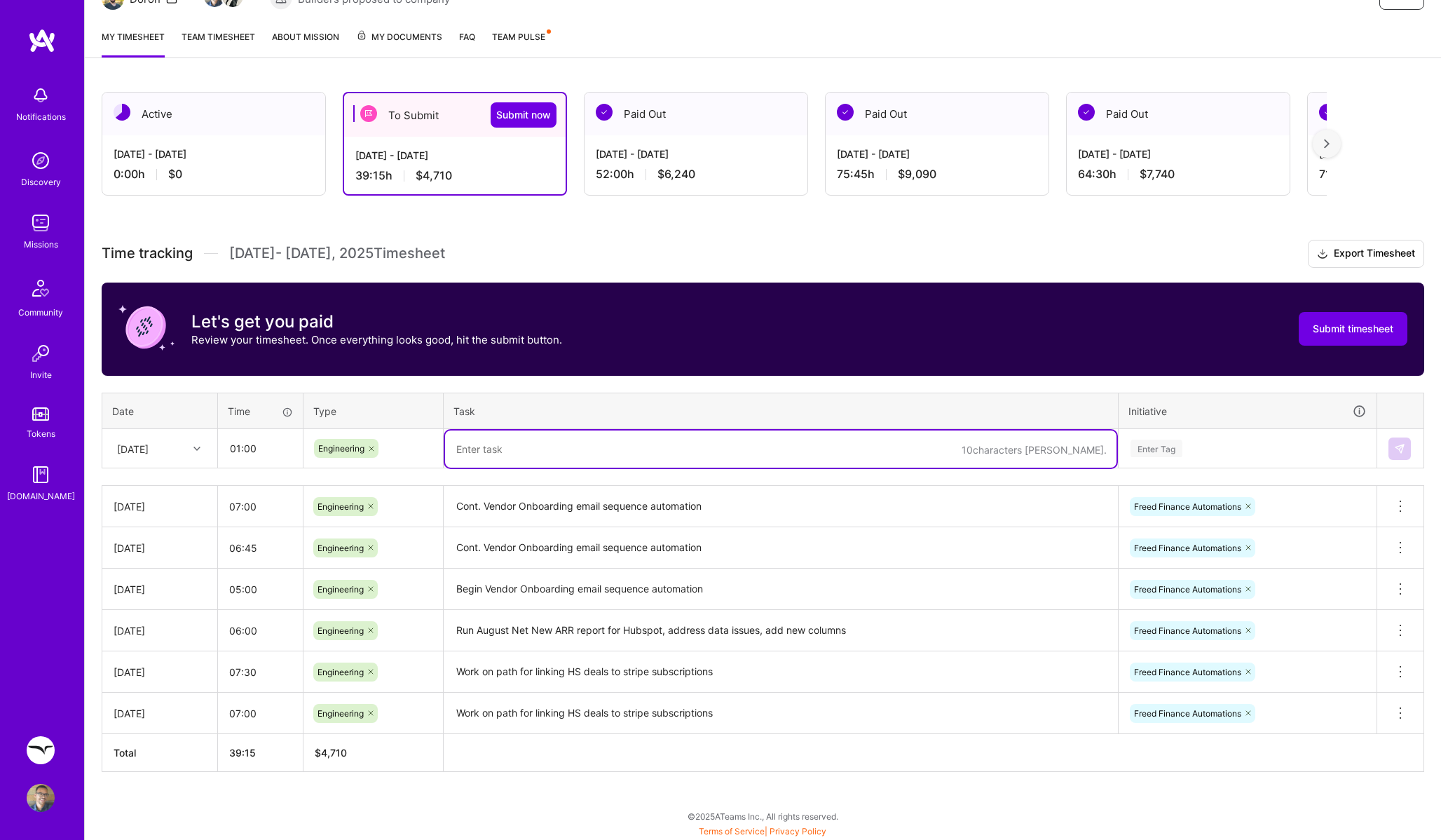
click at [471, 447] on textarea at bounding box center [781, 449] width 671 height 37
click at [369, 457] on div "Engineering" at bounding box center [373, 448] width 138 height 37
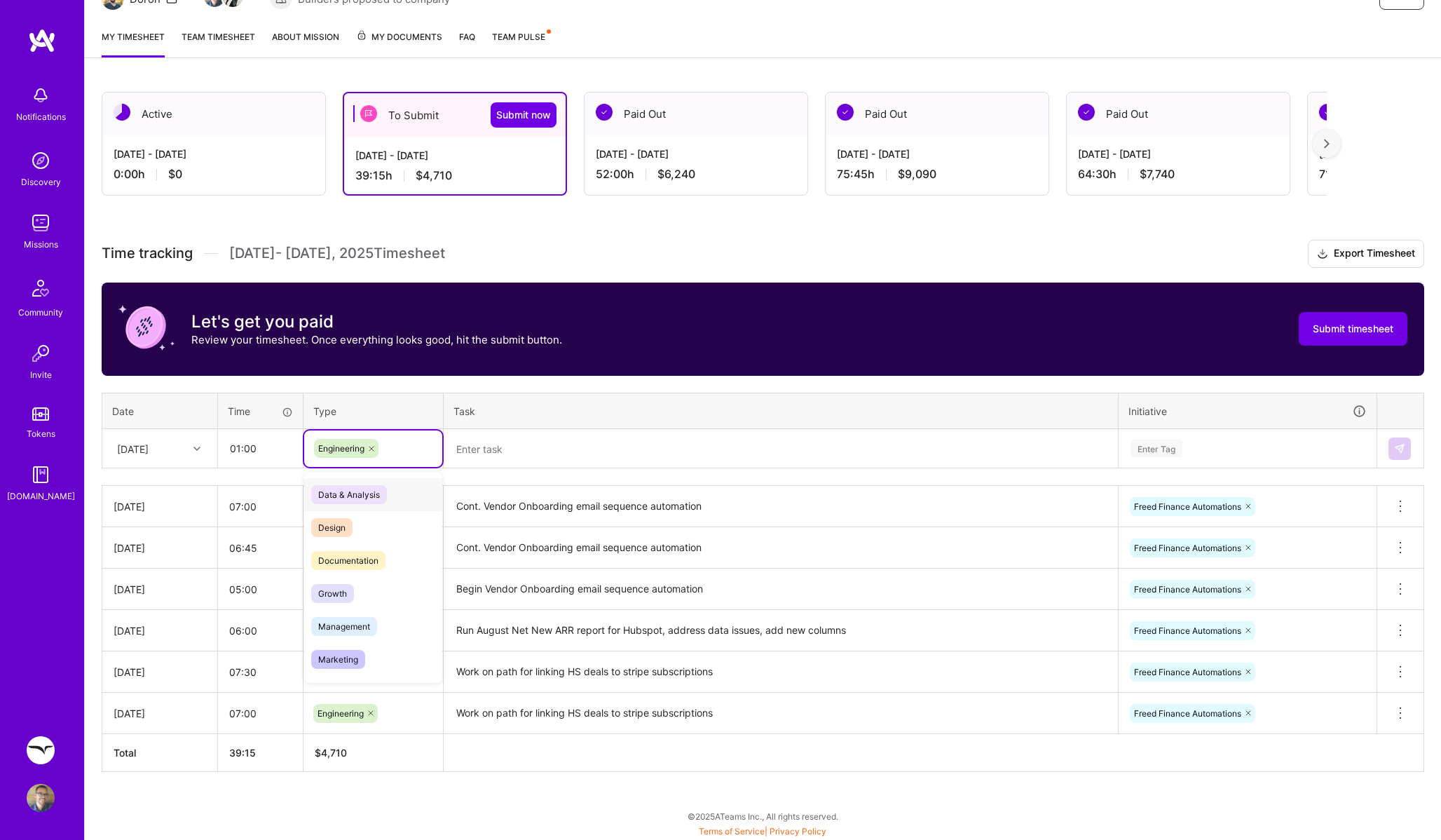
click at [371, 450] on icon at bounding box center [372, 448] width 9 height 9
click at [368, 447] on div "Enter Tag" at bounding box center [373, 448] width 119 height 17
click at [364, 442] on div "Enter Tag" at bounding box center [341, 448] width 52 height 22
click at [380, 489] on span "Data & Analysis" at bounding box center [349, 494] width 76 height 19
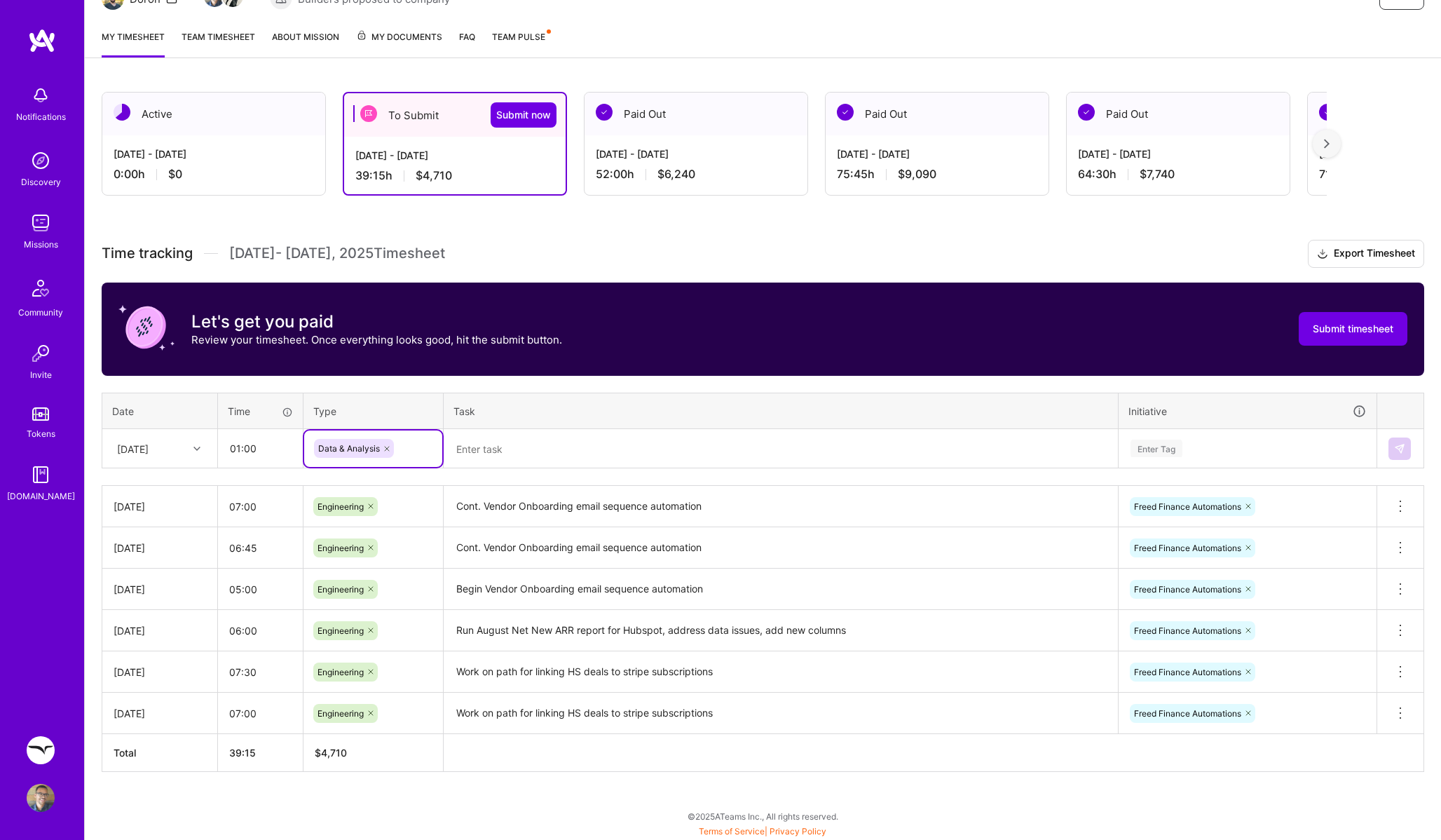
click at [480, 470] on div "Time tracking [DATE] - [DATE] Timesheet Export Timesheet Let's get you paid Rev…" at bounding box center [763, 506] width 1323 height 532
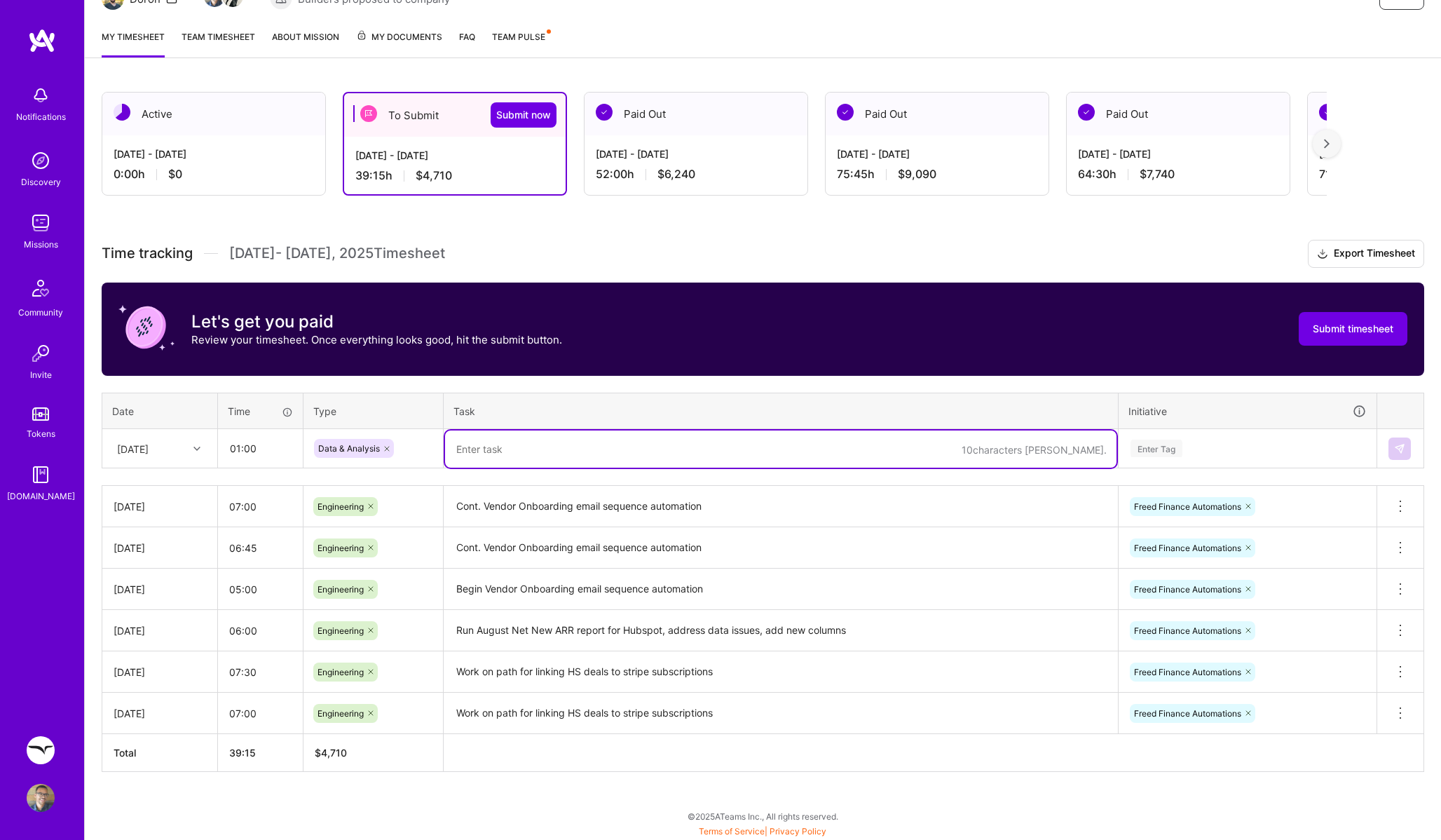
click at [483, 457] on textarea at bounding box center [781, 449] width 671 height 37
type textarea "Update and share HS field mappings for census"
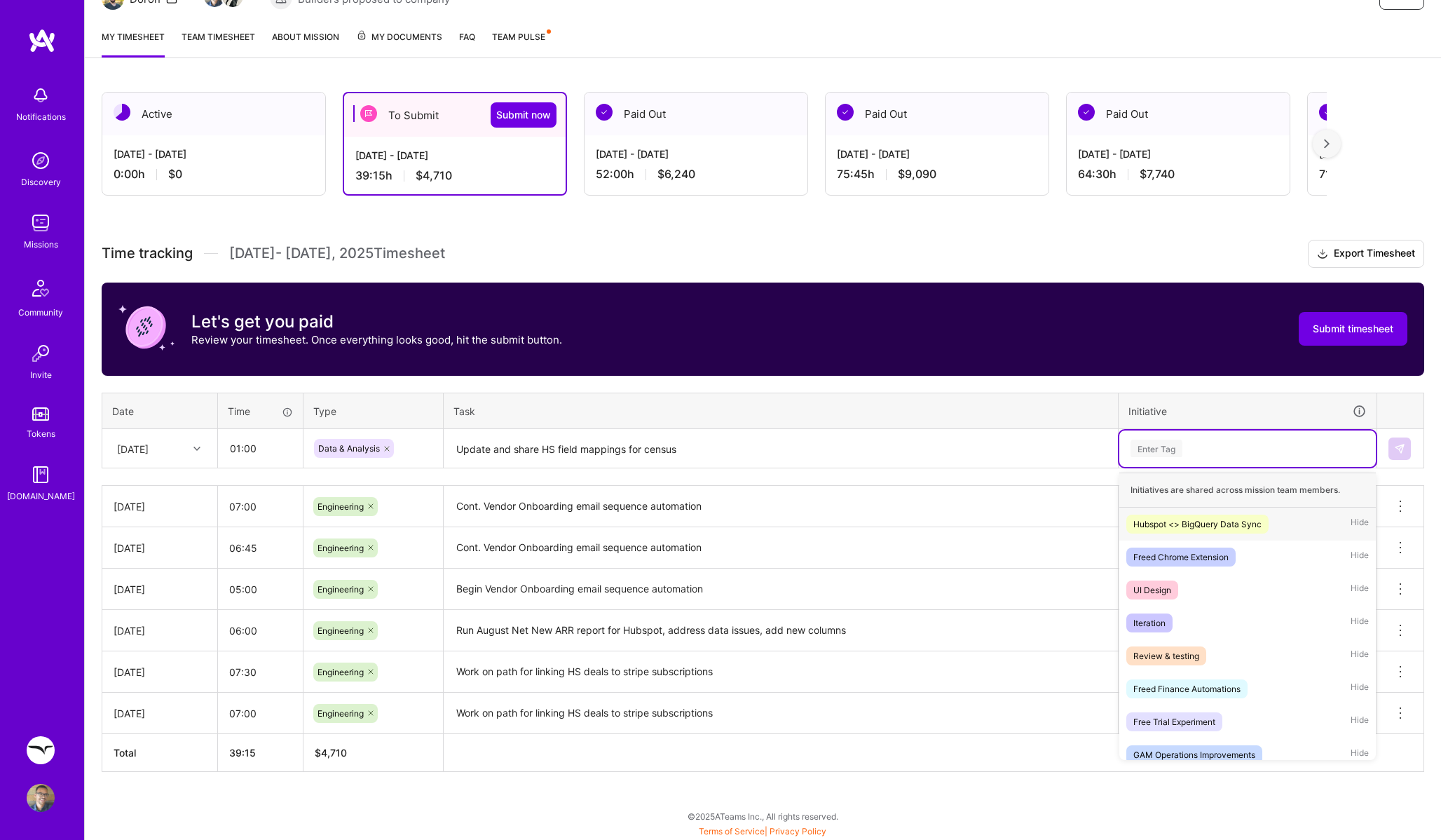
click at [1179, 433] on div "Enter Tag" at bounding box center [1247, 448] width 257 height 37
click at [1197, 747] on div "GAM Operations Improvements" at bounding box center [1194, 754] width 122 height 15
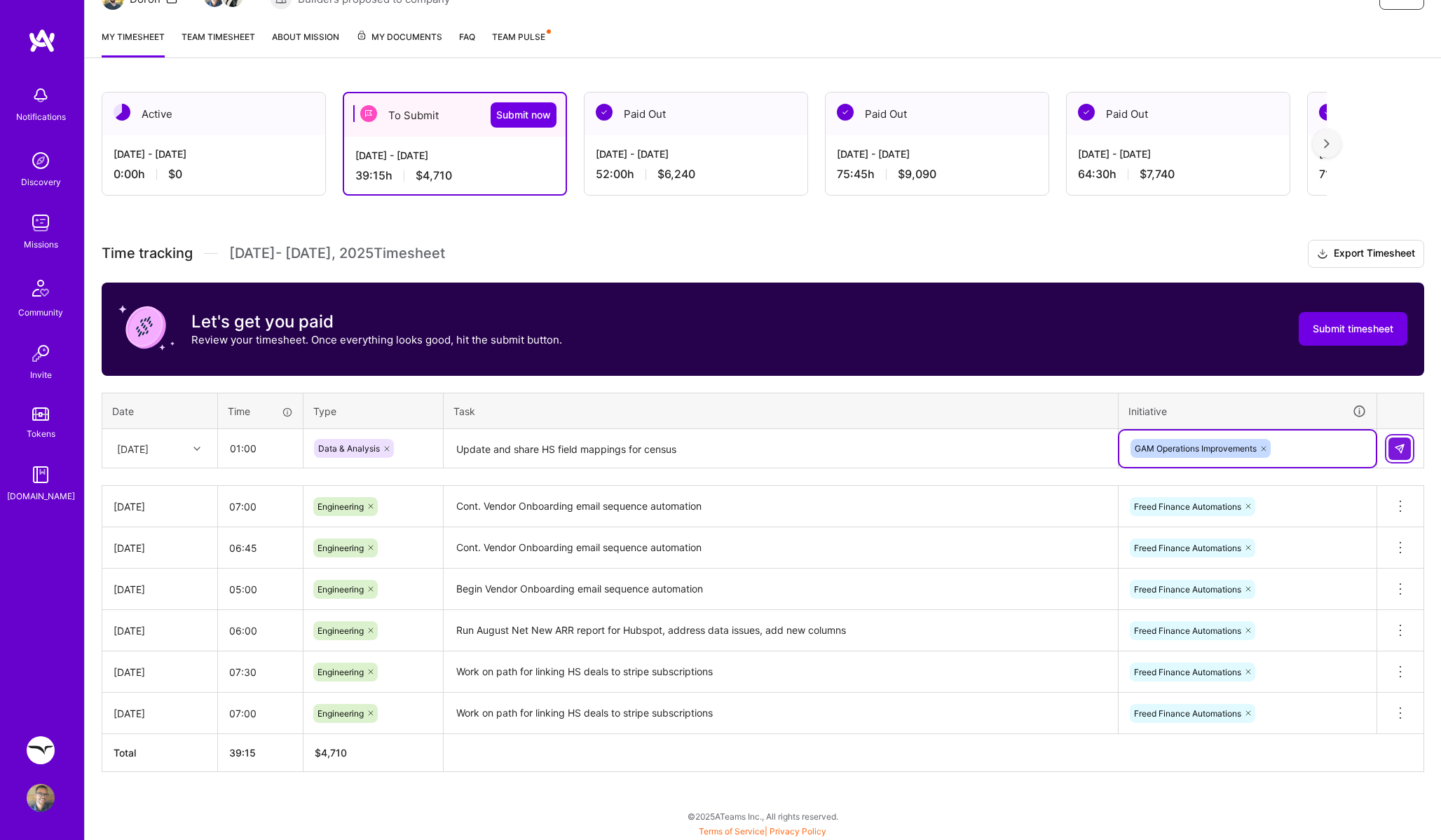
click at [1394, 454] on button at bounding box center [1400, 448] width 23 height 23
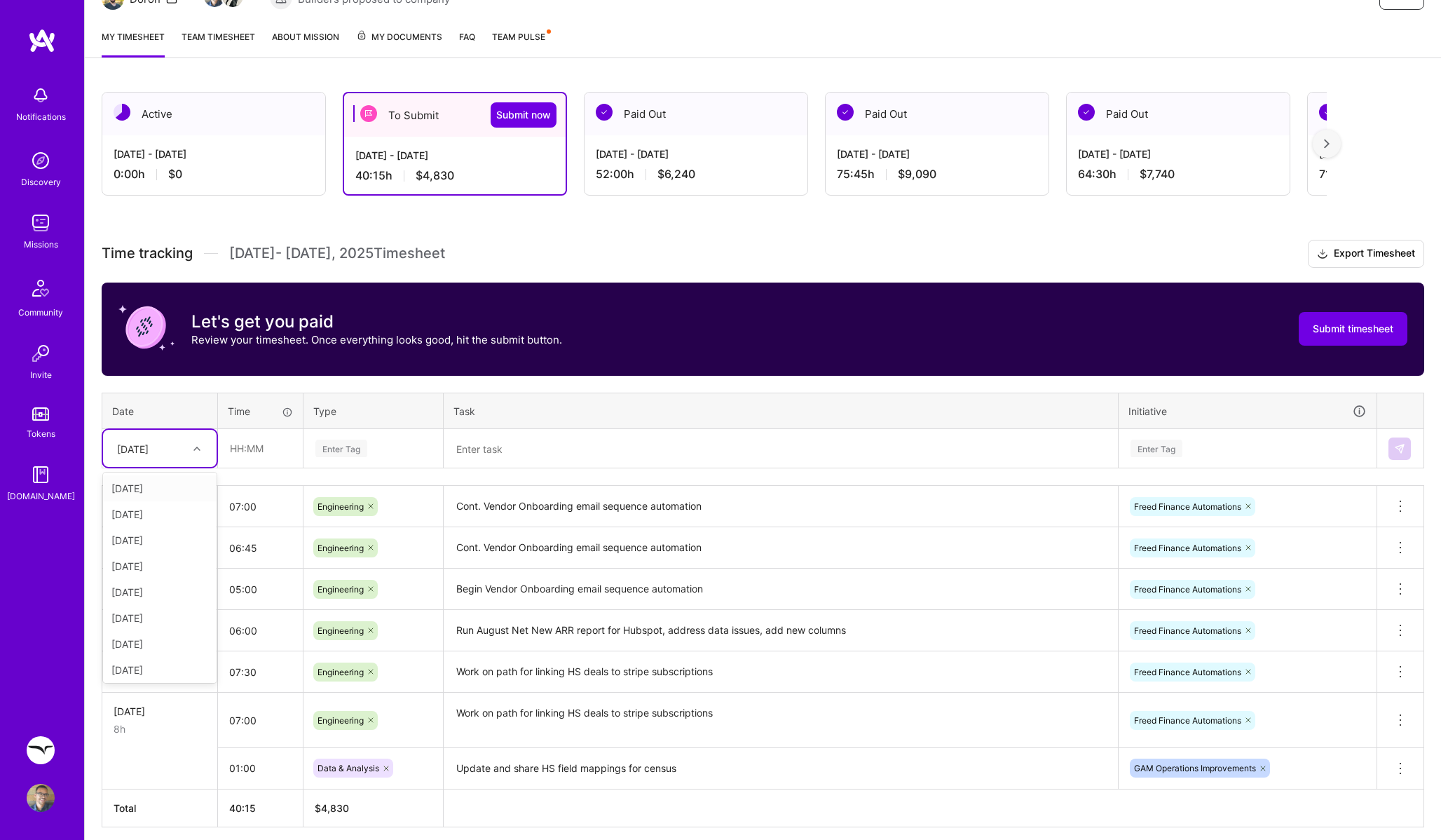
click at [197, 445] on icon at bounding box center [197, 448] width 7 height 7
click at [158, 645] on div "[DATE]" at bounding box center [159, 641] width 113 height 26
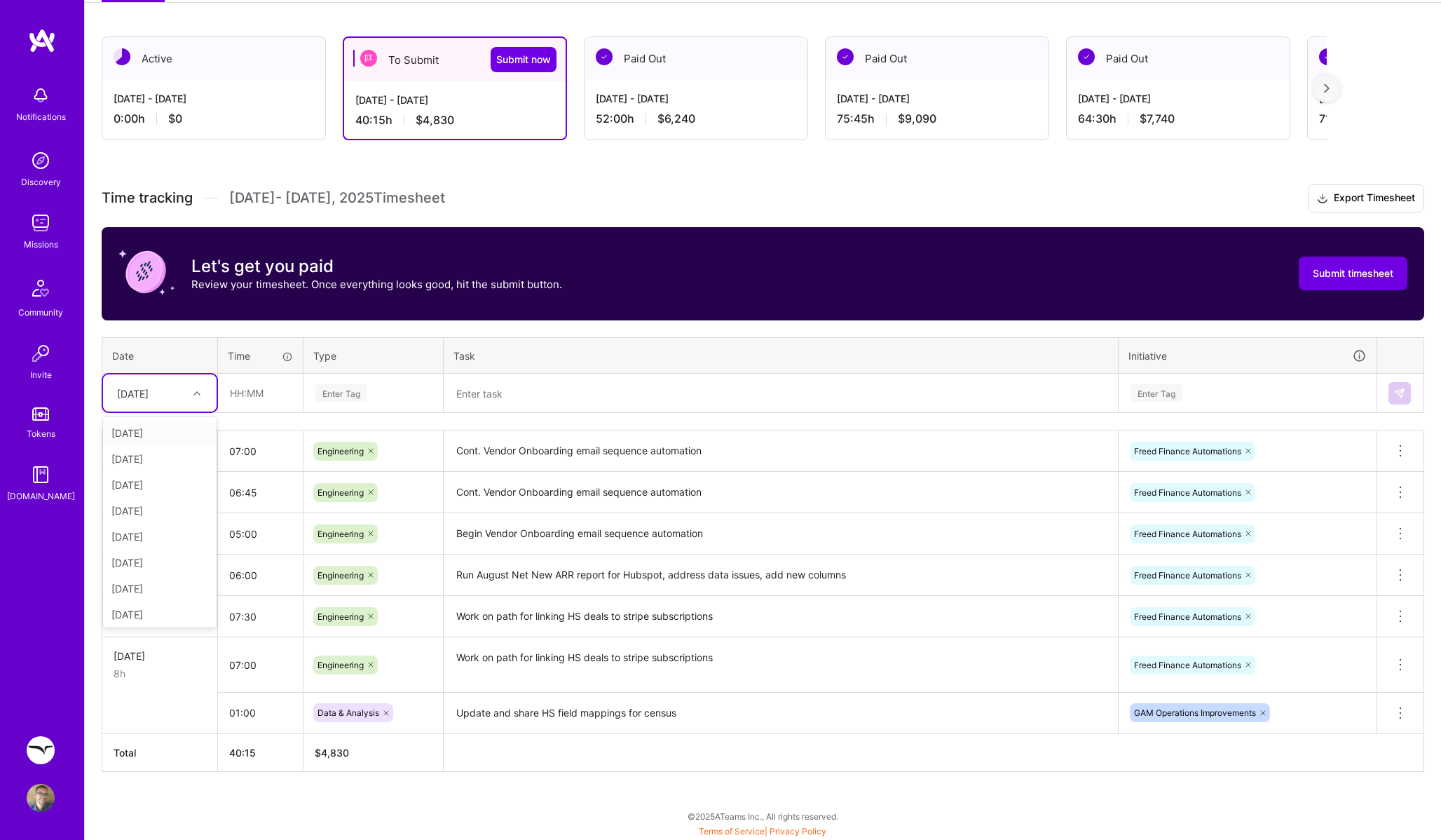
click at [181, 396] on div "[DATE]" at bounding box center [149, 393] width 78 height 23
click at [162, 609] on div "[DATE]" at bounding box center [159, 611] width 113 height 26
click at [258, 400] on input "text" at bounding box center [260, 393] width 84 height 37
type input "07:15"
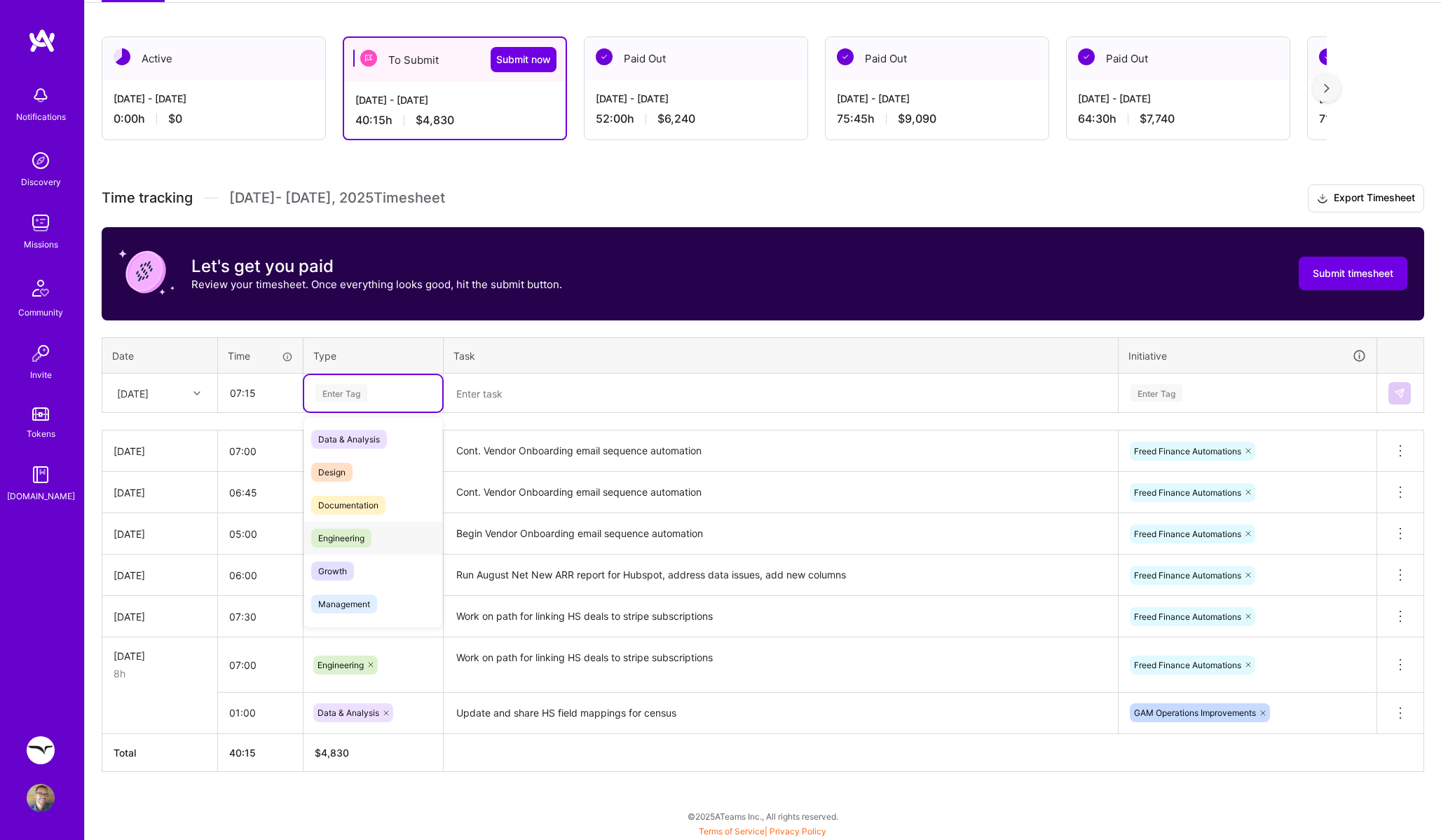
click at [365, 533] on span "Engineering" at bounding box center [341, 538] width 60 height 19
click at [542, 389] on textarea at bounding box center [781, 393] width 671 height 37
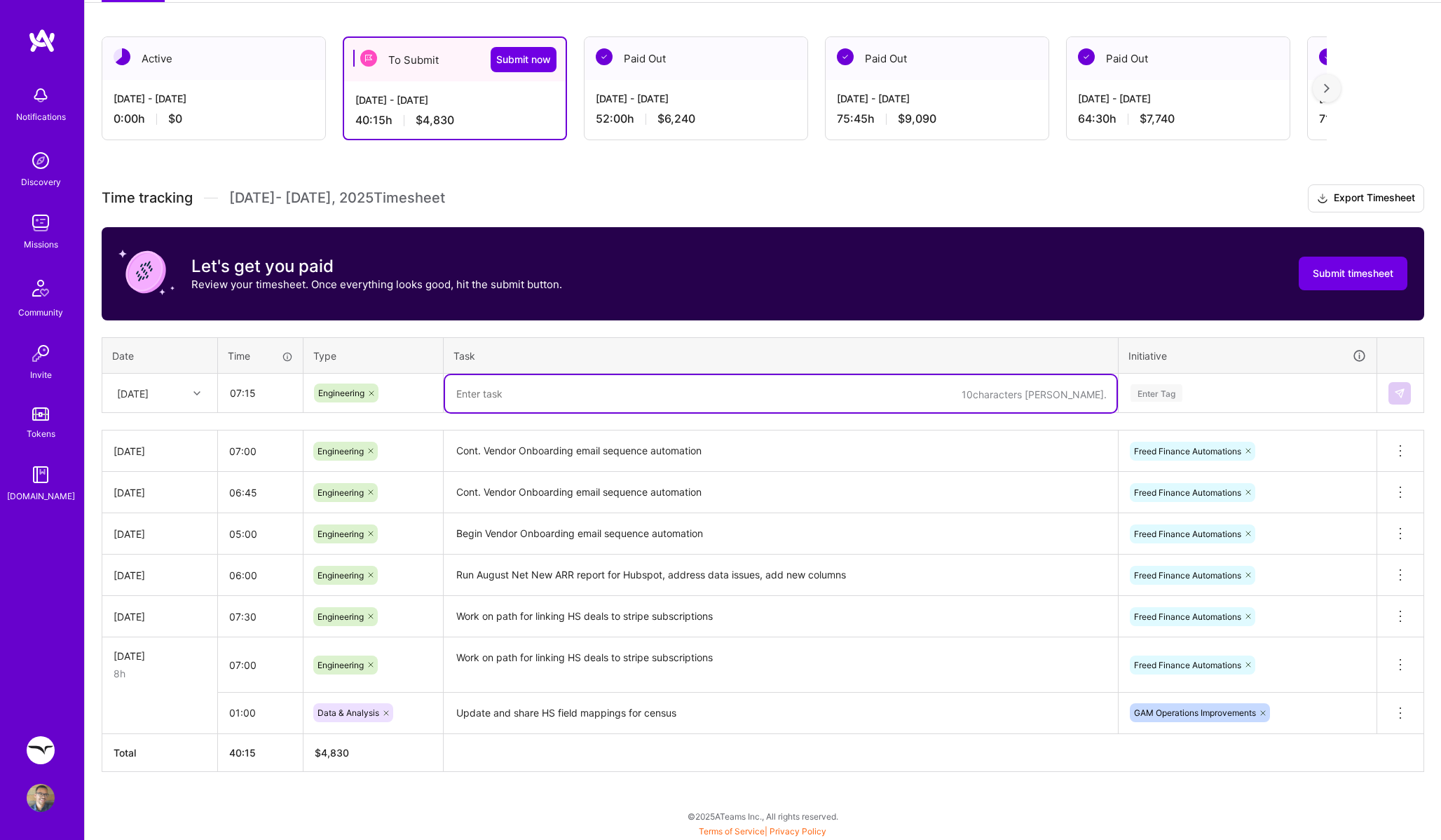
paste textarea "Cont. Vendor Onboarding email sequence automation"
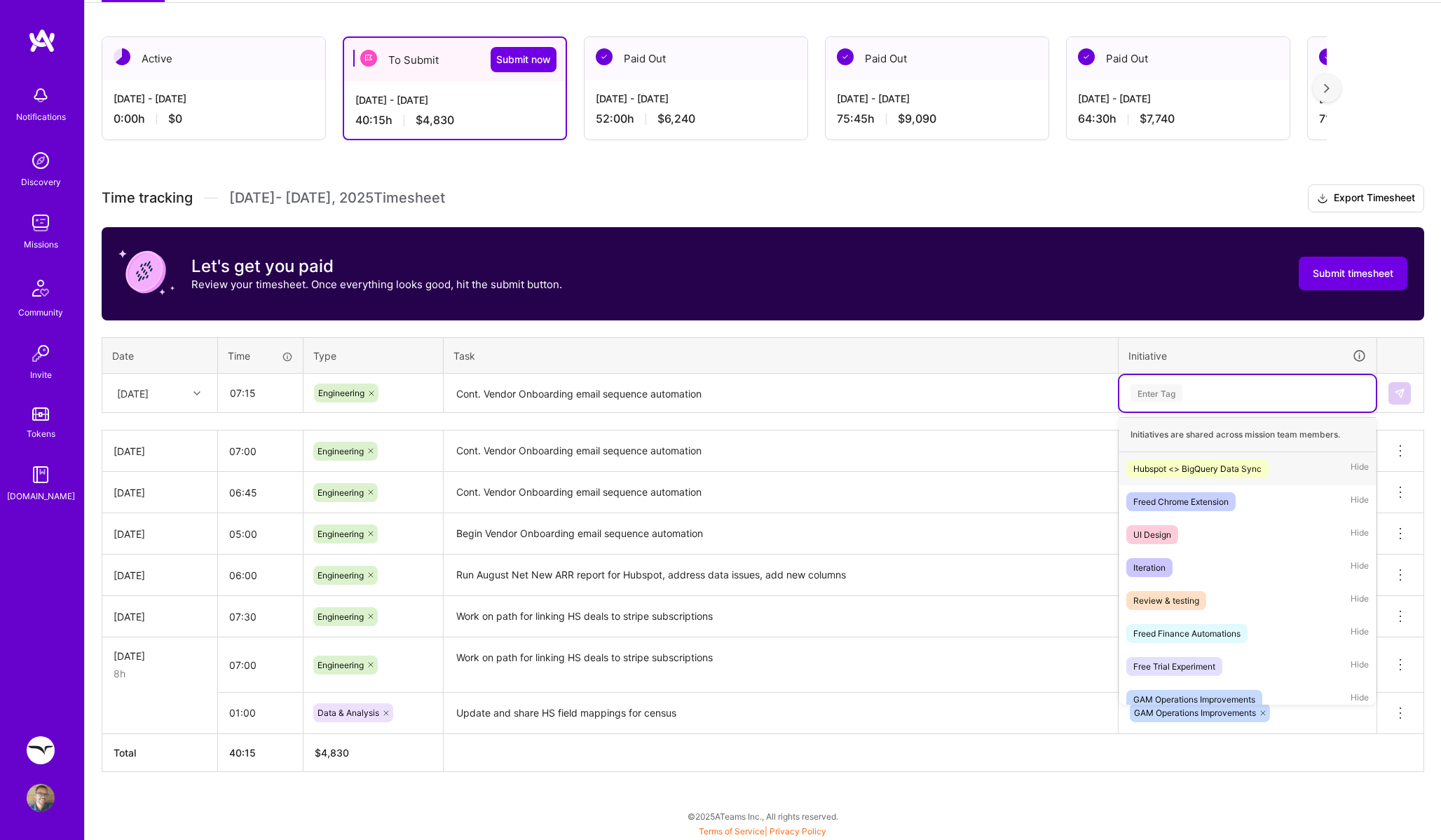
click at [1310, 400] on div "Enter Tag" at bounding box center [1248, 393] width 237 height 17
click at [1215, 621] on div "Freed Finance Automations Hide" at bounding box center [1247, 633] width 257 height 33
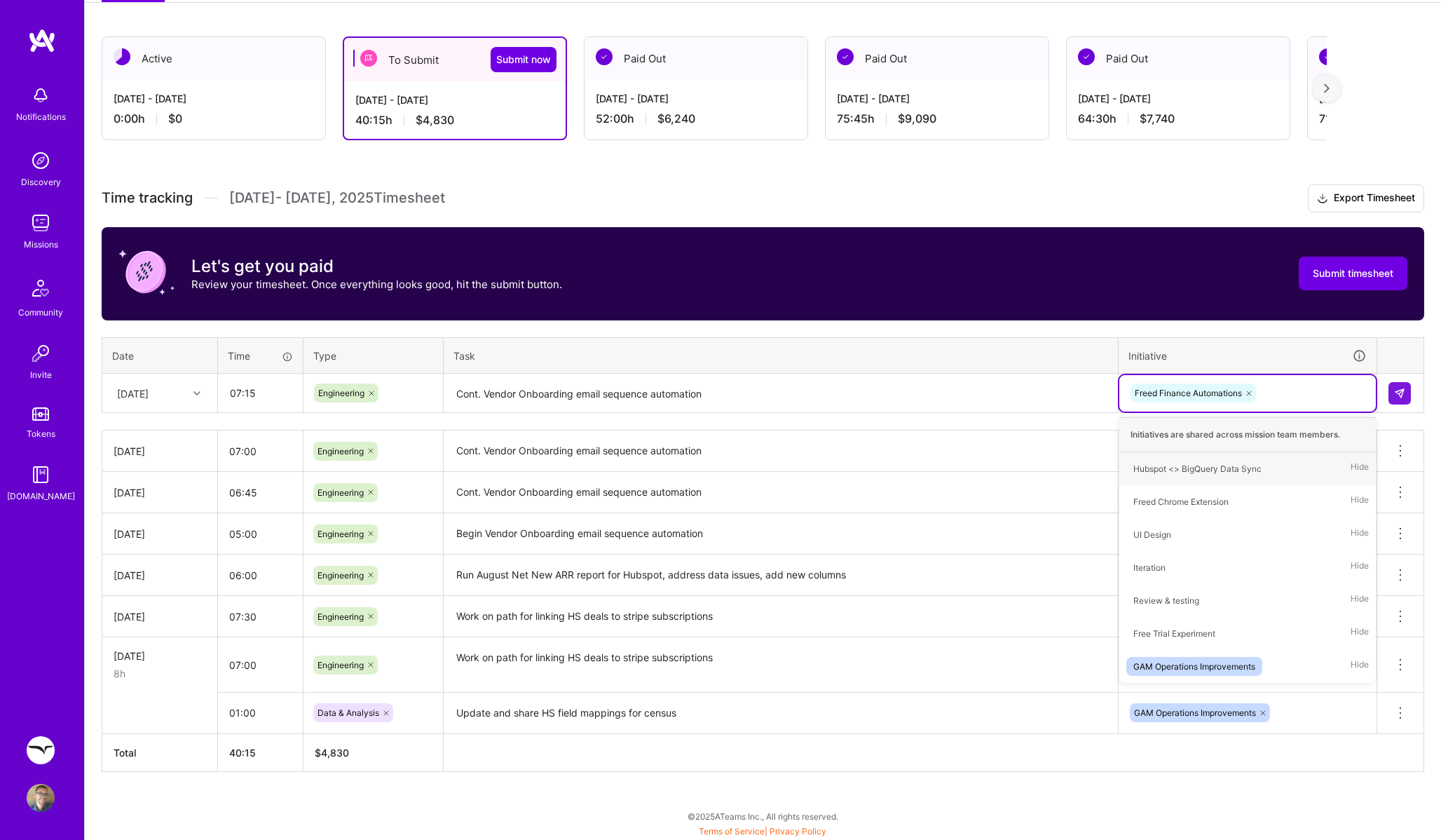
click at [476, 389] on textarea "Cont. Vendor Onboarding email sequence automation" at bounding box center [781, 393] width 671 height 37
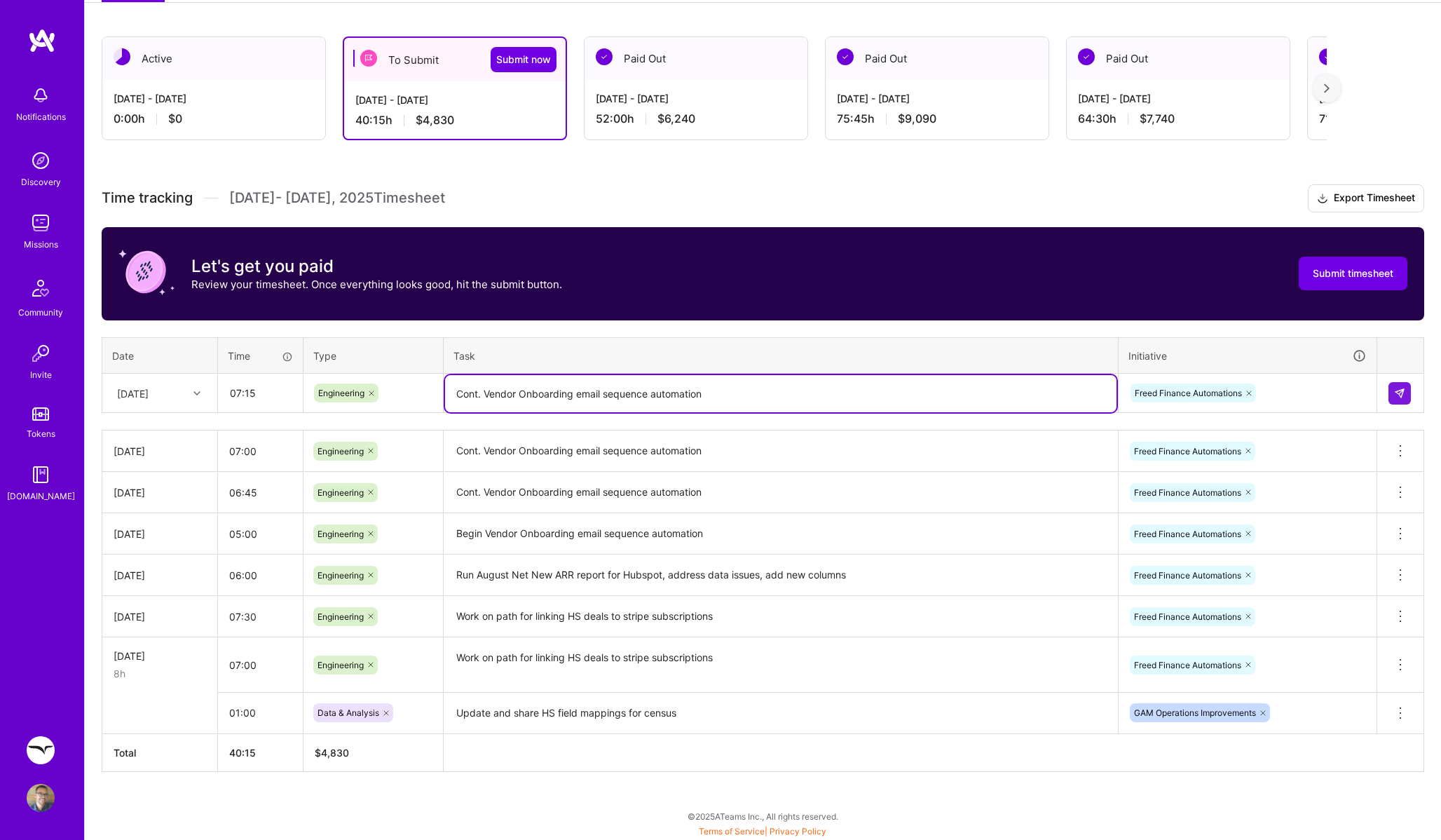
click at [476, 389] on textarea "Cont. Vendor Onboarding email sequence automation" at bounding box center [781, 393] width 671 height 37
paste textarea "Monthly report pulled from stripe"
click at [496, 399] on textarea "Explore Monthly report pulled from stripe" at bounding box center [781, 393] width 671 height 37
click at [492, 392] on textarea "Explore VIM billing Monthly report pulled from stripe" at bounding box center [781, 393] width 671 height 37
click at [545, 395] on textarea "Explore automations for VIM billing Monthly report pulled from stripe" at bounding box center [781, 393] width 671 height 37
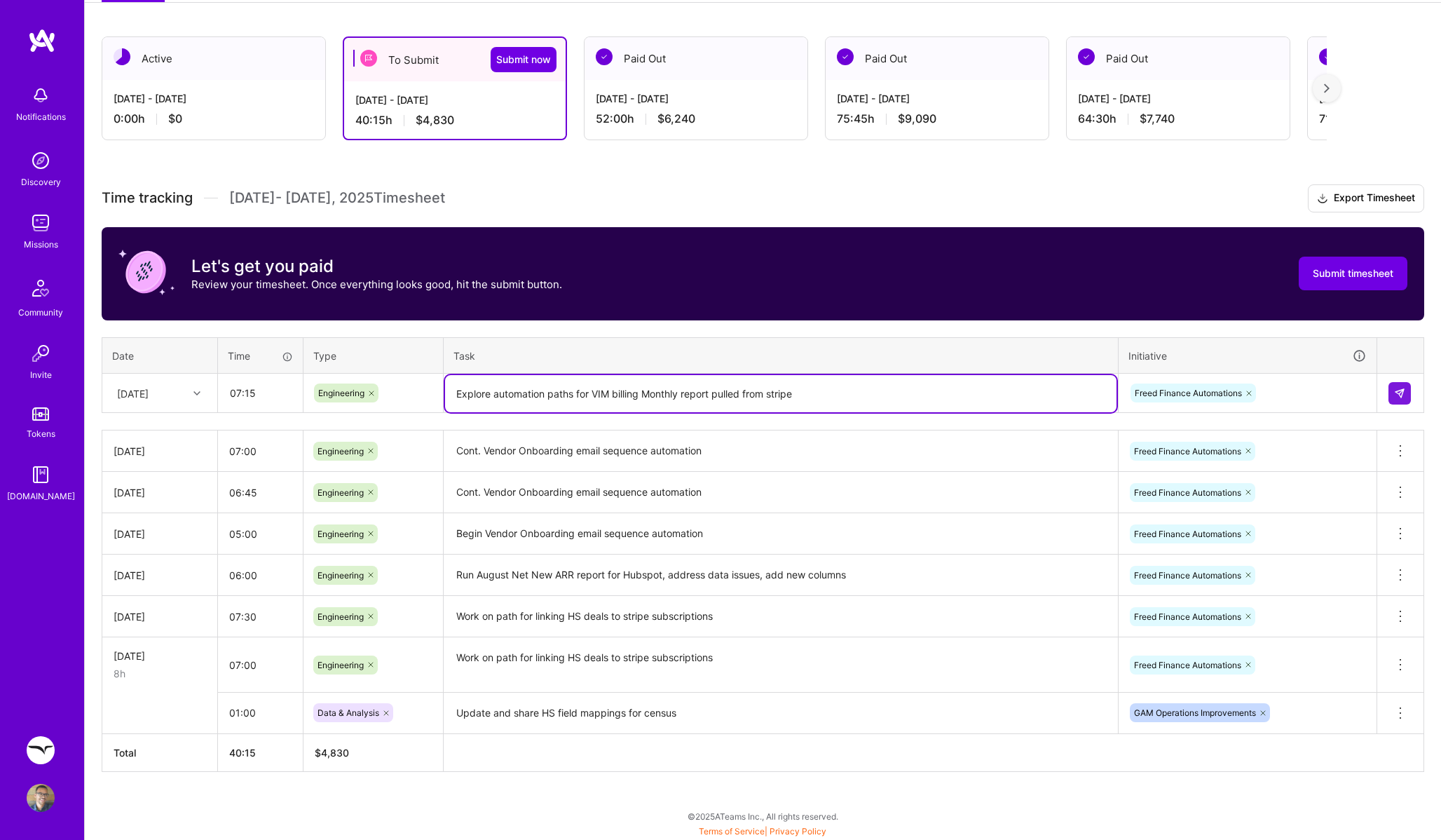
type textarea "Explore automation paths for VIM billing Monthly report pulled from stripe"
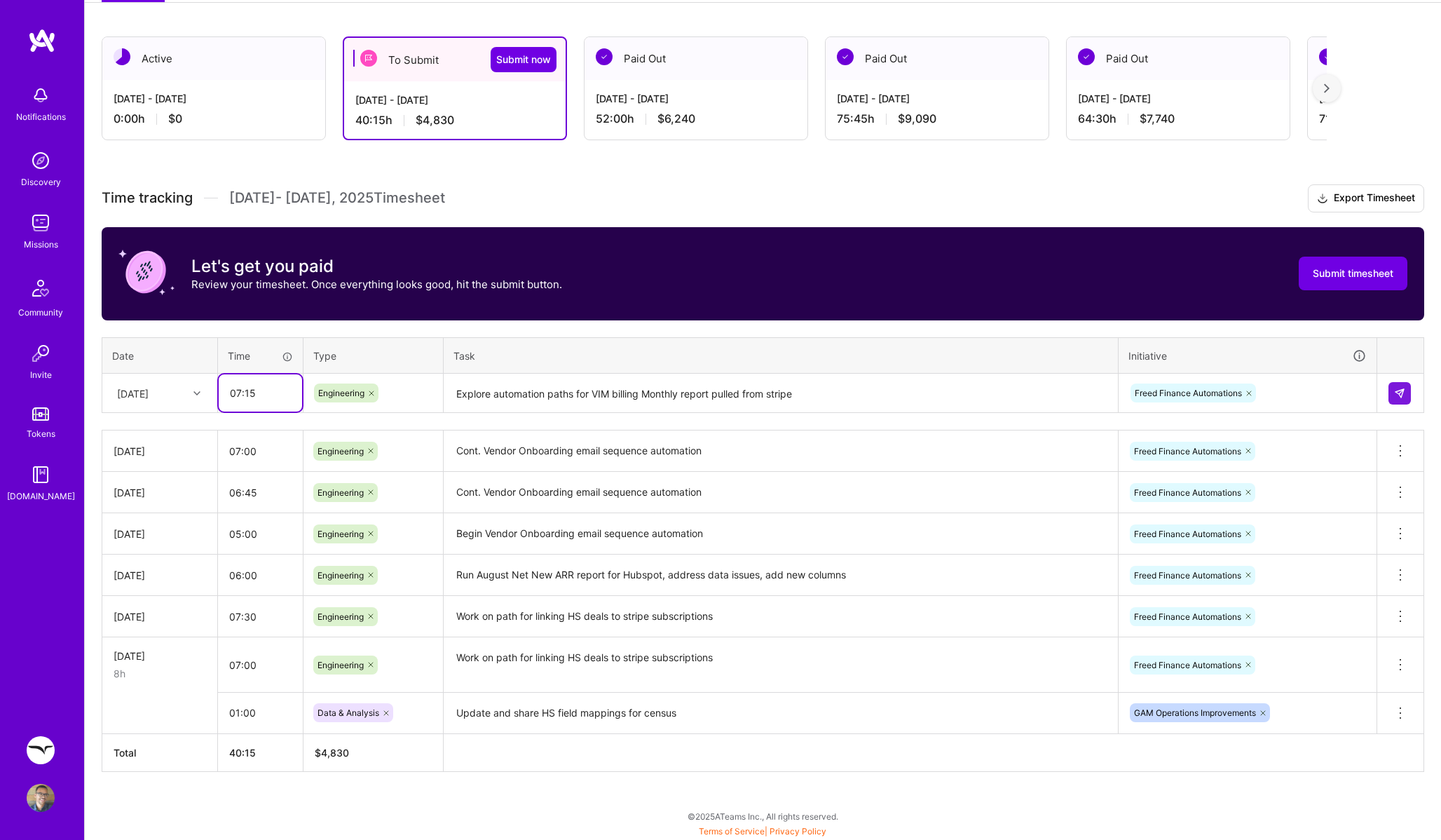
click at [272, 390] on input "07:15" at bounding box center [260, 393] width 84 height 37
type input "02:15"
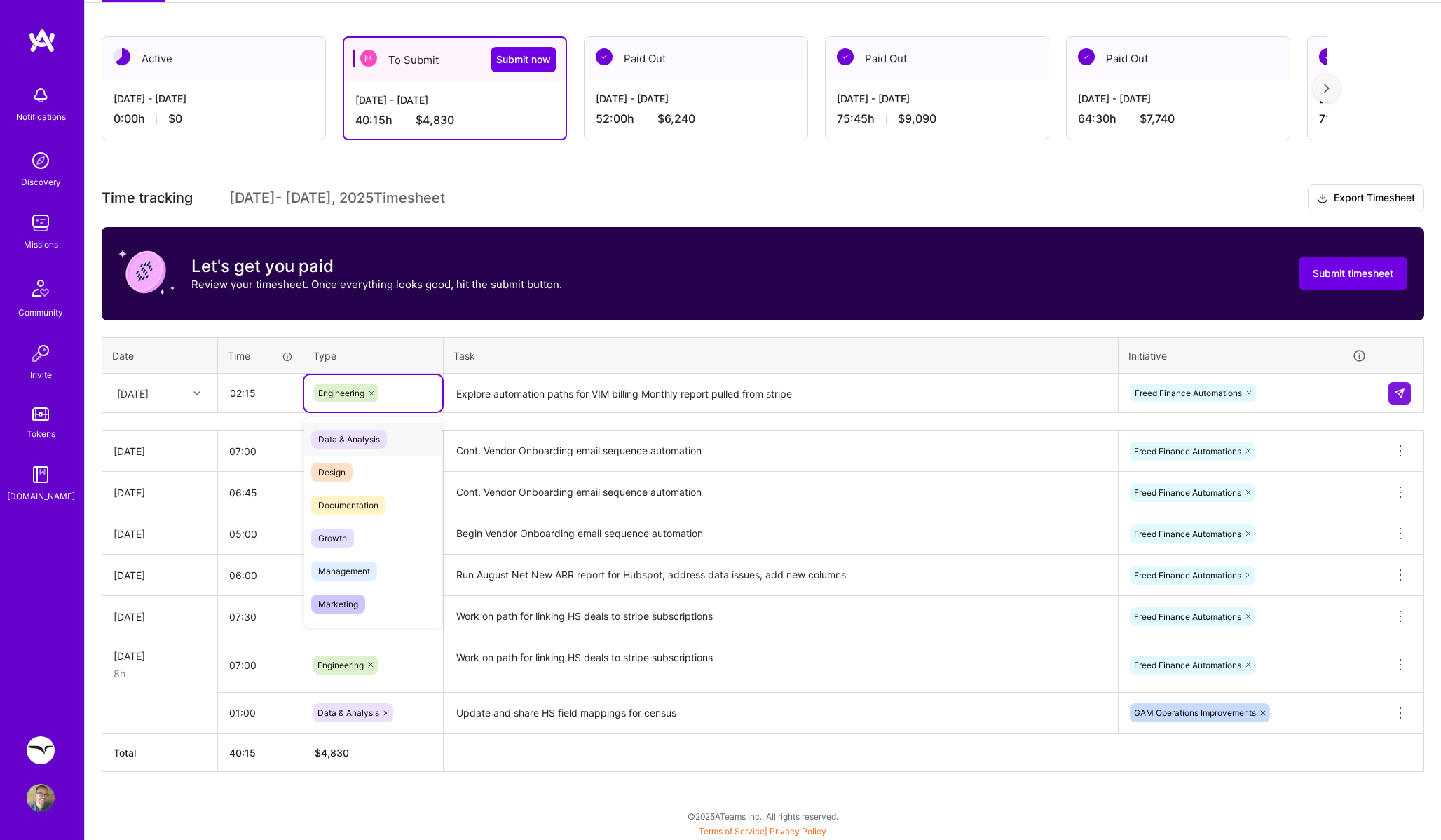
click at [372, 389] on icon at bounding box center [372, 393] width 9 height 9
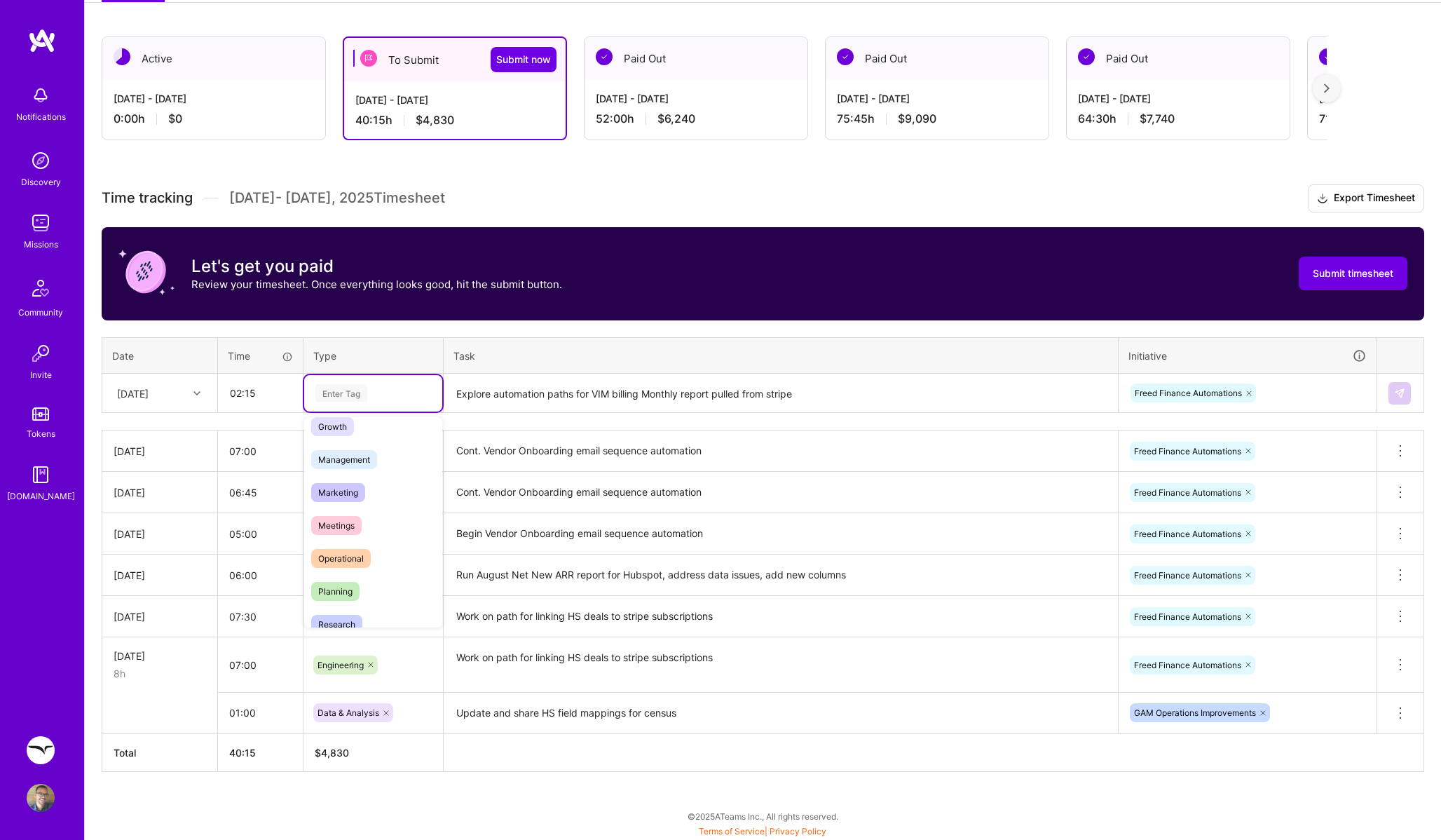
scroll to position [238, 0]
click at [347, 532] on span "Research" at bounding box center [337, 530] width 52 height 19
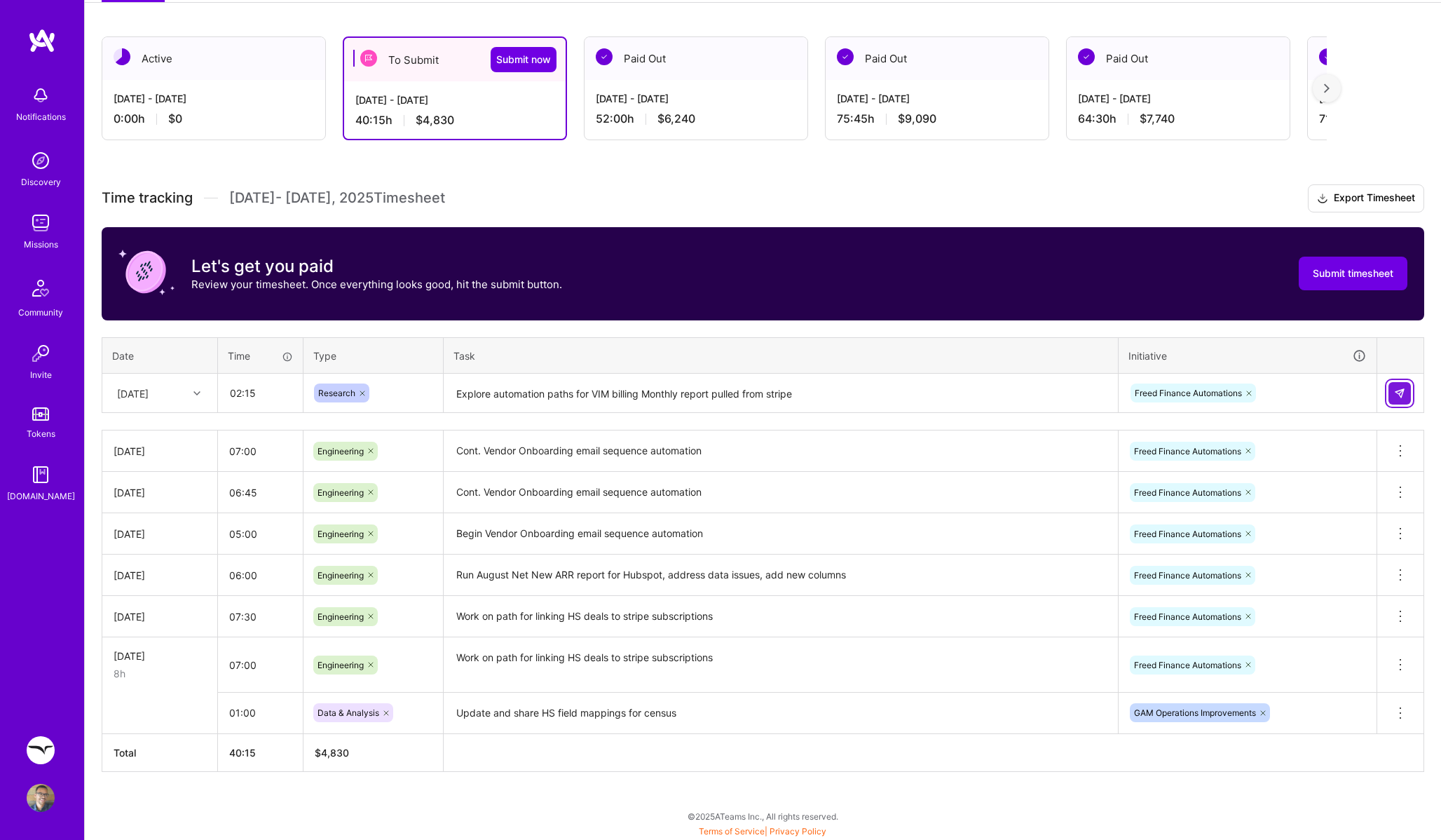
click at [1398, 392] on img at bounding box center [1400, 393] width 11 height 11
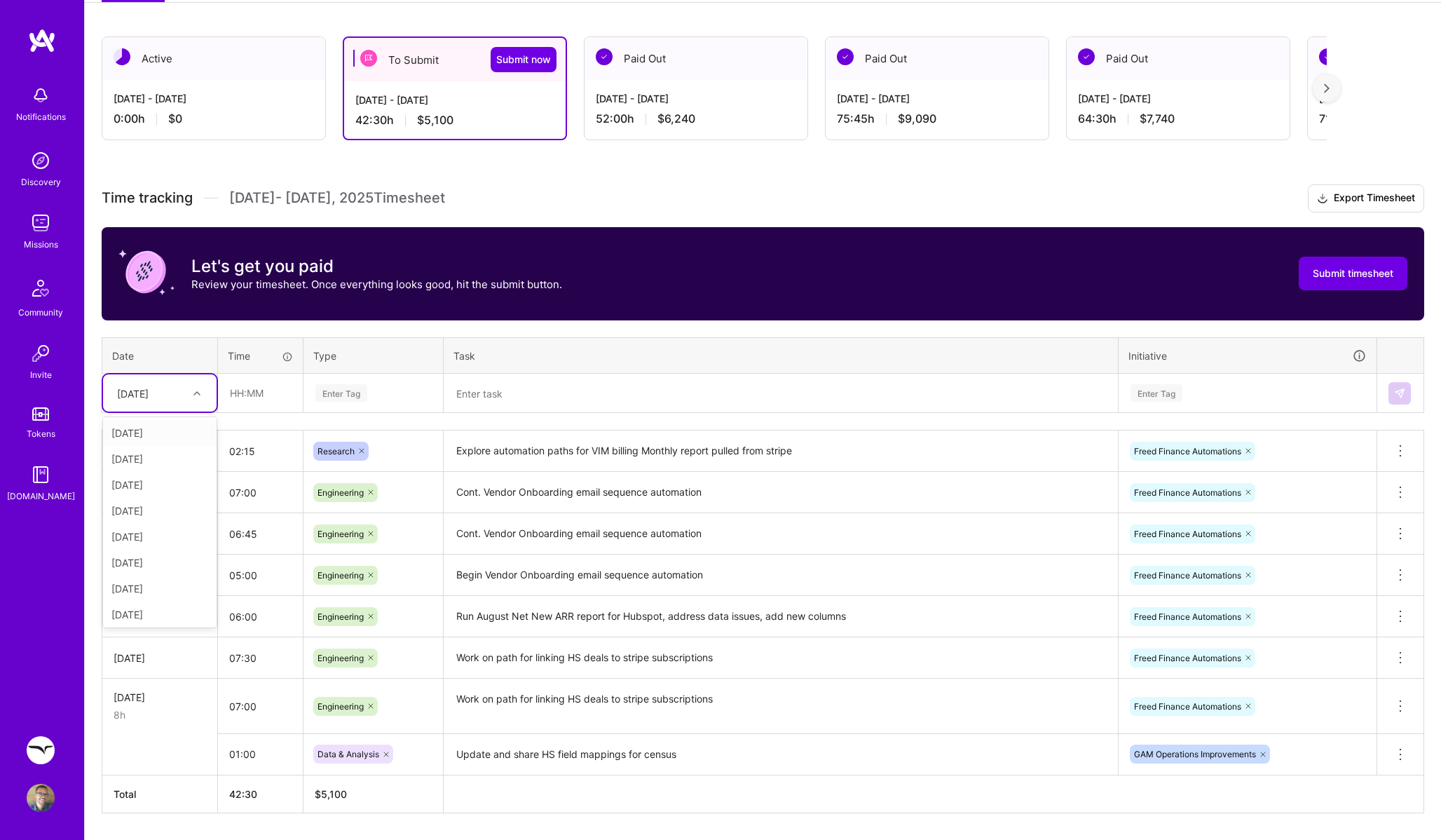
click at [139, 409] on div "[DATE]" at bounding box center [159, 393] width 113 height 37
click at [151, 514] on div "[DATE]" at bounding box center [159, 511] width 113 height 26
click at [240, 403] on input "text" at bounding box center [260, 393] width 84 height 37
type input "01:45"
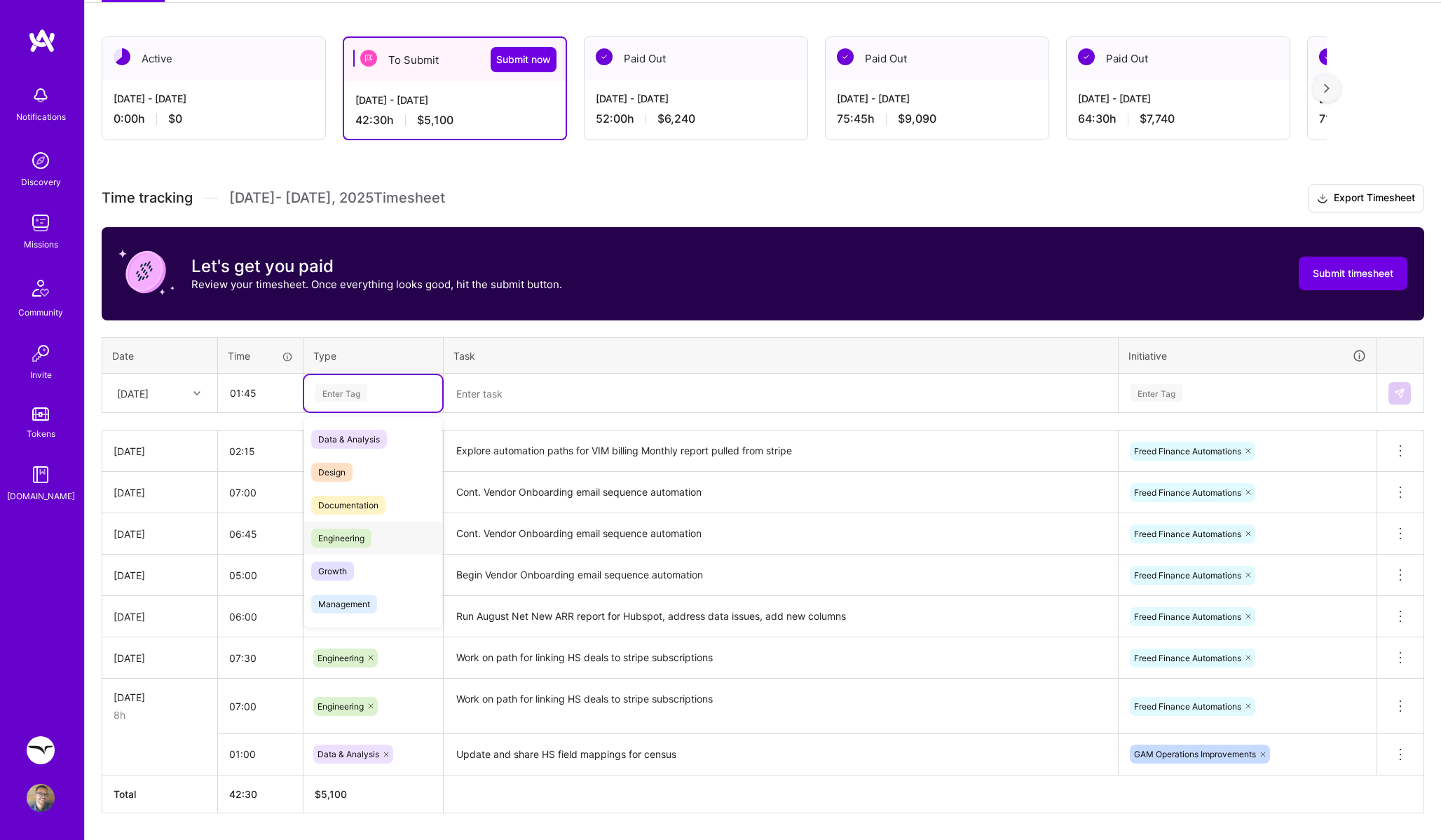
click at [340, 525] on div "Engineering" at bounding box center [373, 538] width 138 height 33
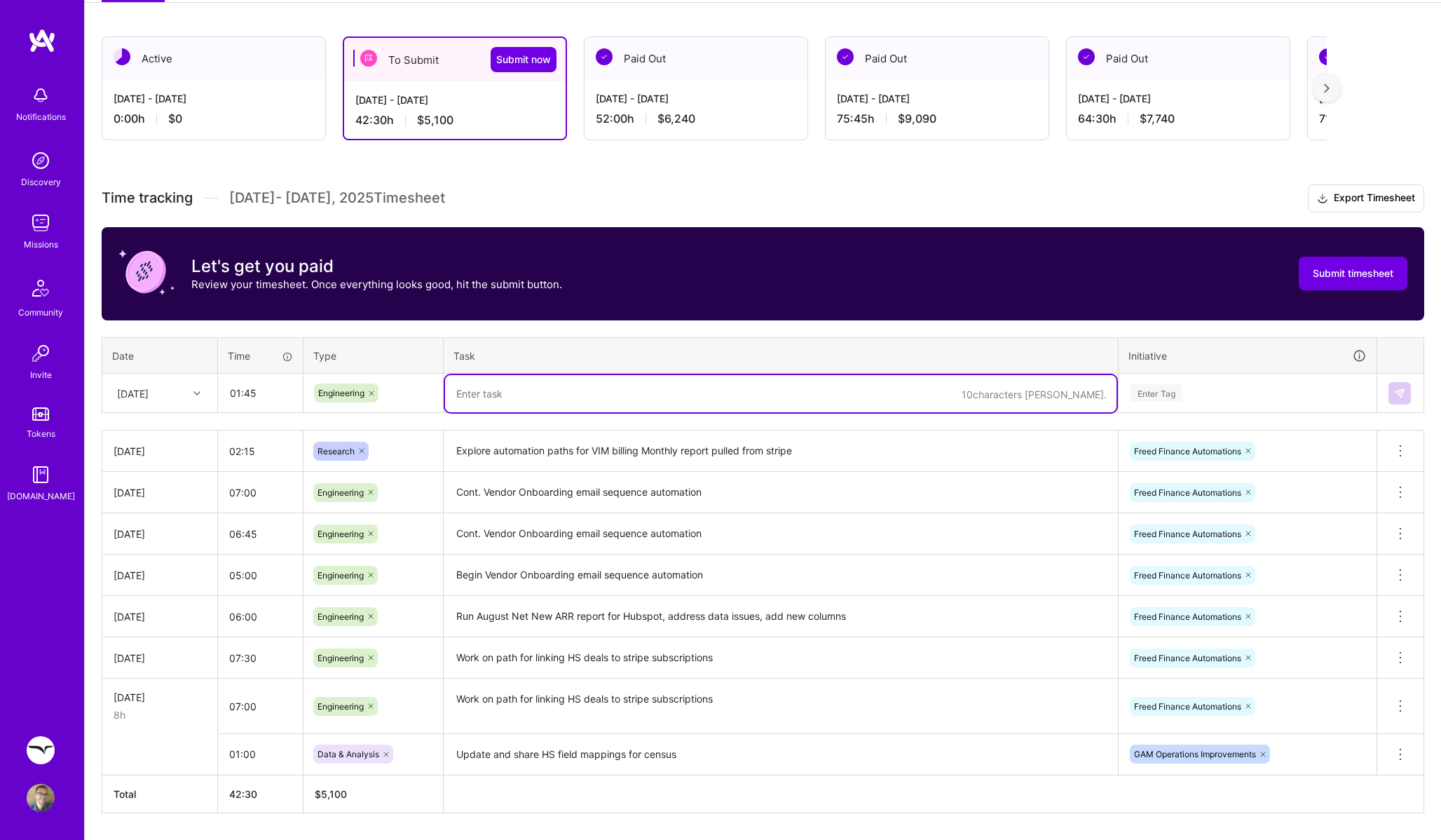
click at [509, 397] on textarea at bounding box center [781, 393] width 671 height 37
paste textarea "Create HS Upsell Deal"
type textarea "Fix sync issues in Create HS Upsell Deal automation"
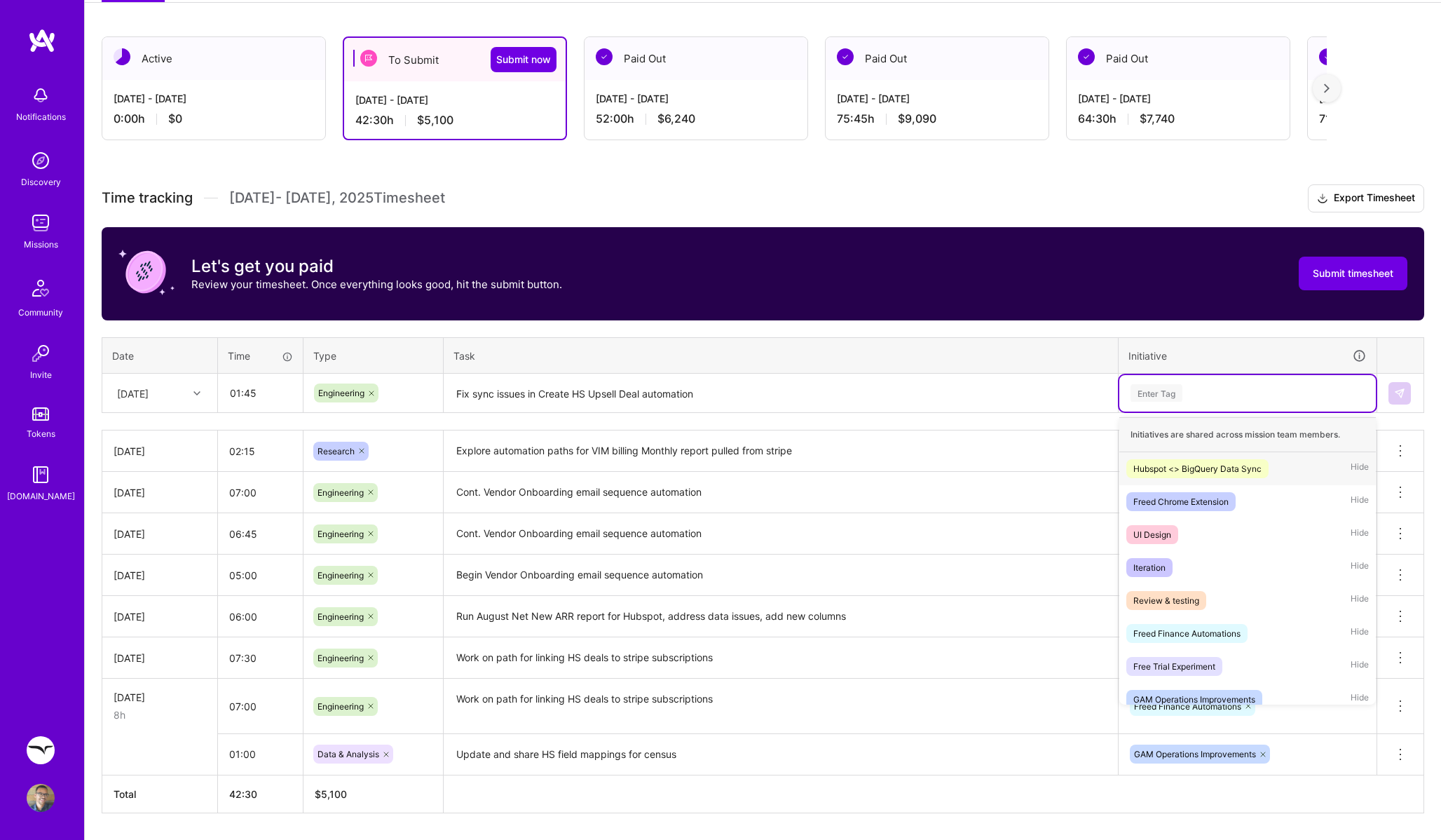
click at [1287, 379] on div "Enter Tag" at bounding box center [1247, 393] width 257 height 37
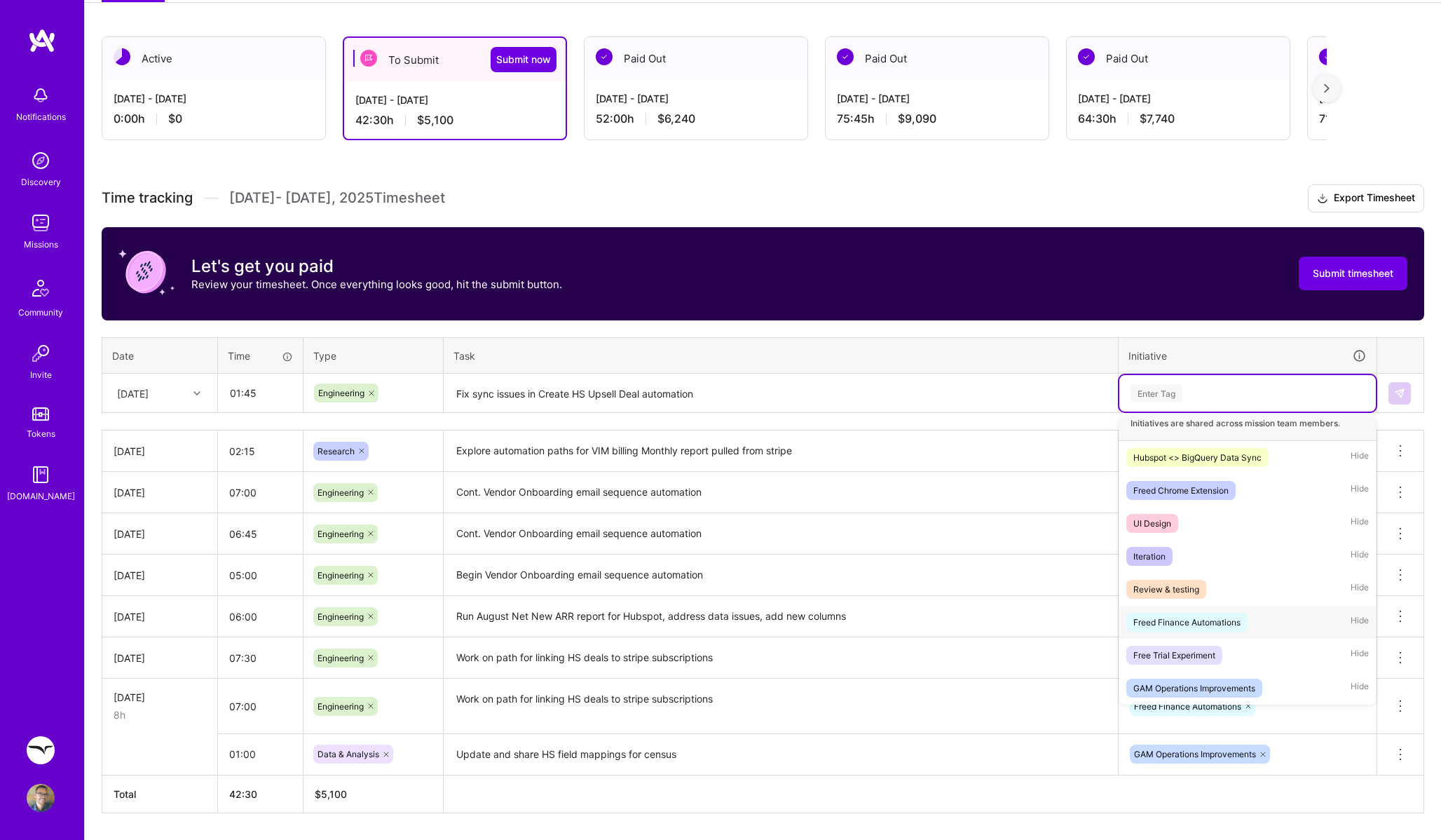
click at [1213, 617] on div "Freed Finance Automations" at bounding box center [1187, 622] width 107 height 15
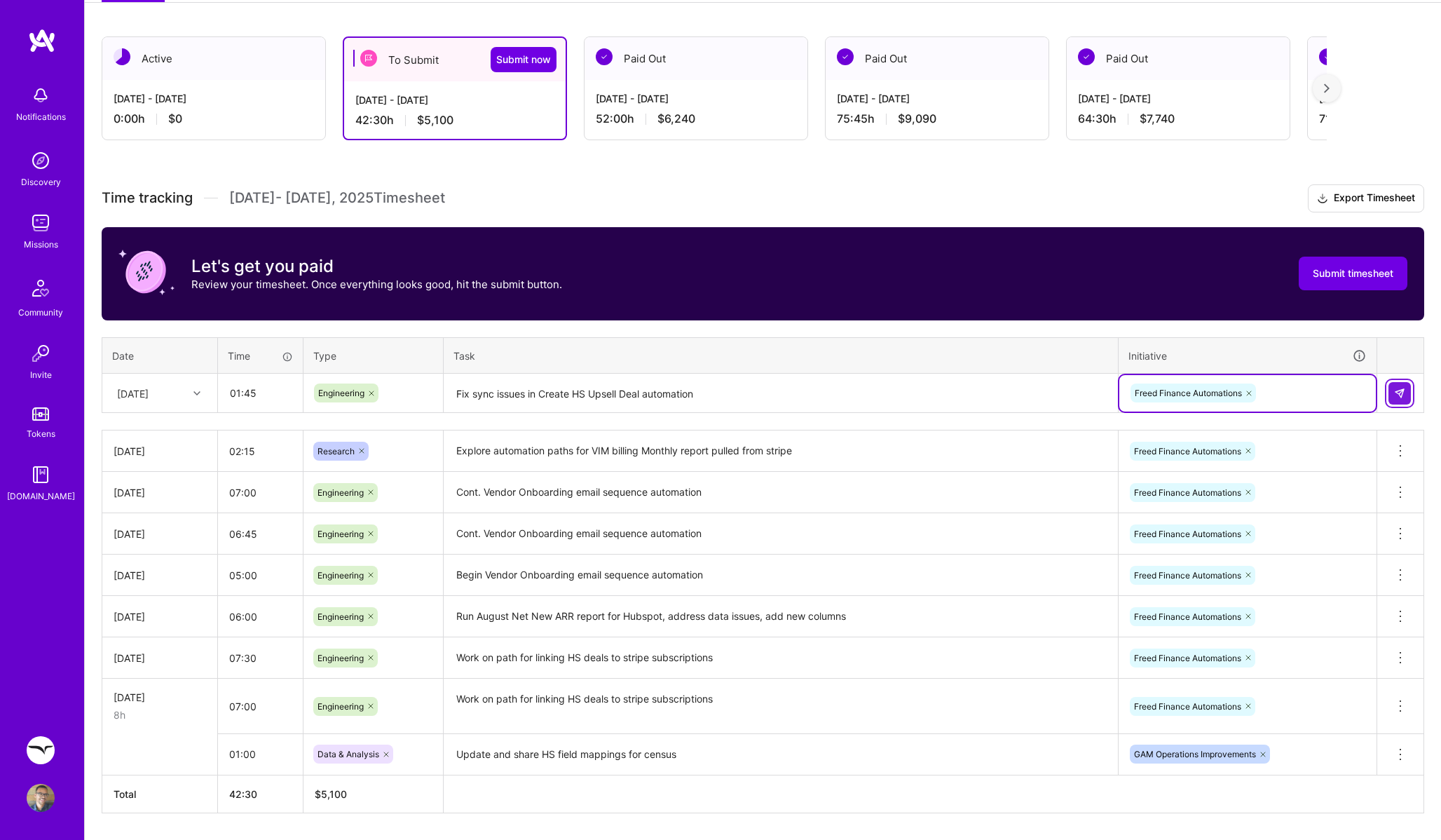
click at [1400, 388] on img at bounding box center [1400, 393] width 11 height 11
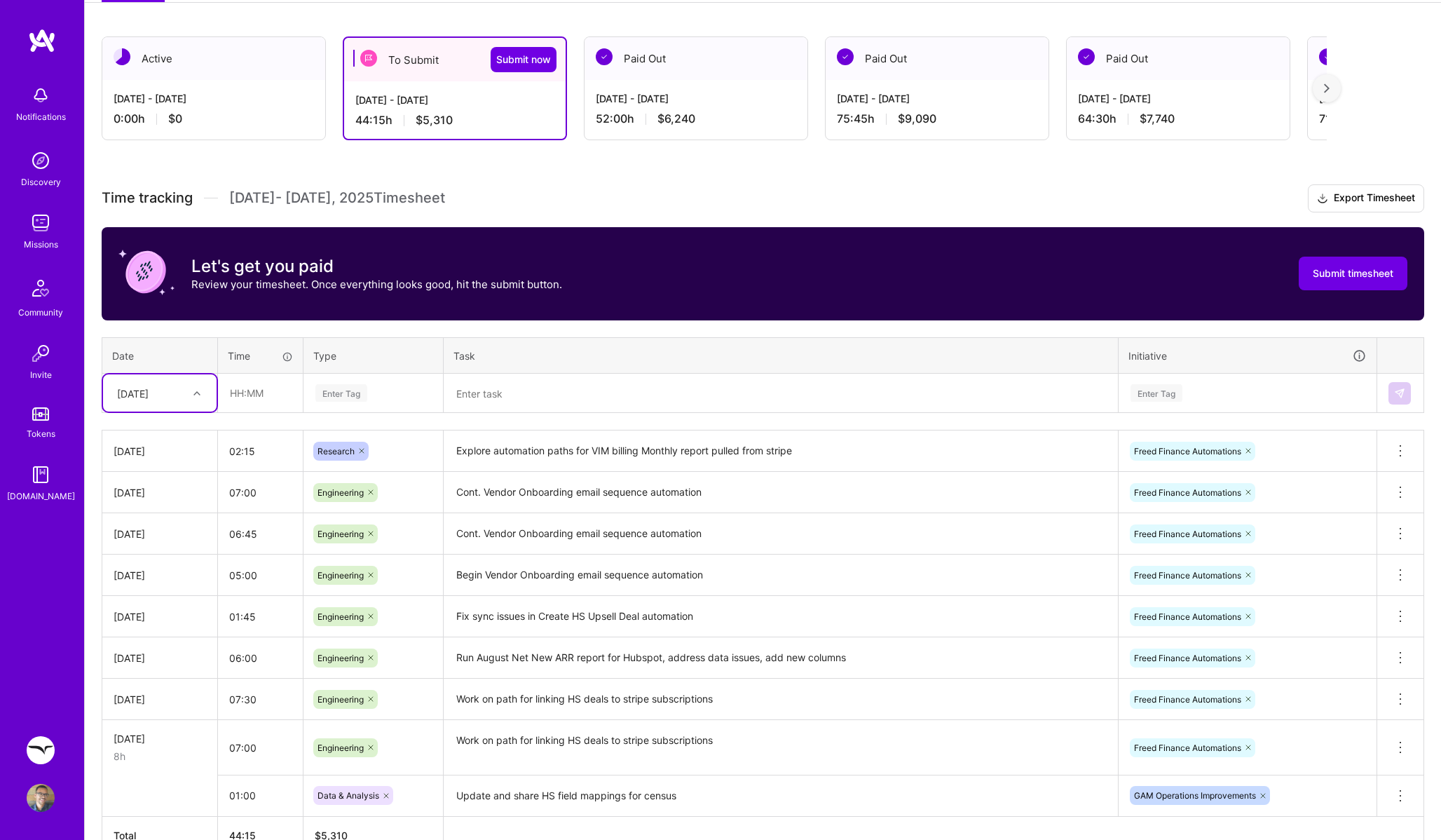
scroll to position [304, 0]
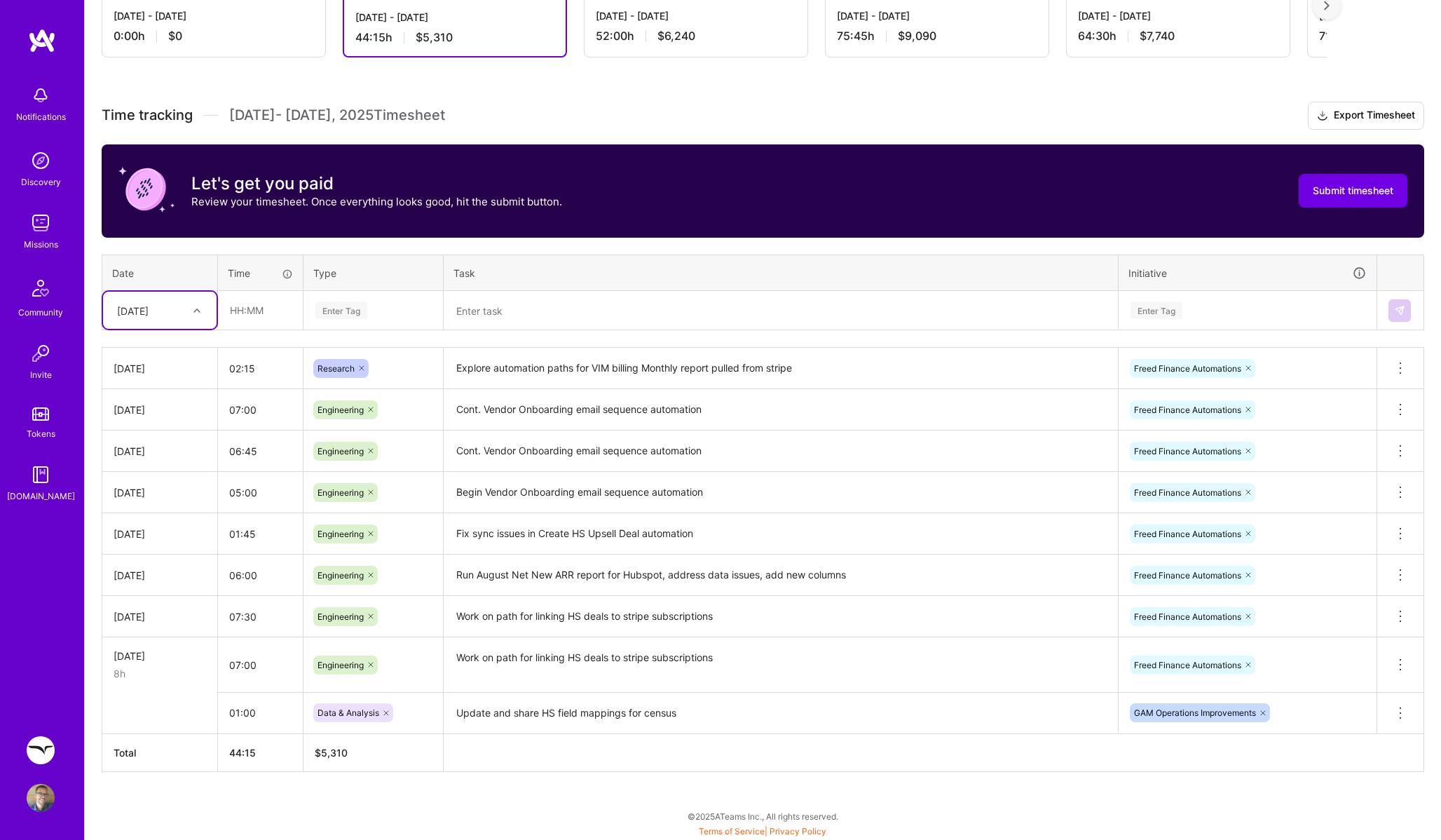
click at [190, 320] on div at bounding box center [199, 311] width 22 height 23
click at [189, 320] on div at bounding box center [199, 311] width 22 height 23
click at [191, 315] on div at bounding box center [199, 310] width 22 height 18
click at [226, 331] on div "Time tracking [DATE] - [DATE] Timesheet Export Timesheet Let's get you paid Rev…" at bounding box center [763, 436] width 1323 height 671
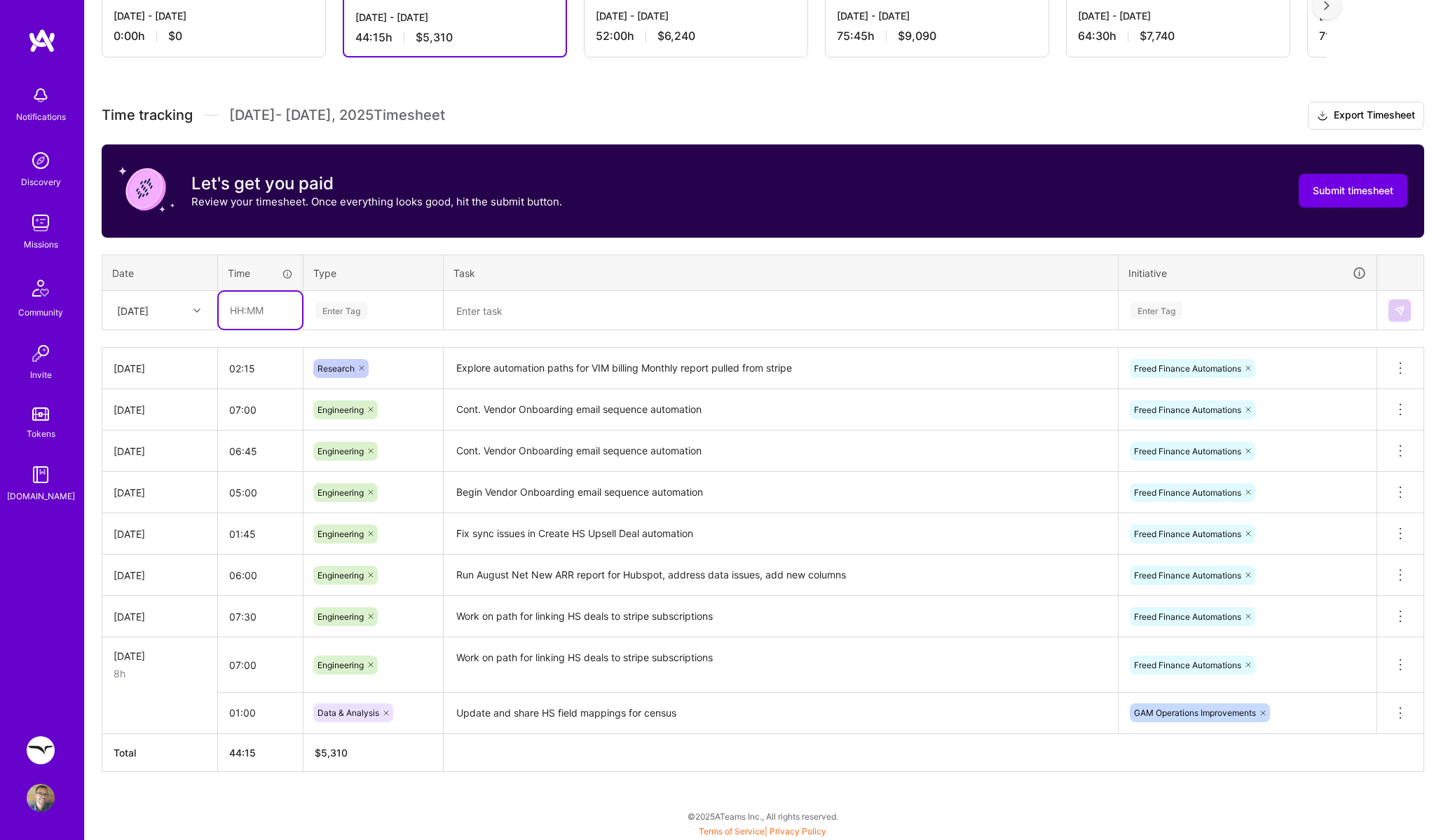
click at [237, 314] on input "text" at bounding box center [260, 311] width 84 height 37
type input "06:00"
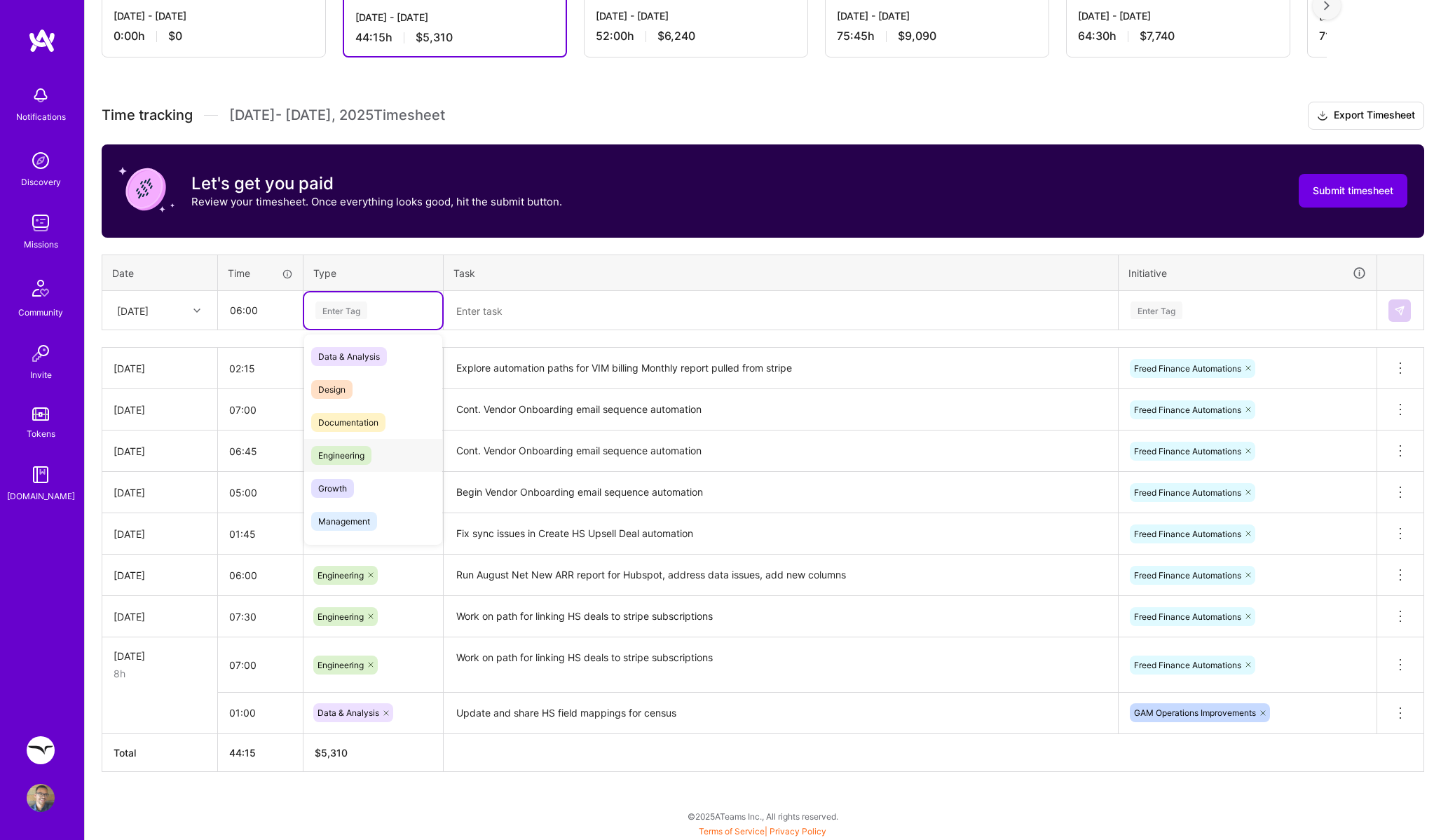
click at [359, 454] on span "Engineering" at bounding box center [341, 455] width 60 height 19
click at [496, 318] on textarea at bounding box center [781, 311] width 671 height 37
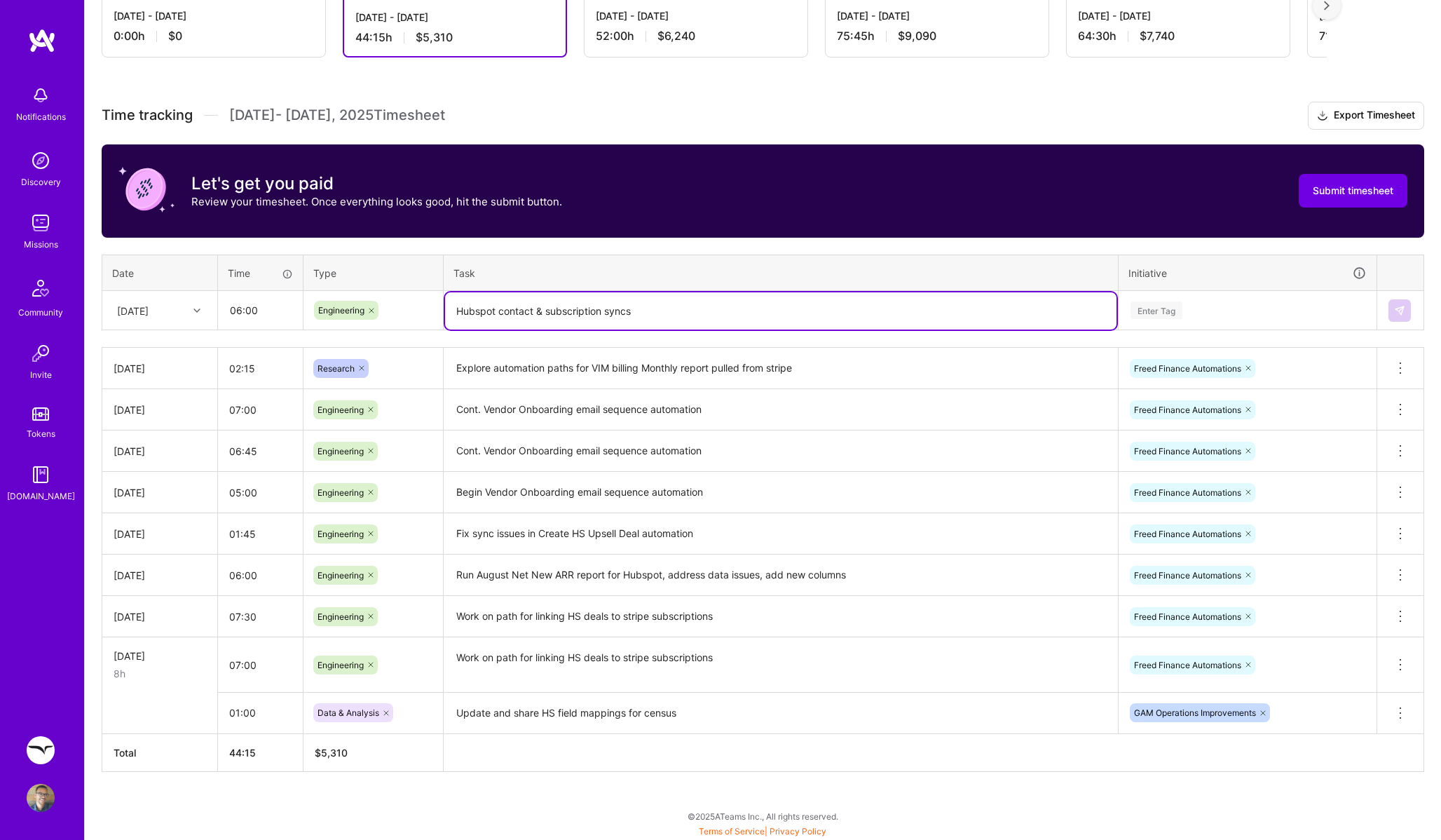
type textarea "Hubspot contact & subscription syncs"
click at [1196, 304] on div "Enter Tag" at bounding box center [1248, 310] width 237 height 17
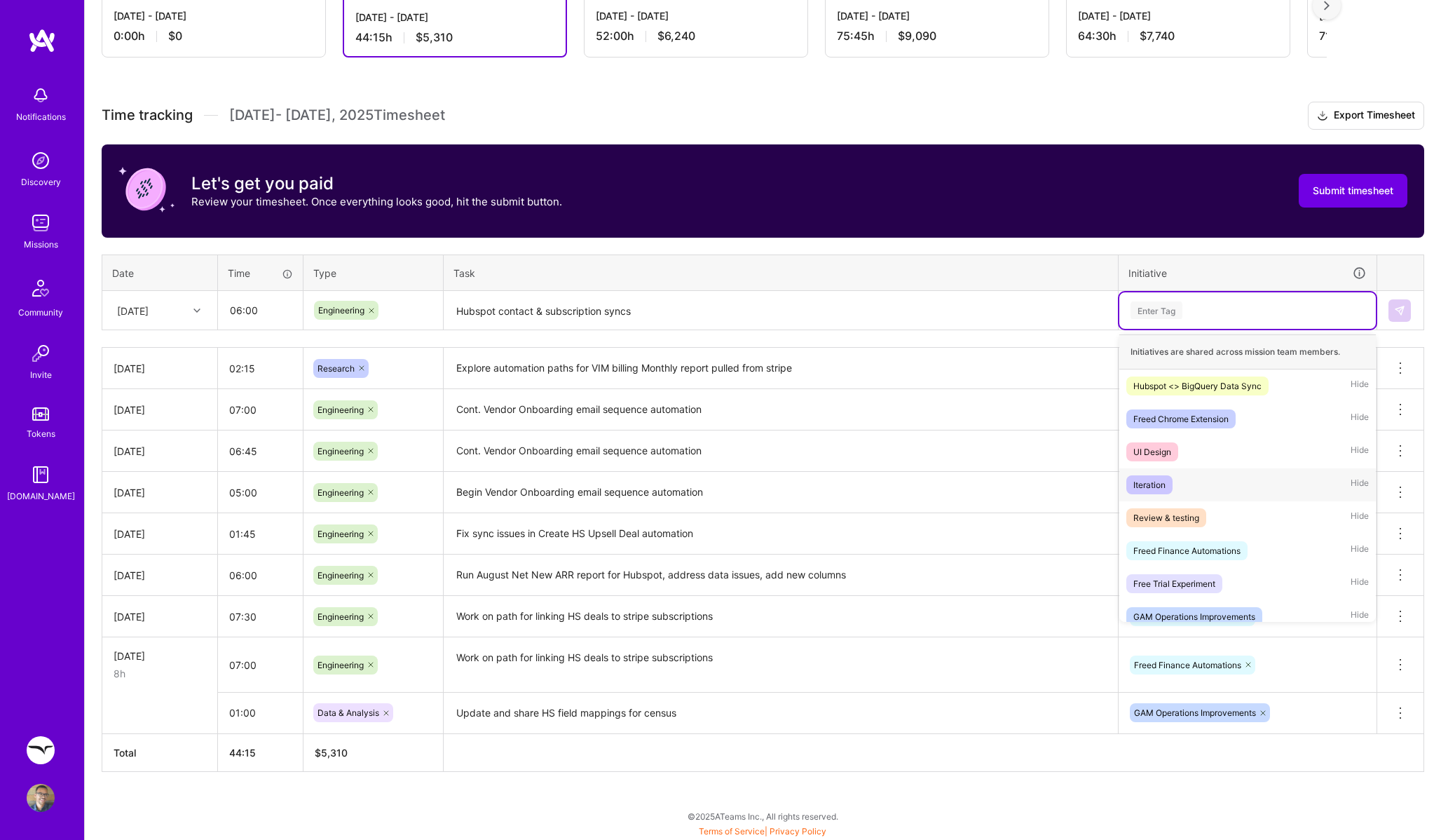
scroll to position [11, 0]
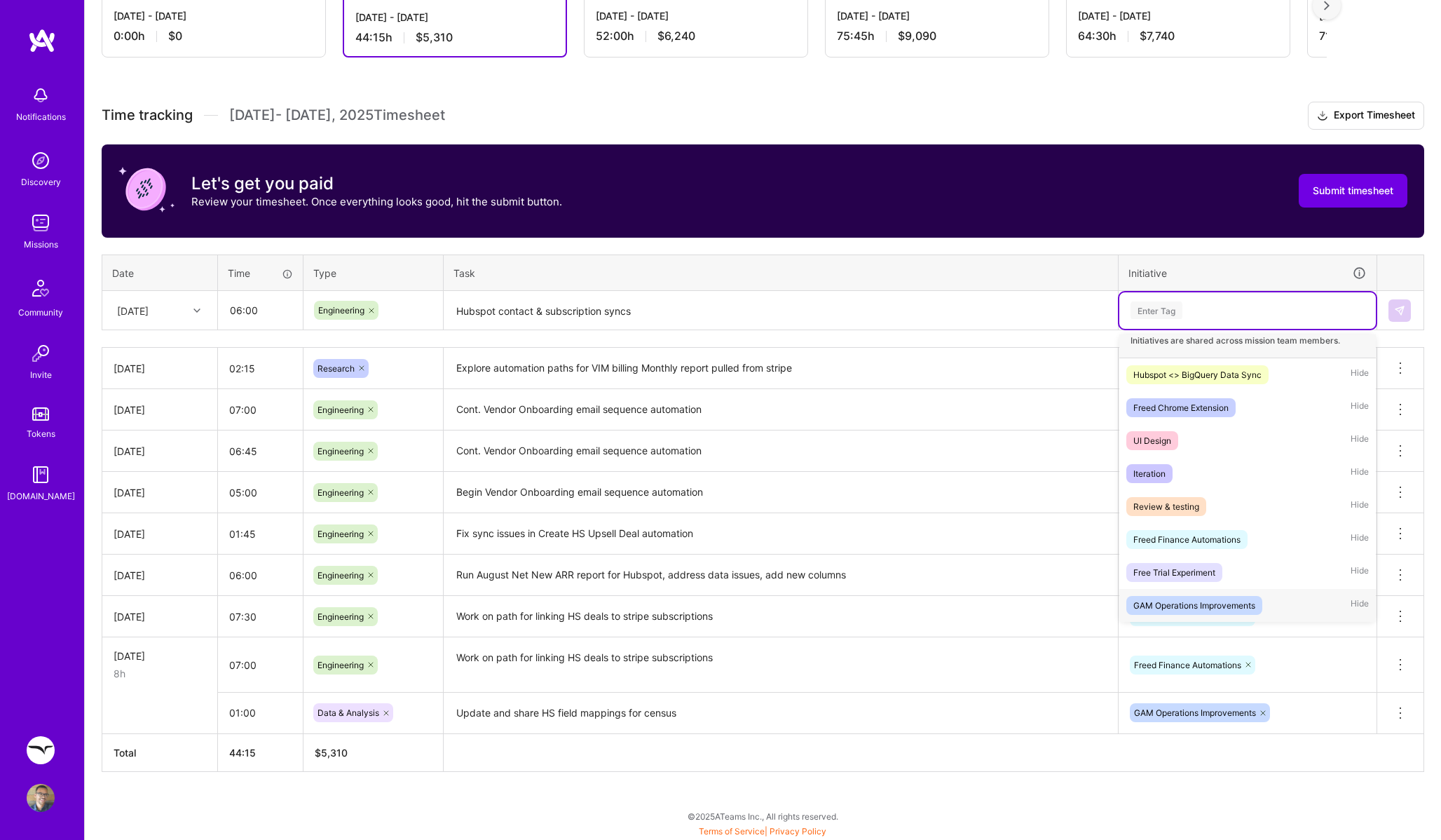
click at [1214, 596] on span "GAM Operations Improvements" at bounding box center [1194, 605] width 136 height 19
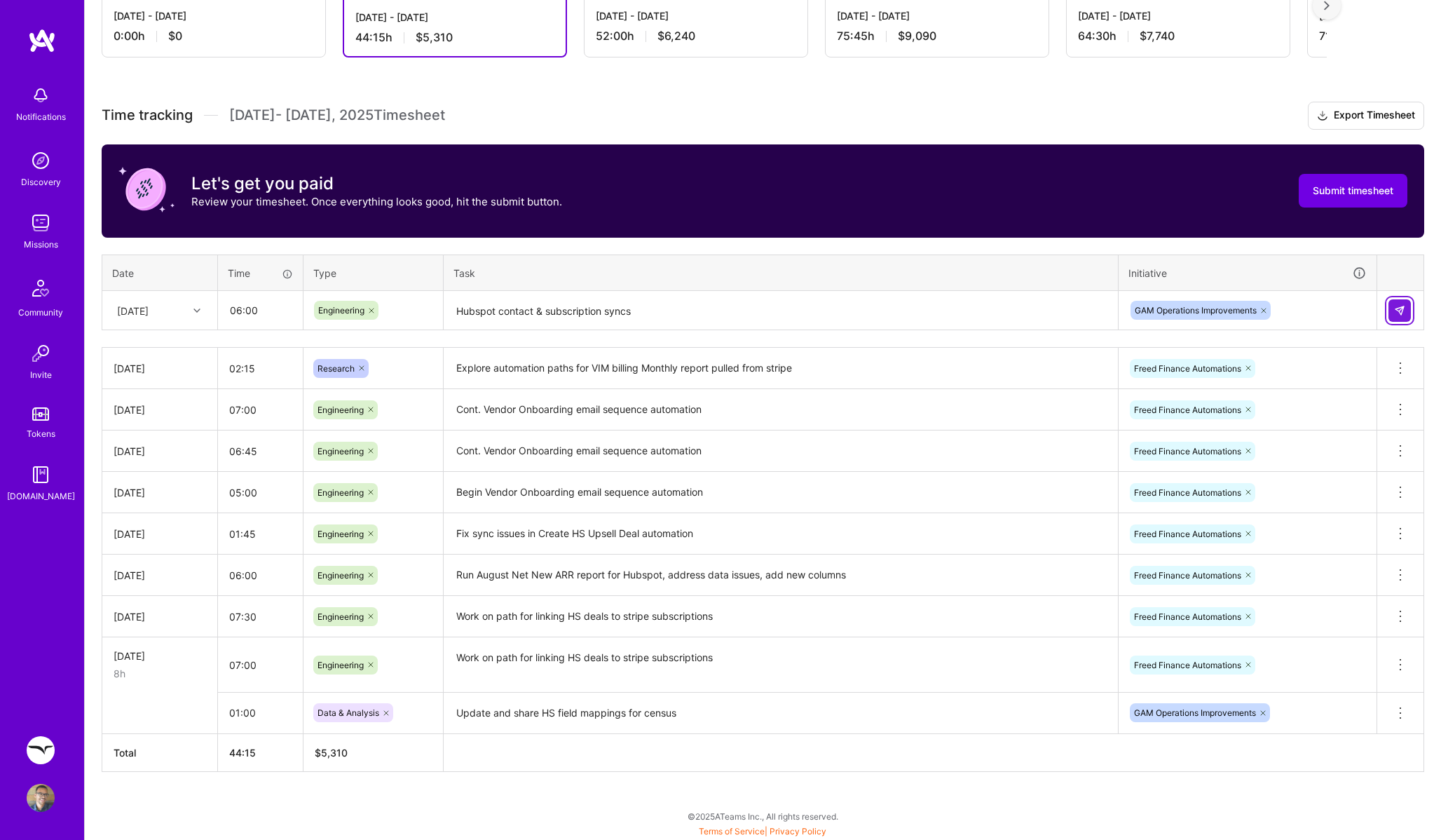
click at [1401, 305] on img at bounding box center [1400, 311] width 11 height 11
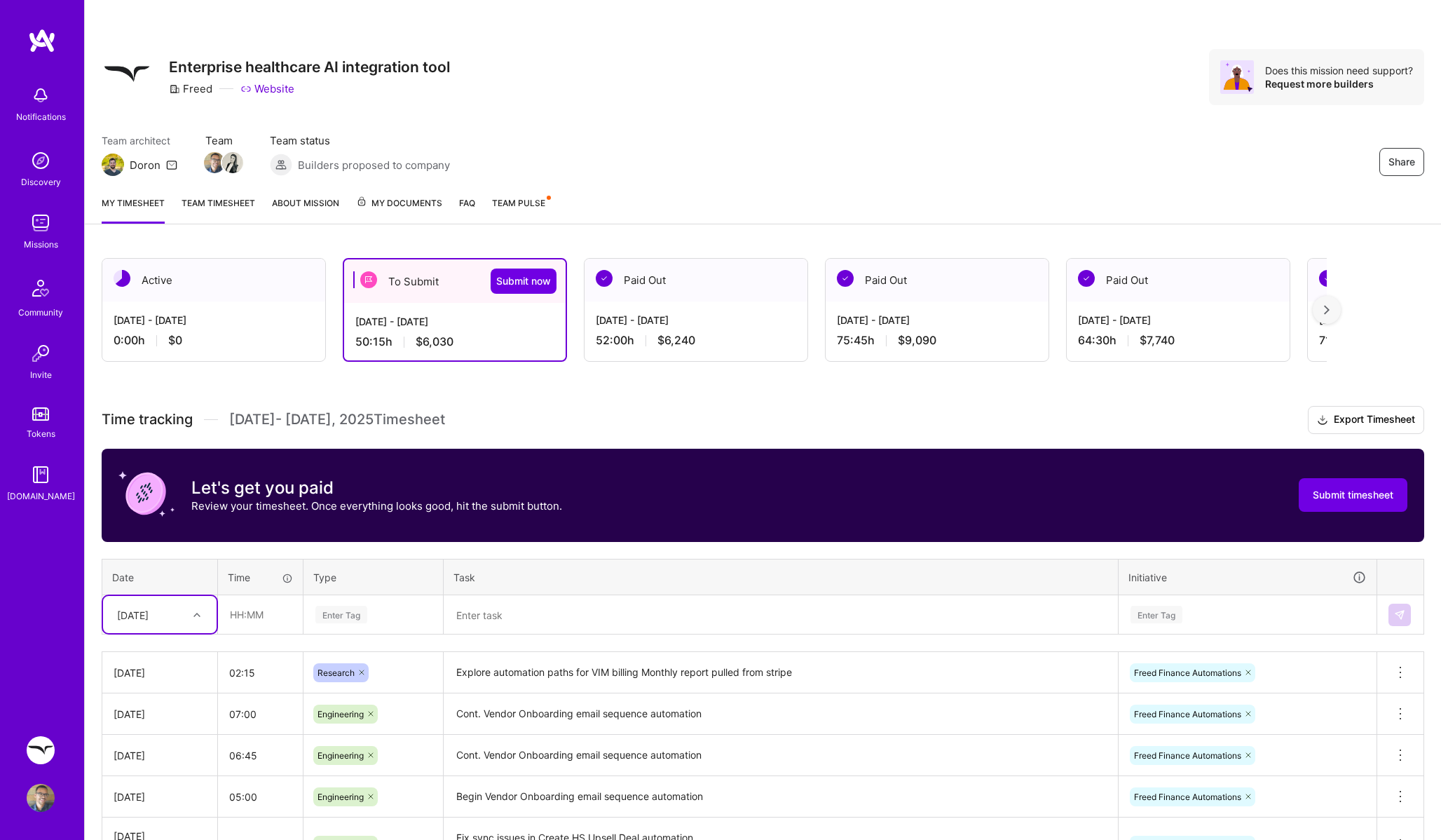
scroll to position [359, 0]
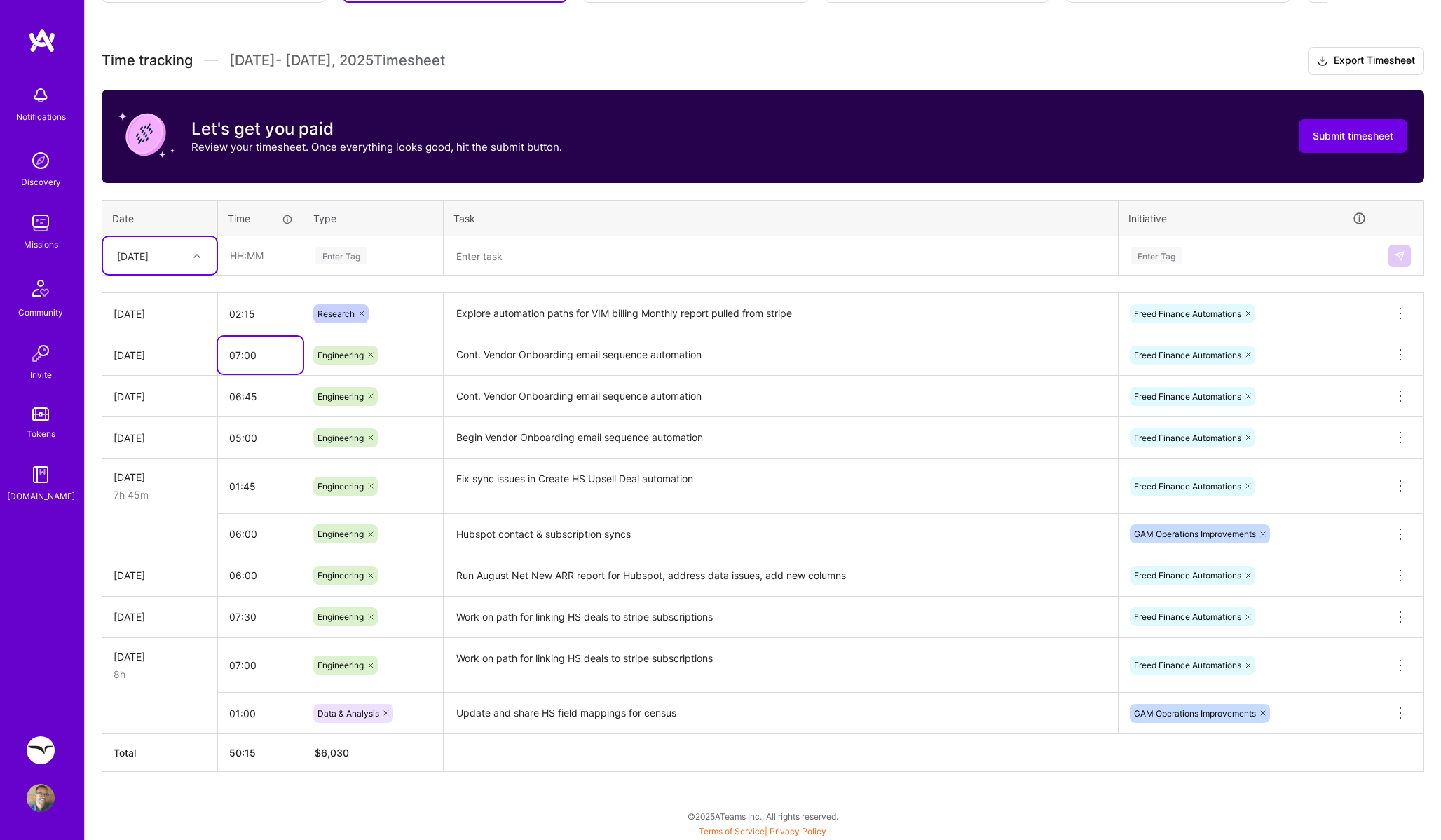
click at [272, 361] on input "07:00" at bounding box center [260, 355] width 85 height 37
drag, startPoint x: 271, startPoint y: 354, endPoint x: 215, endPoint y: 357, distance: 56.1
click at [215, 357] on tr "[DATE] 07:00 Engineering Cont. Vendor Onboarding email sequence automation Free…" at bounding box center [763, 354] width 1322 height 41
type input "06:30"
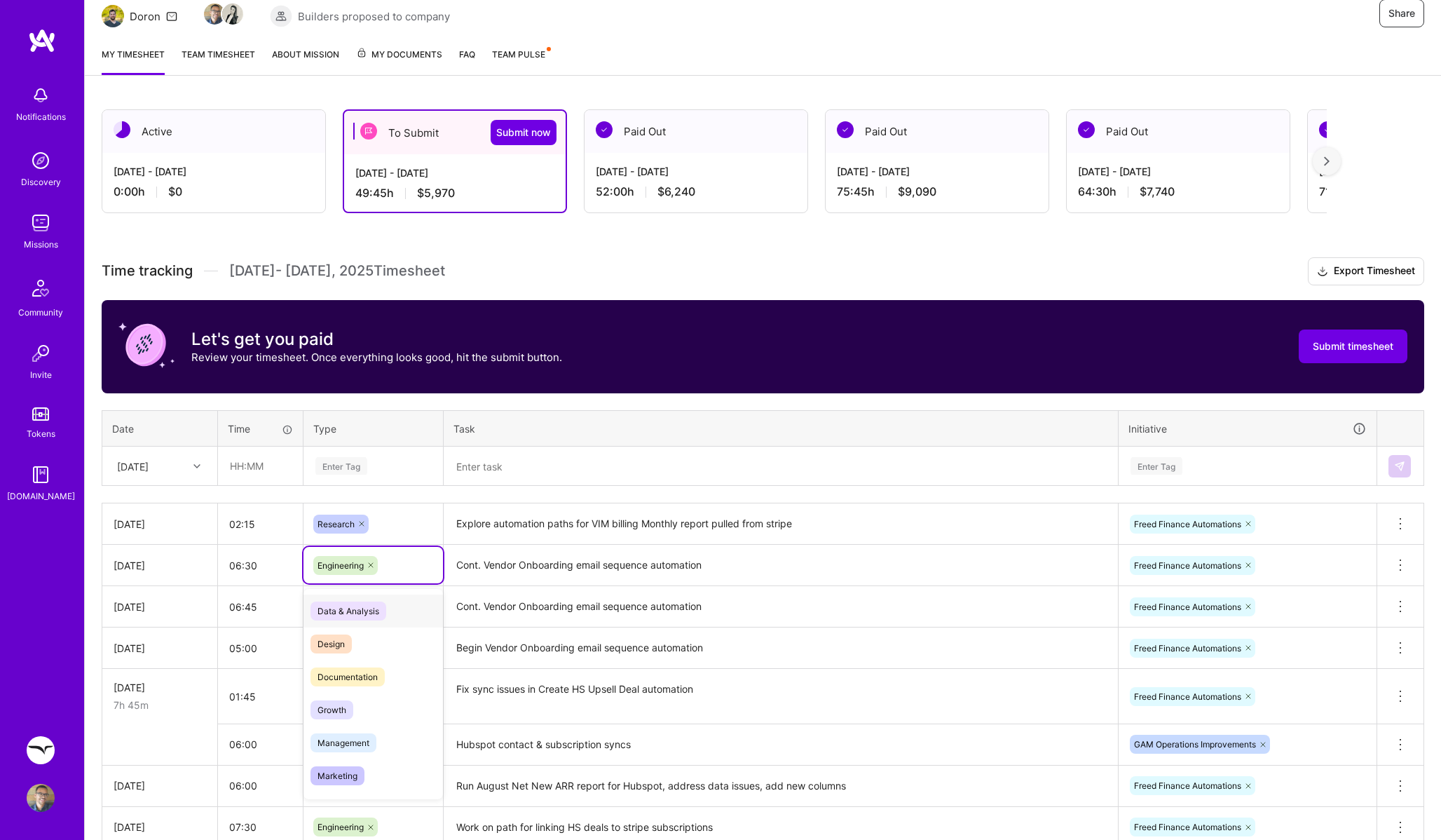
scroll to position [0, 0]
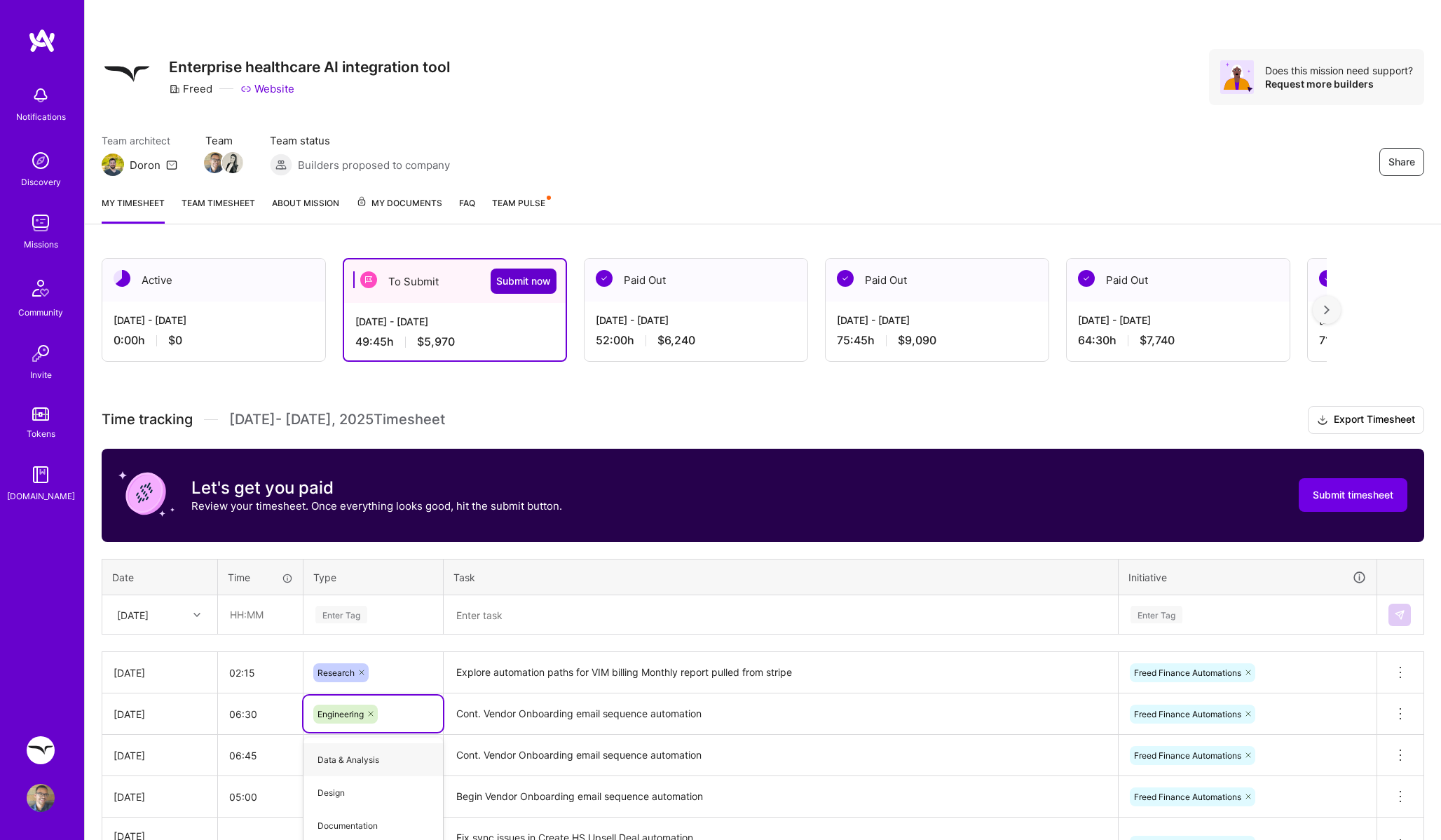
click at [531, 281] on span "Submit now" at bounding box center [524, 281] width 55 height 14
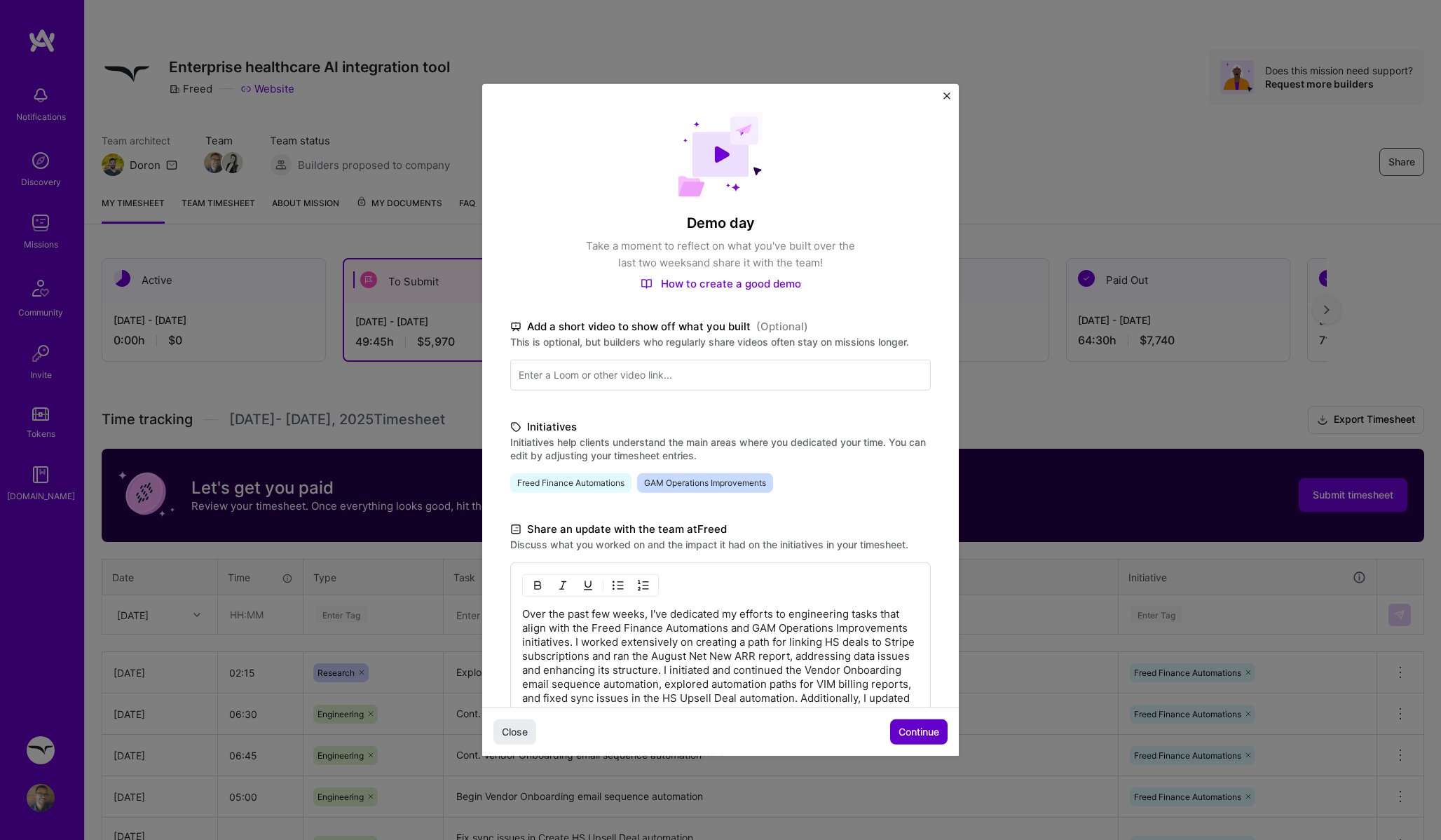
click at [918, 734] on span "Continue" at bounding box center [919, 732] width 41 height 14
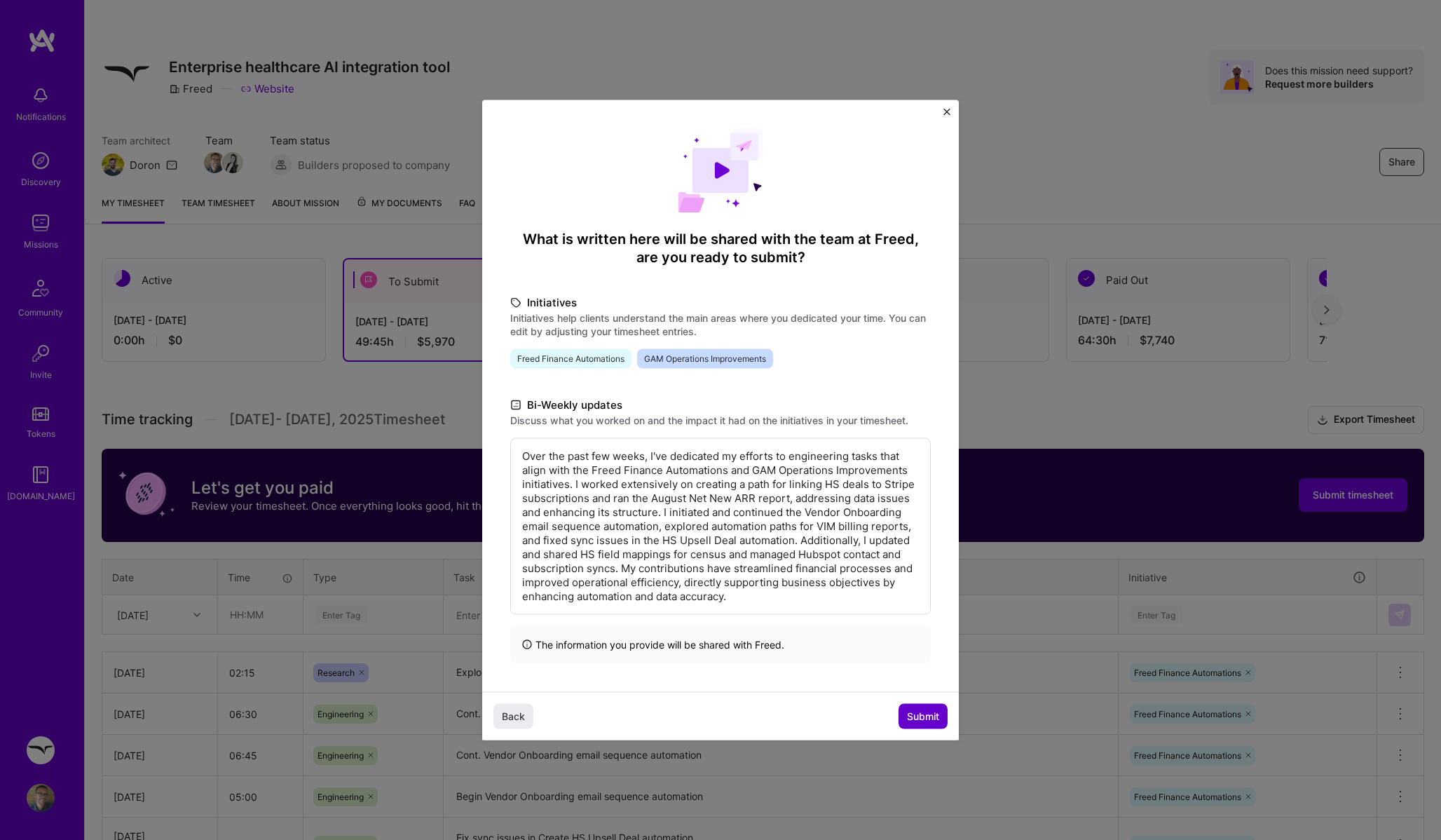
click at [920, 715] on span "Submit" at bounding box center [923, 716] width 32 height 14
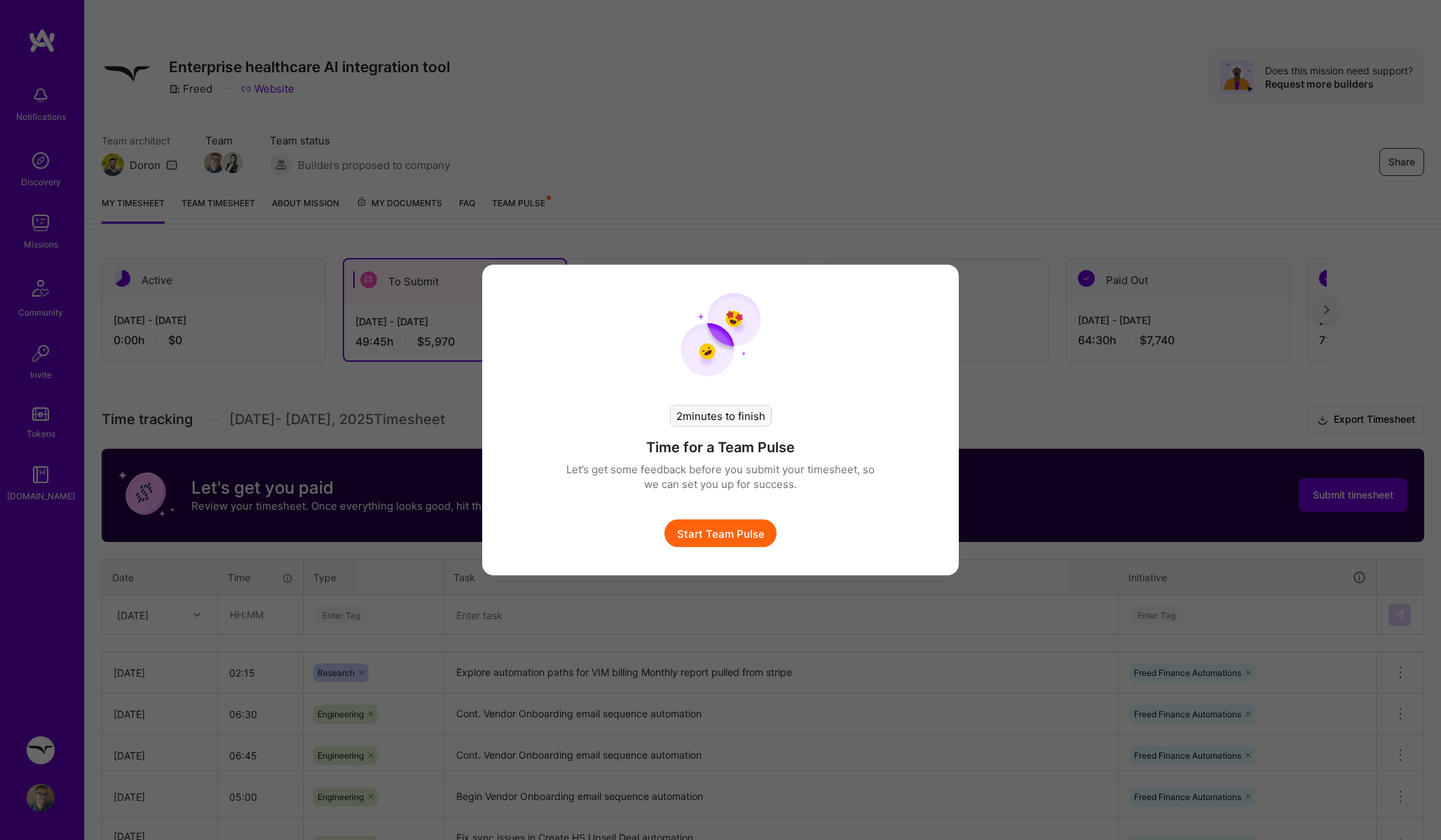
click at [746, 538] on button "Start Team Pulse" at bounding box center [720, 533] width 112 height 28
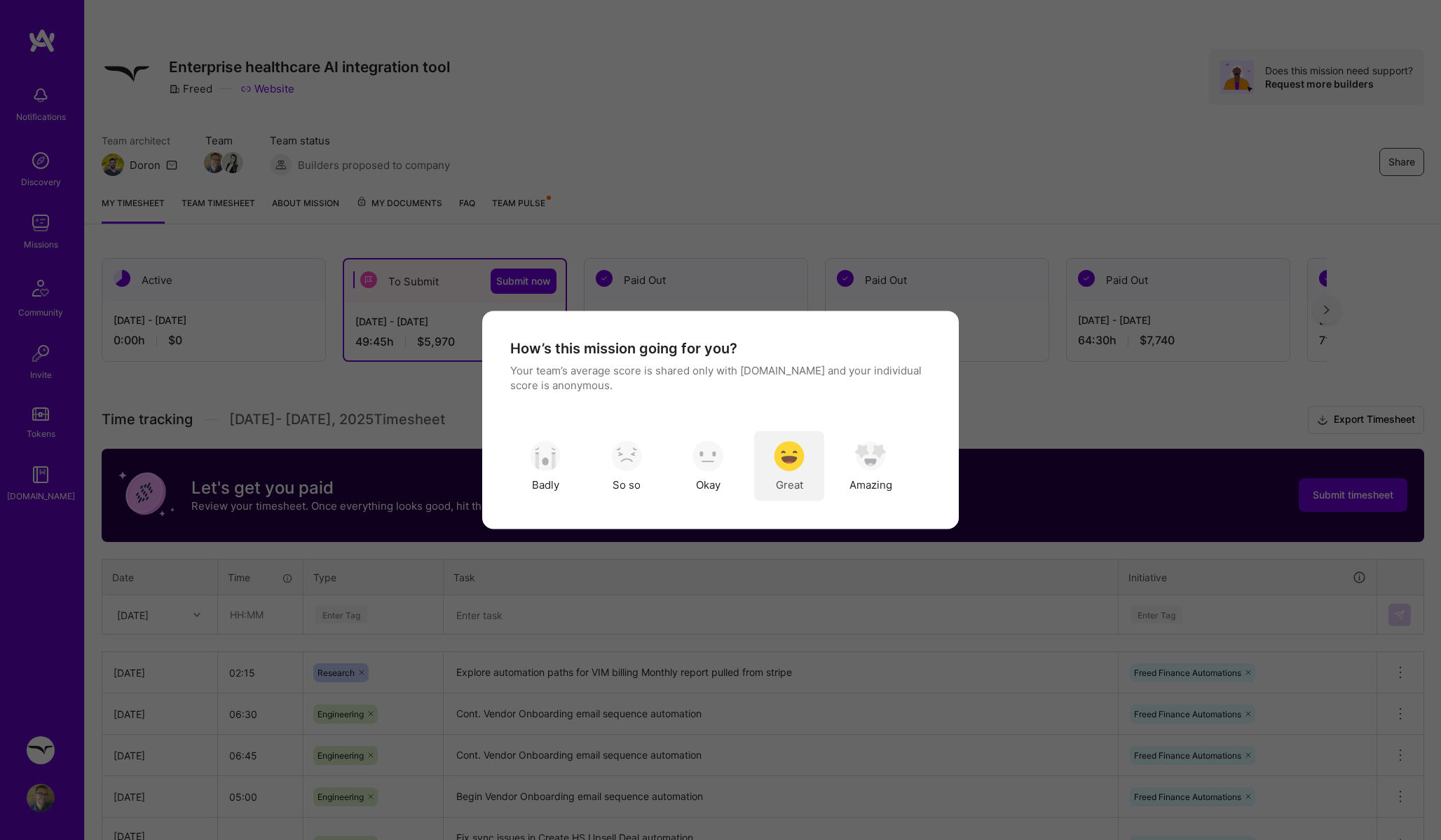
click at [776, 464] on img "modal" at bounding box center [789, 456] width 31 height 31
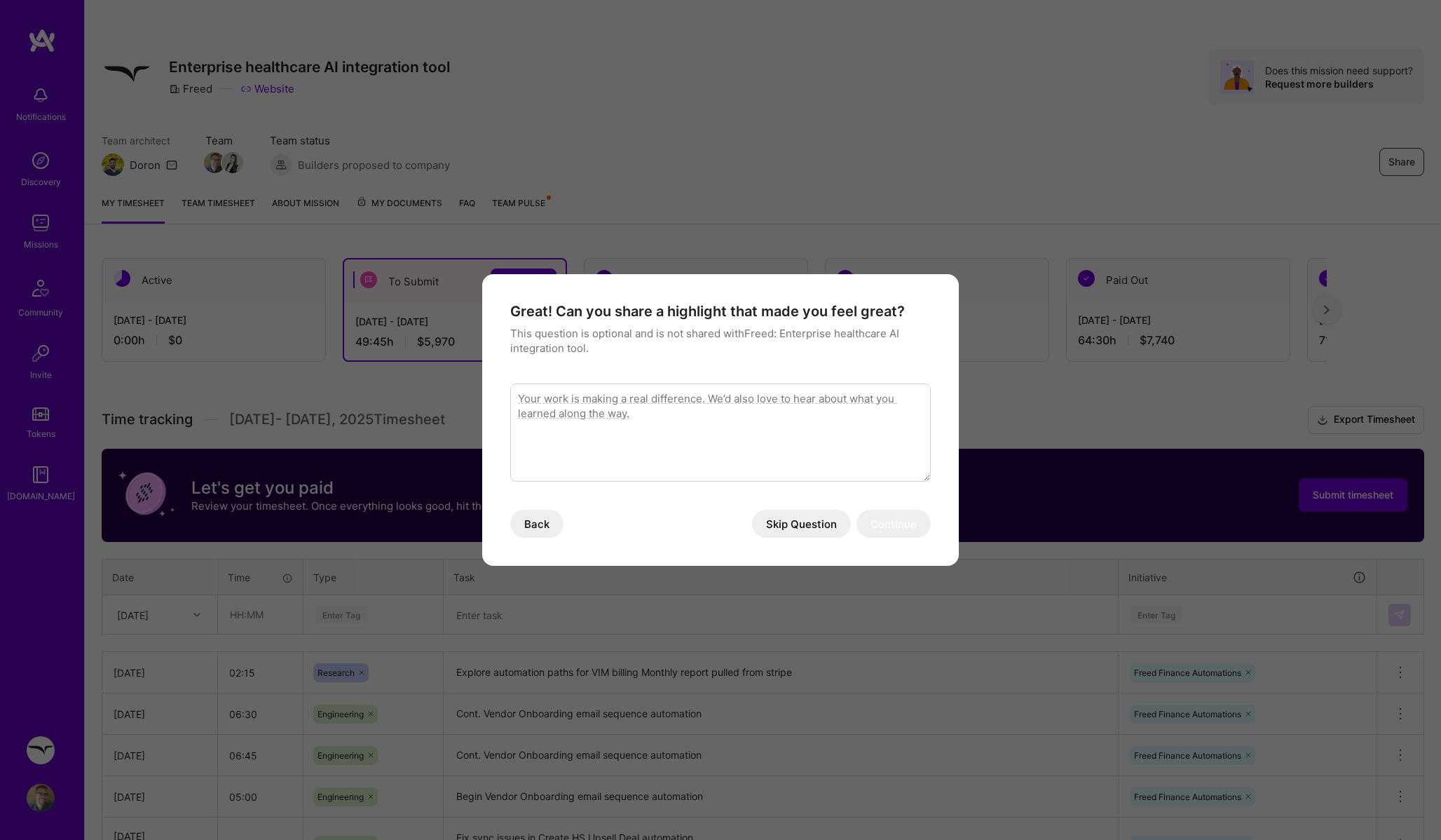
click at [811, 517] on button "Skip Question" at bounding box center [802, 524] width 99 height 28
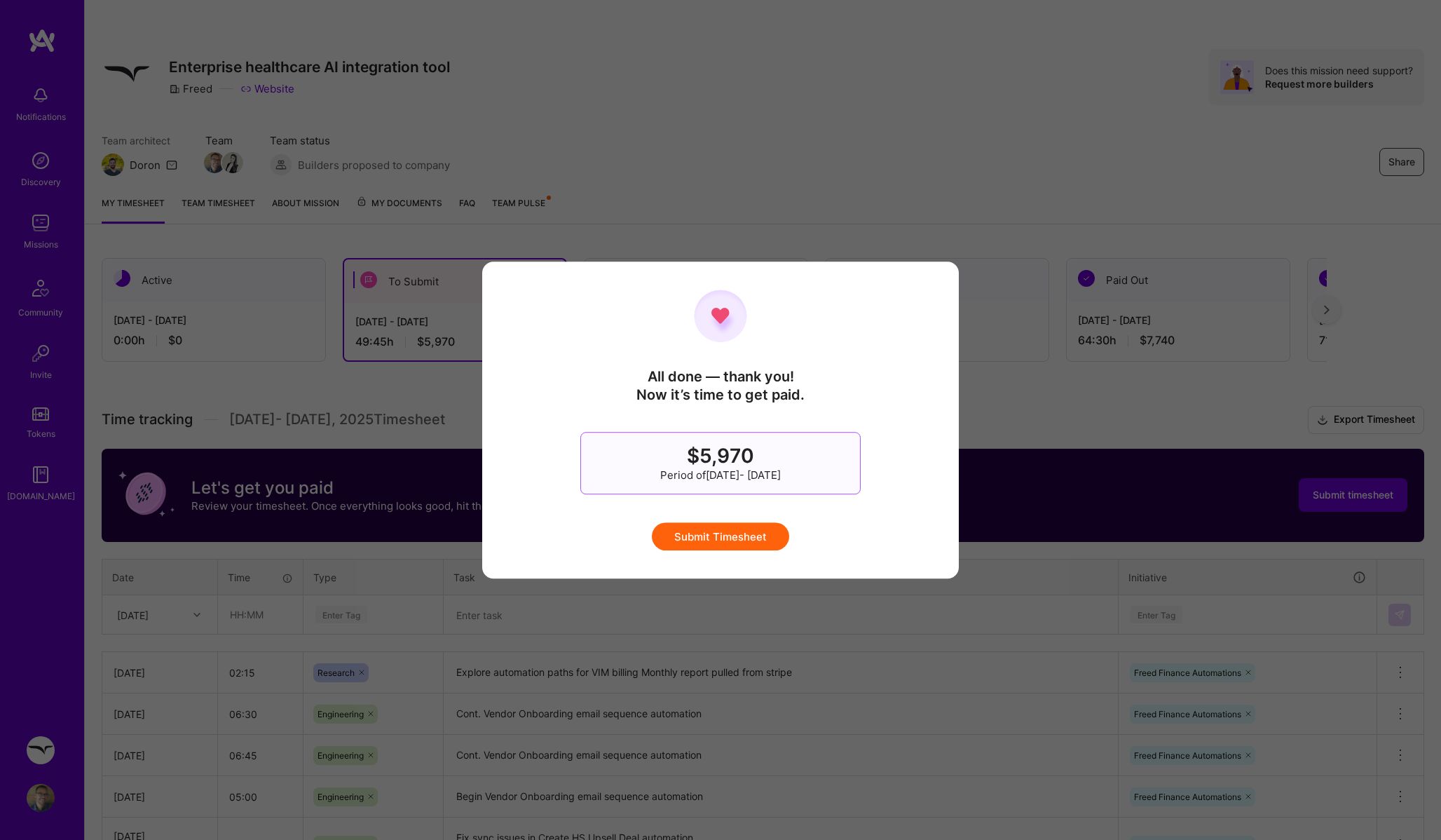
click at [736, 528] on button "Submit Timesheet" at bounding box center [720, 536] width 137 height 28
